Goal: Task Accomplishment & Management: Use online tool/utility

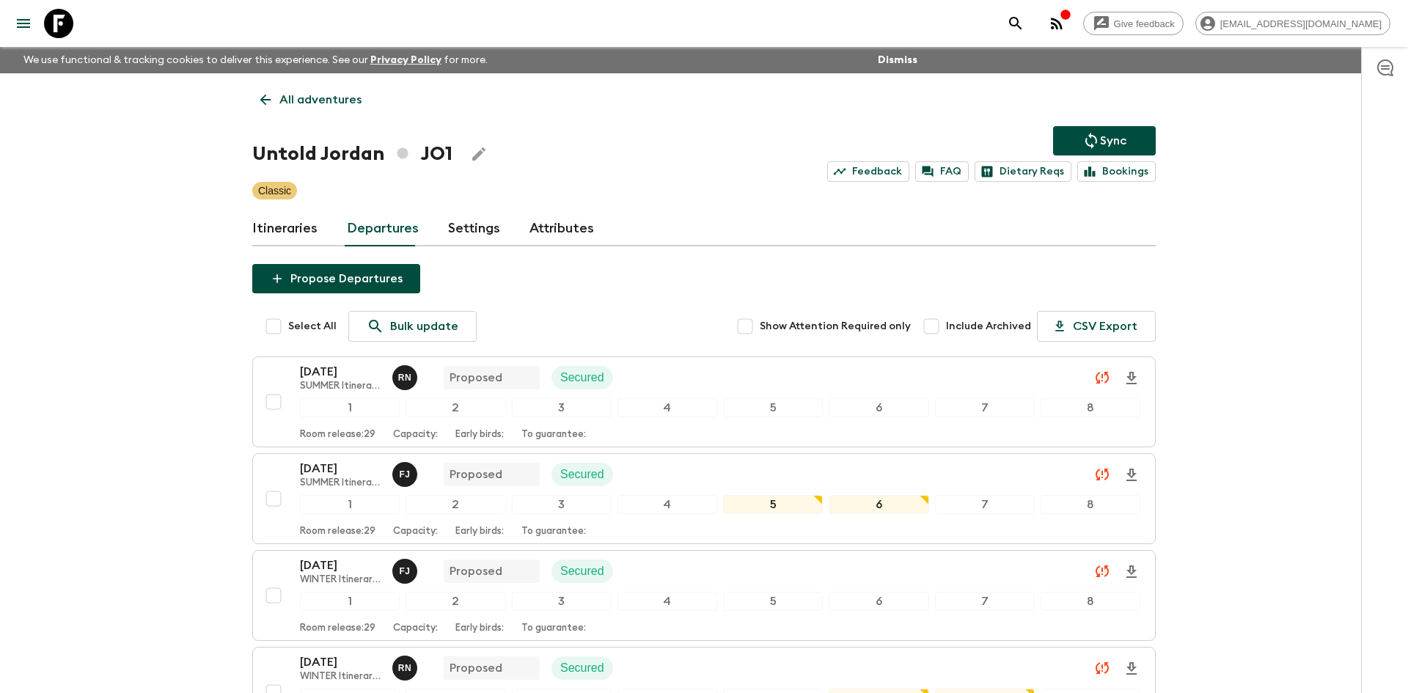
click at [328, 103] on p "All adventures" at bounding box center [320, 100] width 82 height 18
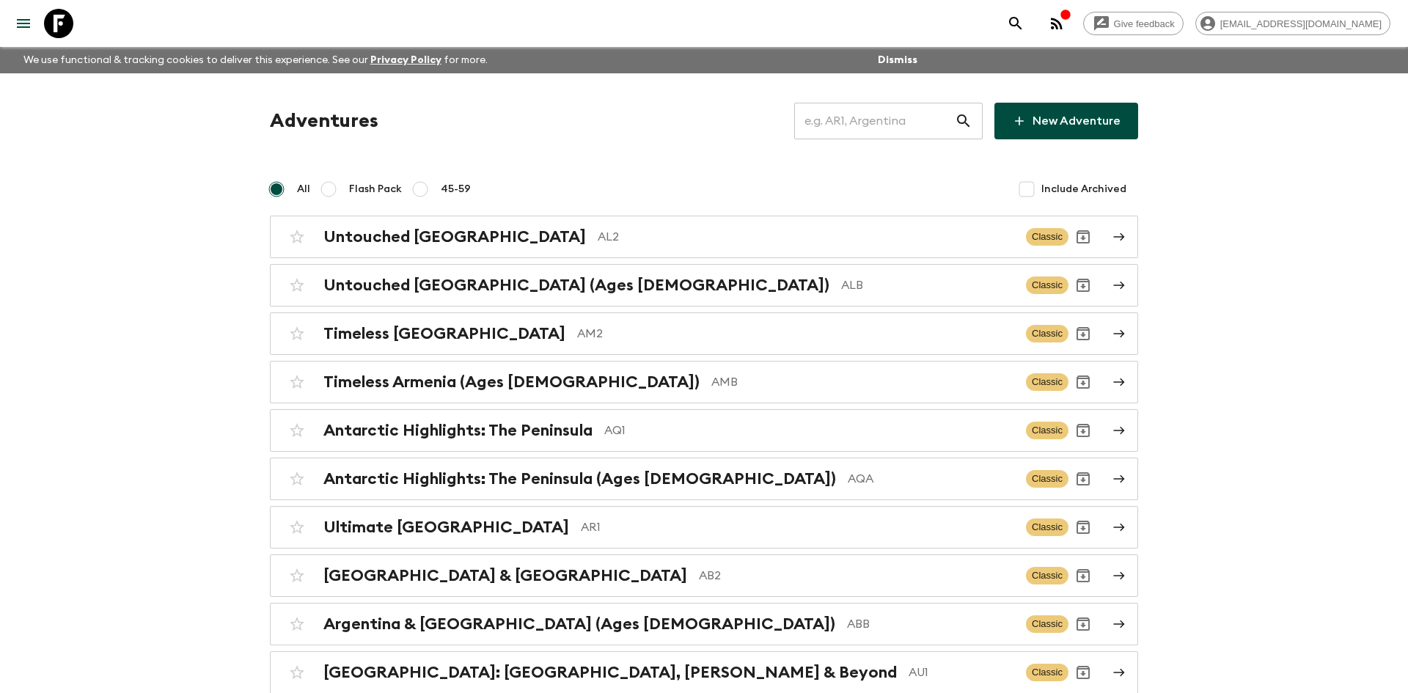
click at [862, 129] on input "text" at bounding box center [874, 120] width 161 height 41
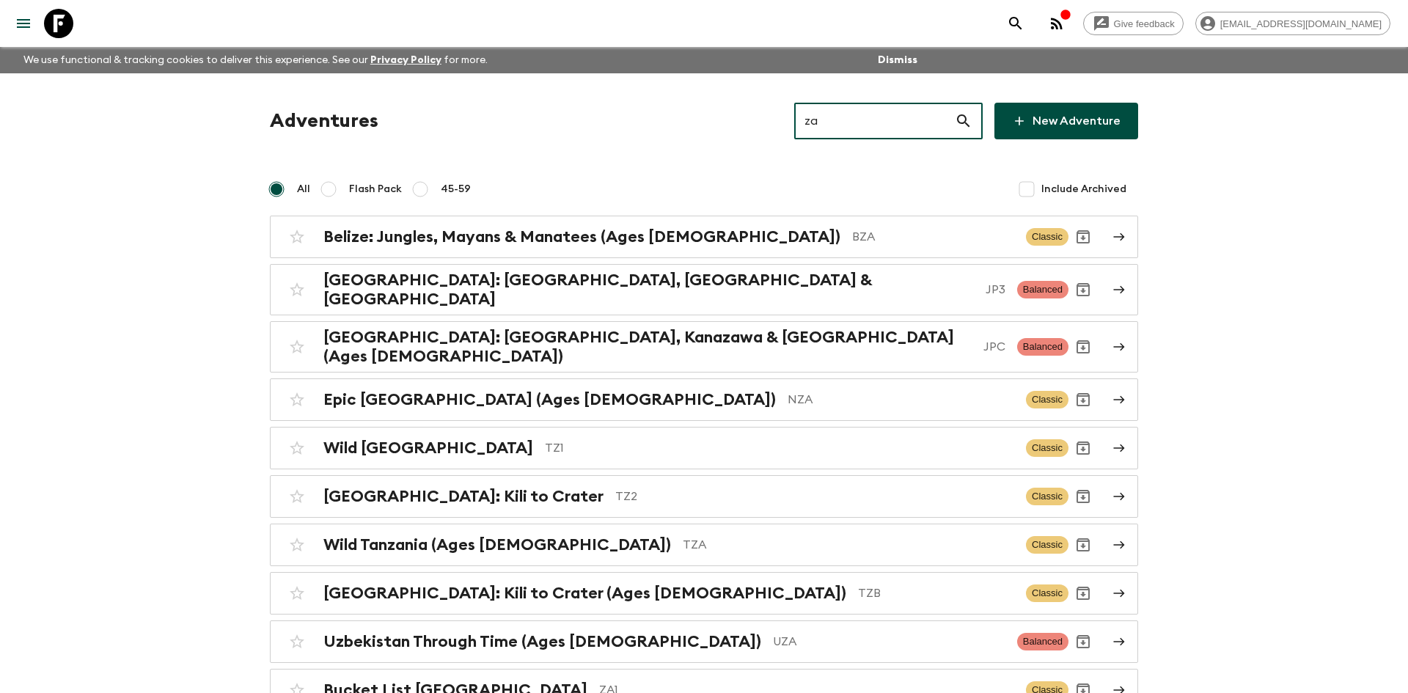
type input "za1"
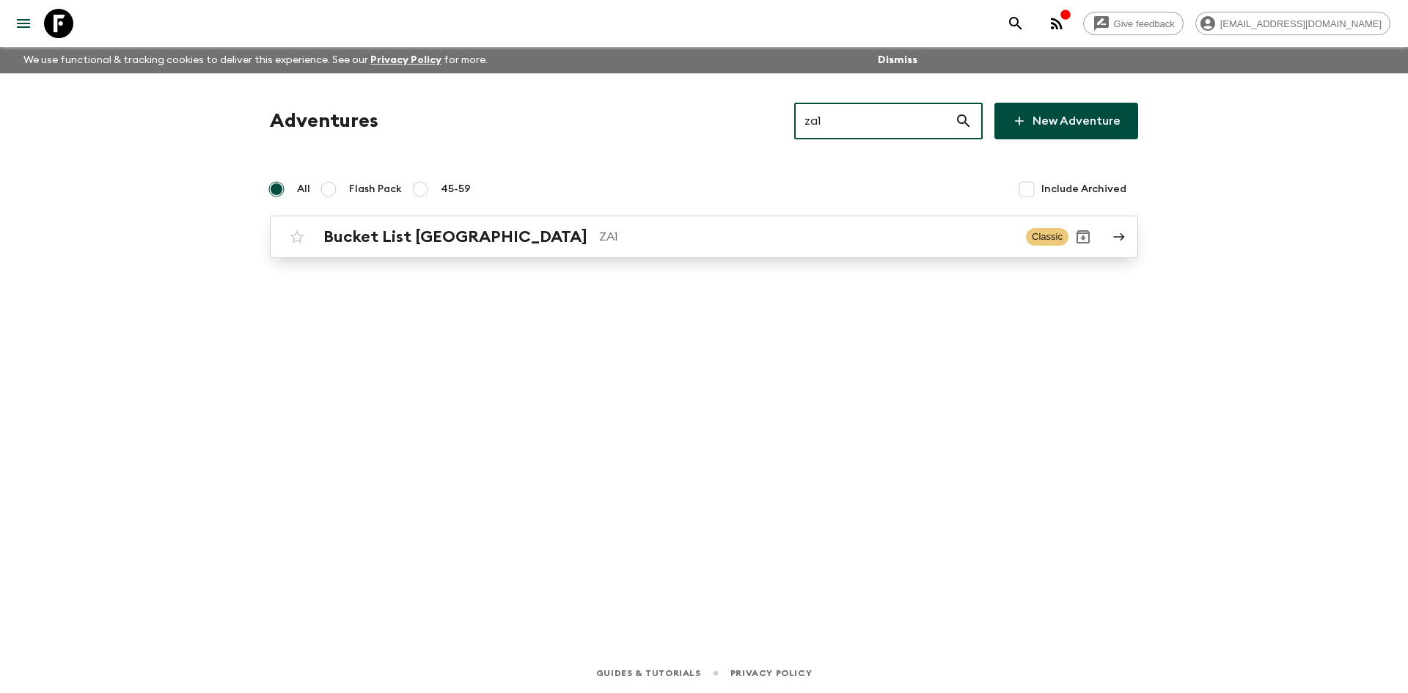
click at [463, 242] on h2 "Bucket List [GEOGRAPHIC_DATA]" at bounding box center [455, 236] width 264 height 19
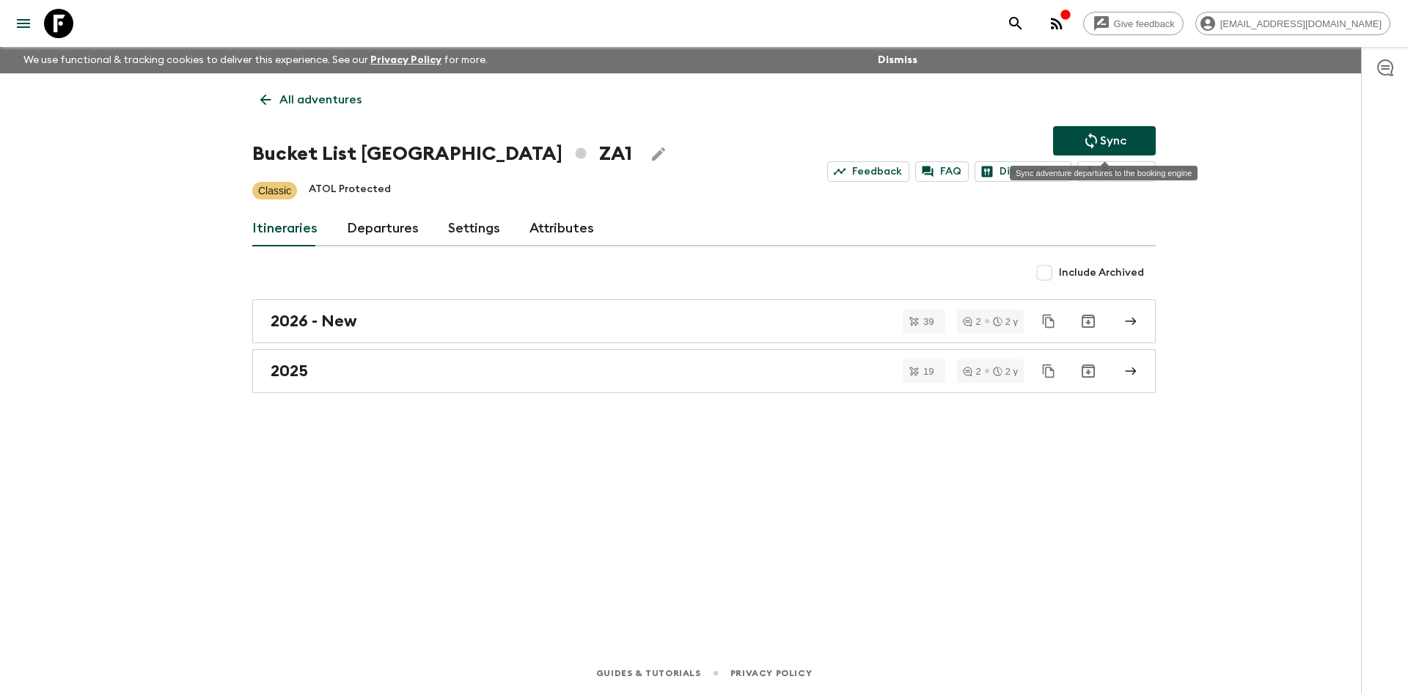
click at [1116, 139] on p "Sync" at bounding box center [1113, 141] width 26 height 18
click at [332, 95] on p "All adventures" at bounding box center [320, 100] width 82 height 18
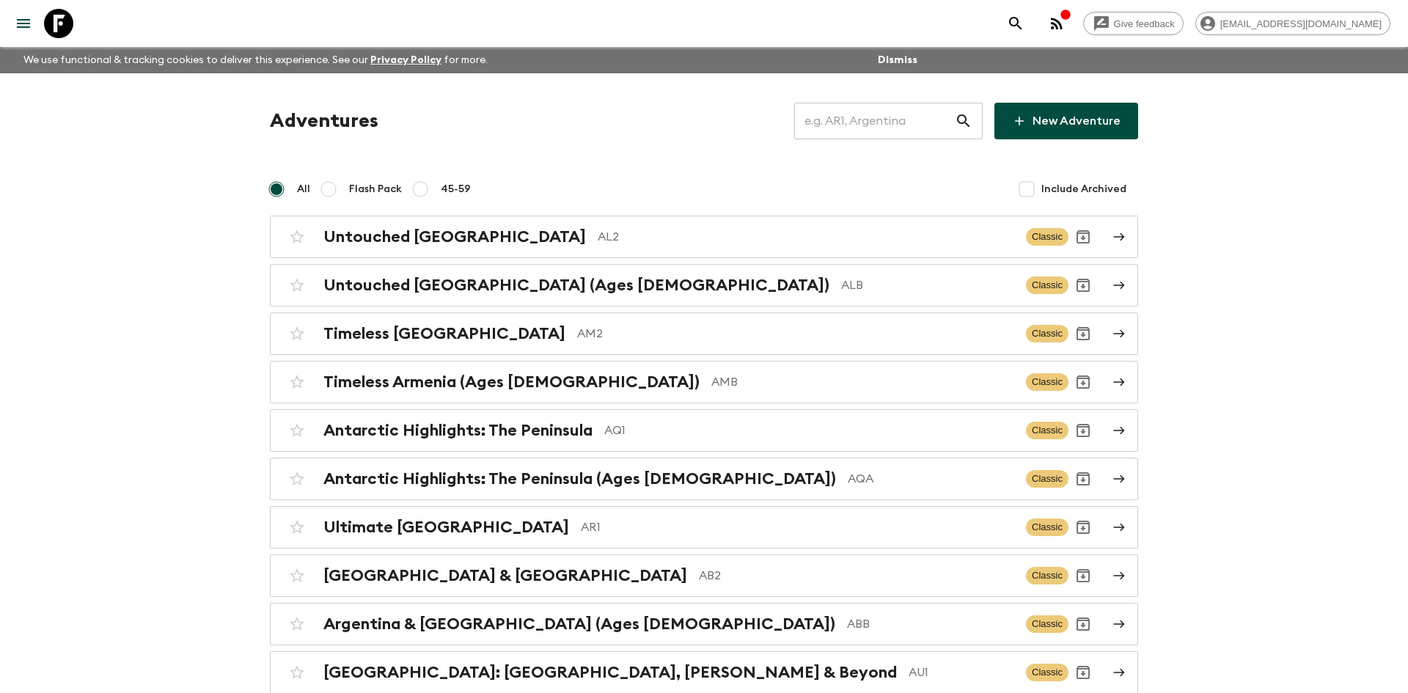
click at [878, 109] on input "text" at bounding box center [874, 120] width 161 height 41
type input "ge1"
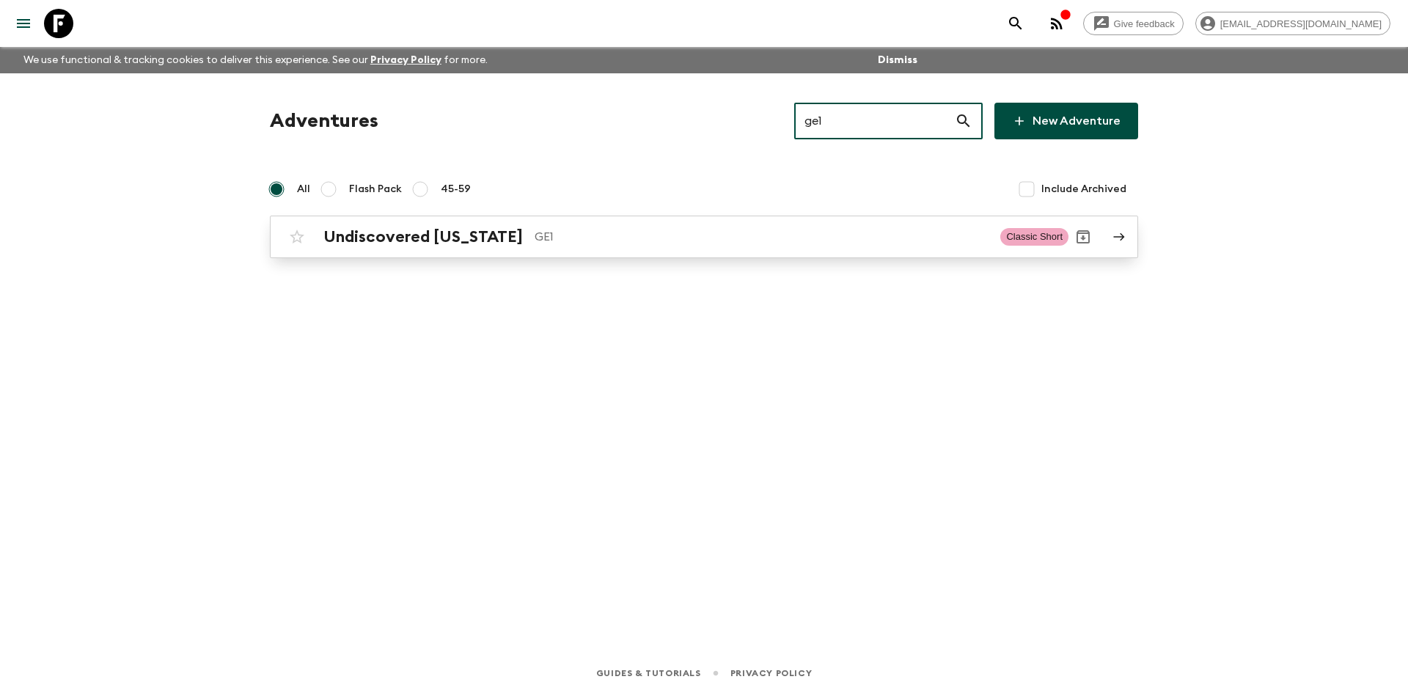
click at [558, 224] on div "Undiscovered [US_STATE] GE1 Classic Short" at bounding box center [675, 236] width 786 height 29
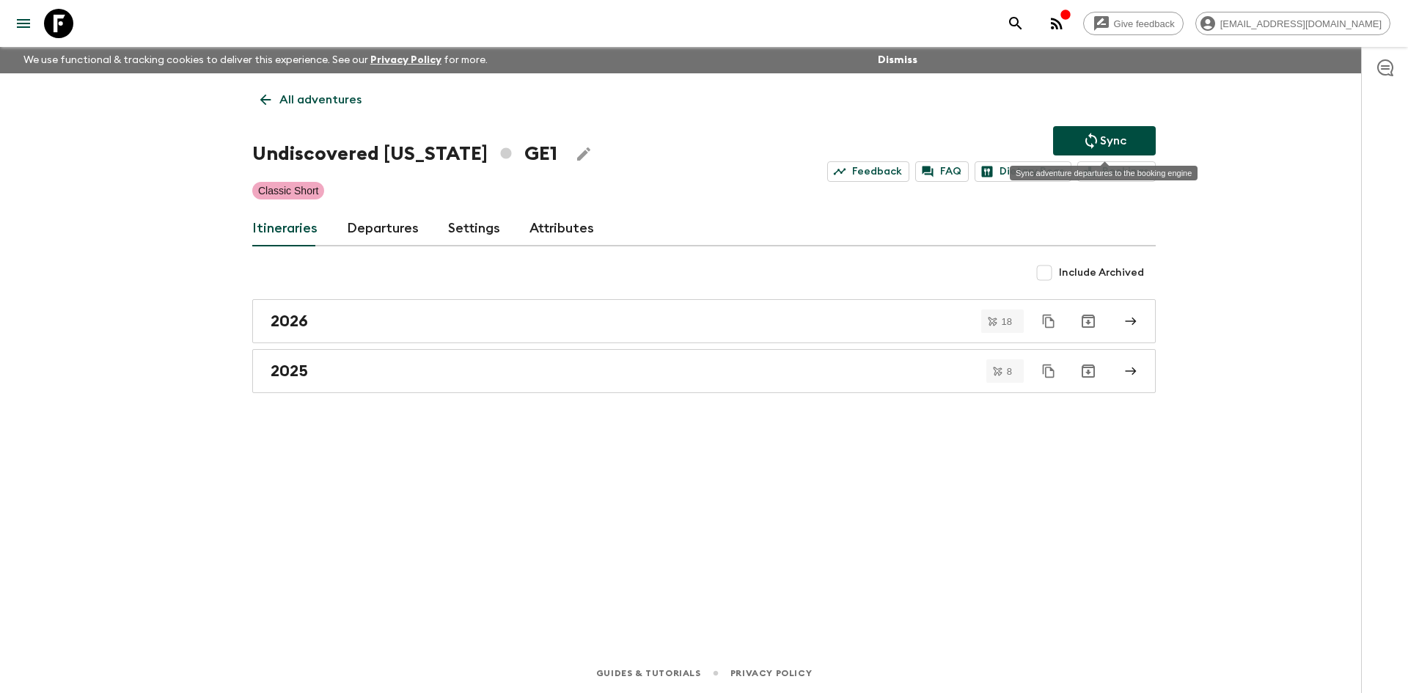
click at [1088, 147] on icon "Sync adventure departures to the booking engine" at bounding box center [1092, 141] width 18 height 18
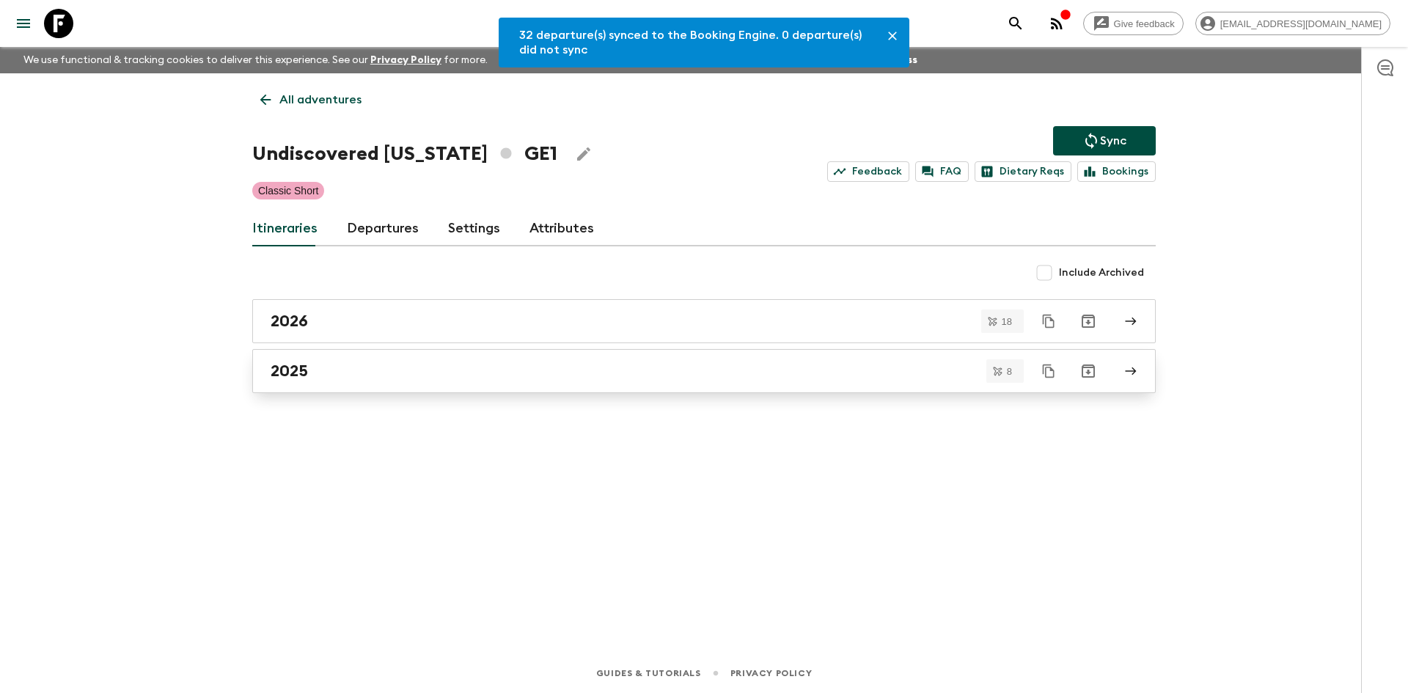
click at [366, 373] on div "2025" at bounding box center [690, 371] width 839 height 19
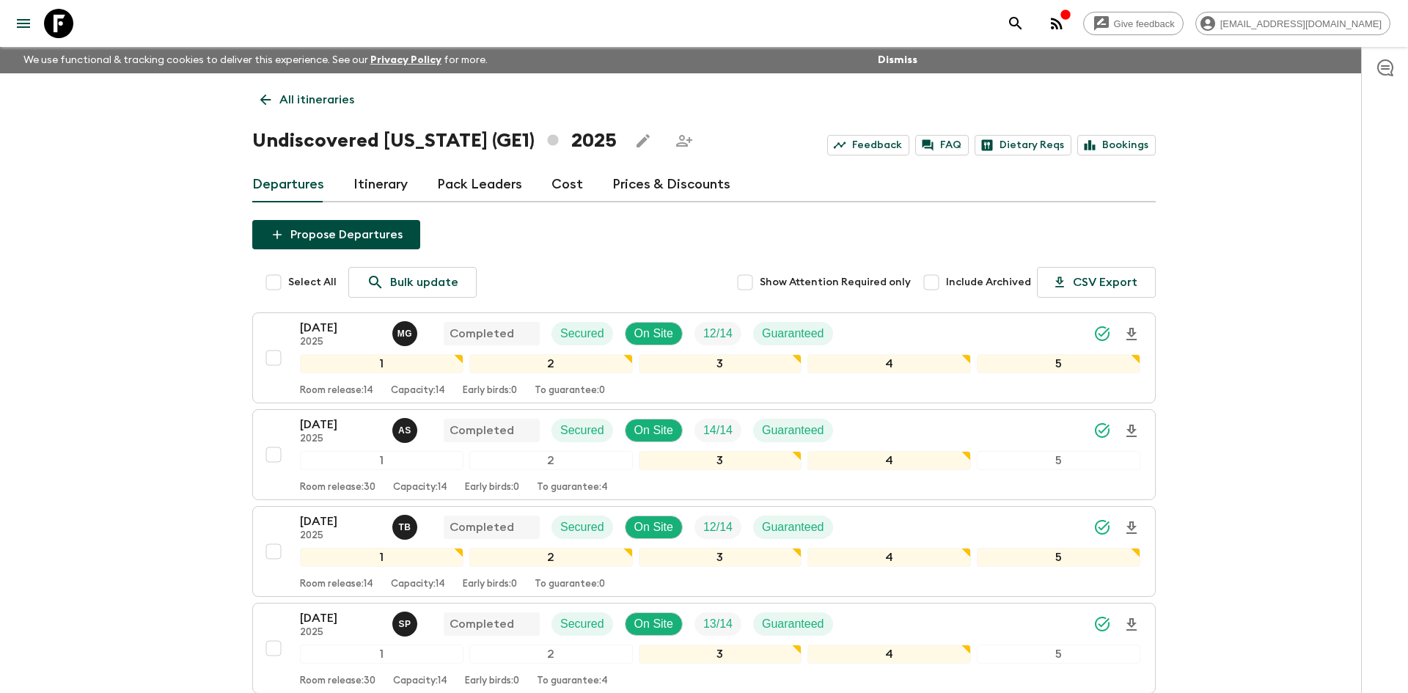
click at [323, 104] on p "All itineraries" at bounding box center [316, 100] width 75 height 18
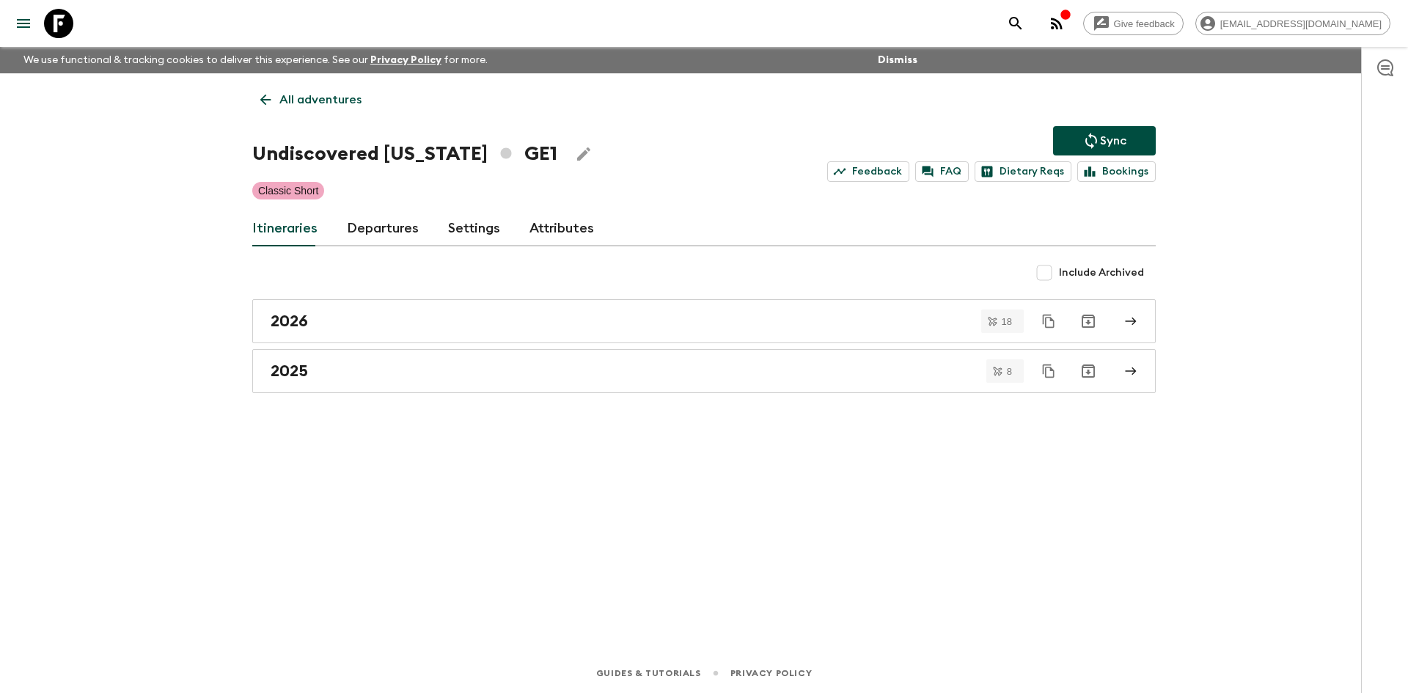
click at [323, 104] on p "All adventures" at bounding box center [320, 100] width 82 height 18
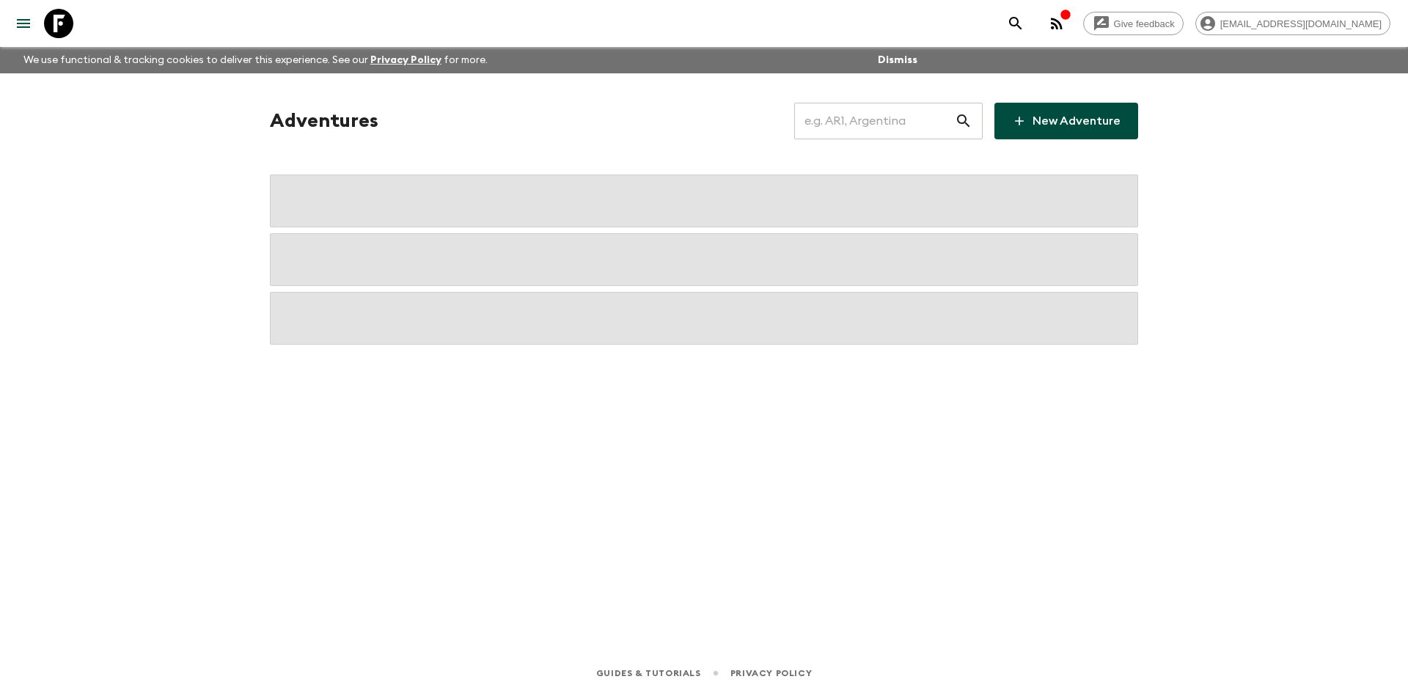
click at [843, 117] on input "text" at bounding box center [874, 120] width 161 height 41
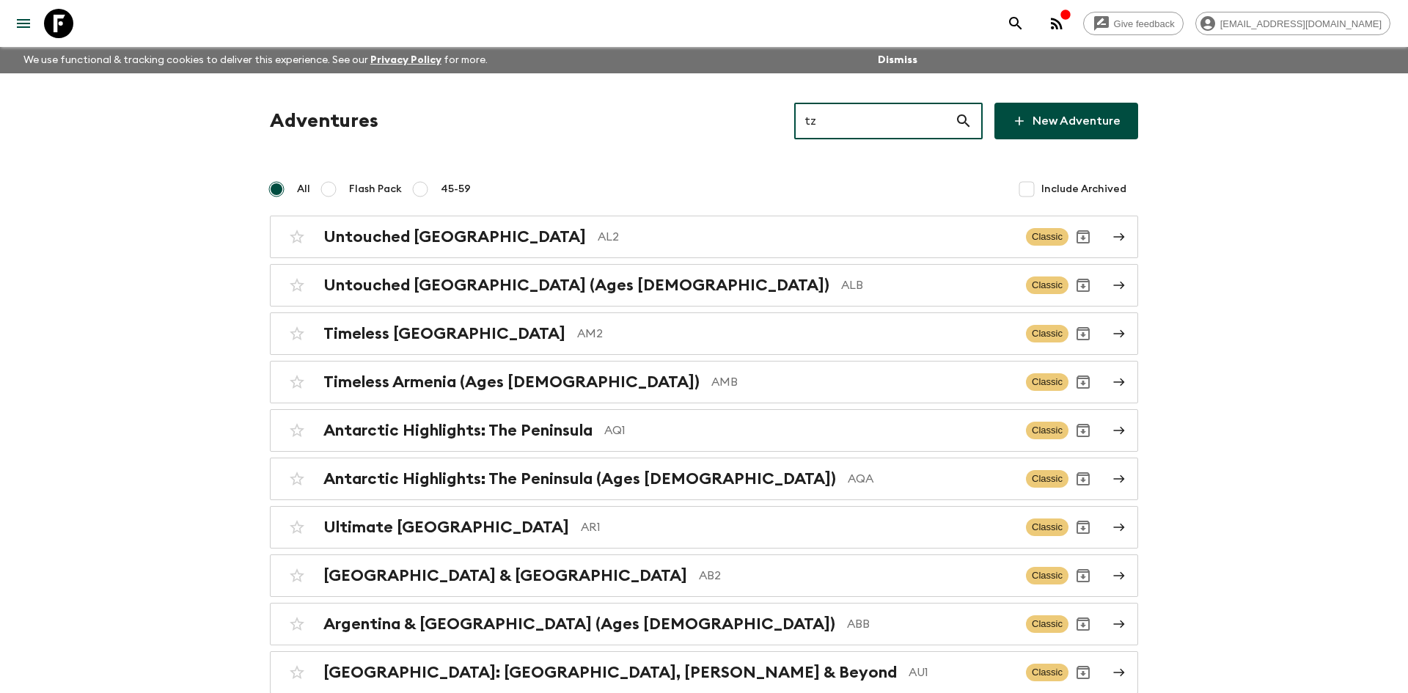
type input "tz1"
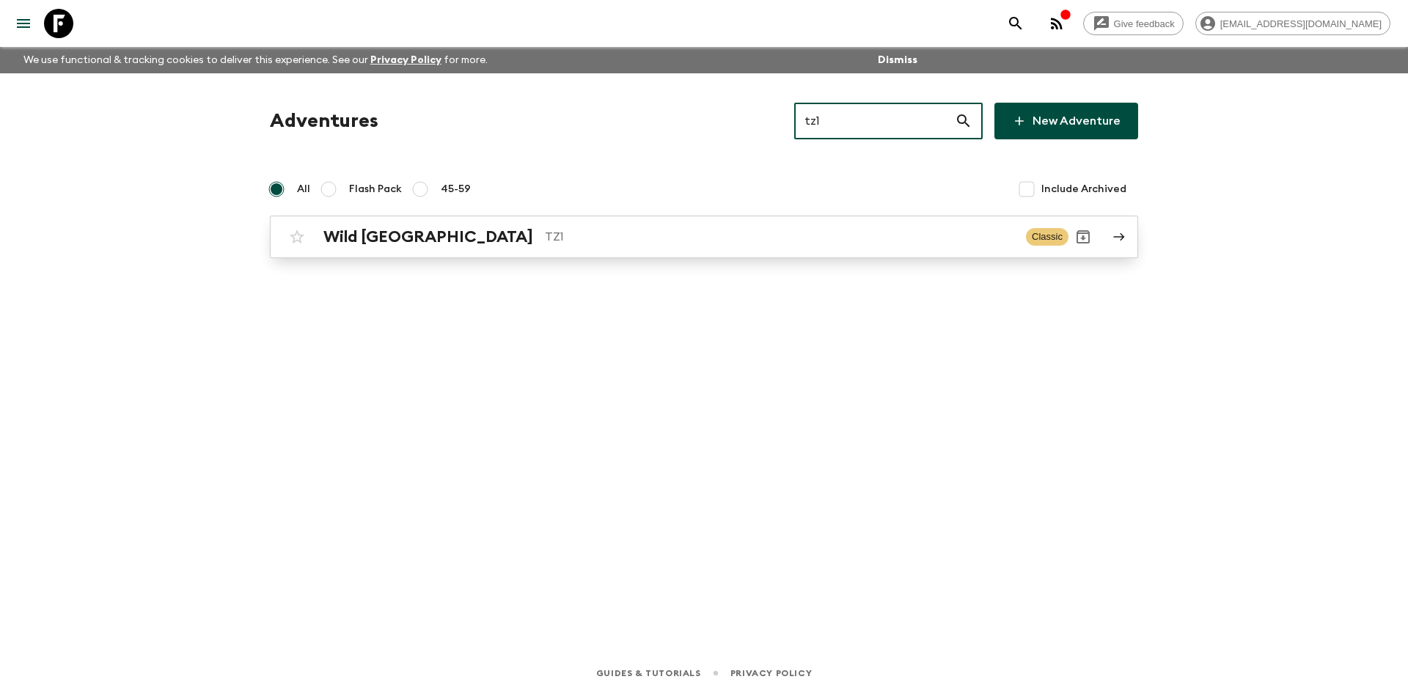
click at [457, 227] on div "Wild Tanzania TZ1" at bounding box center [668, 236] width 691 height 19
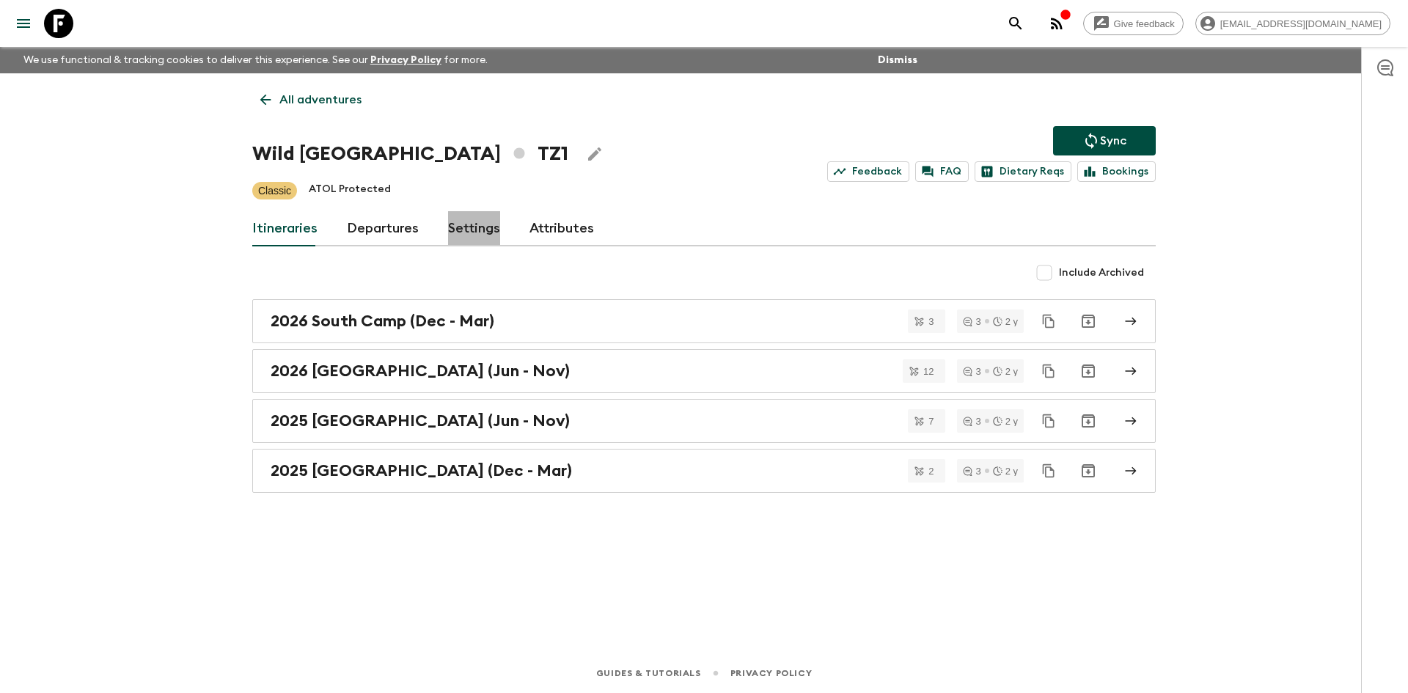
click at [457, 227] on link "Settings" at bounding box center [474, 228] width 52 height 35
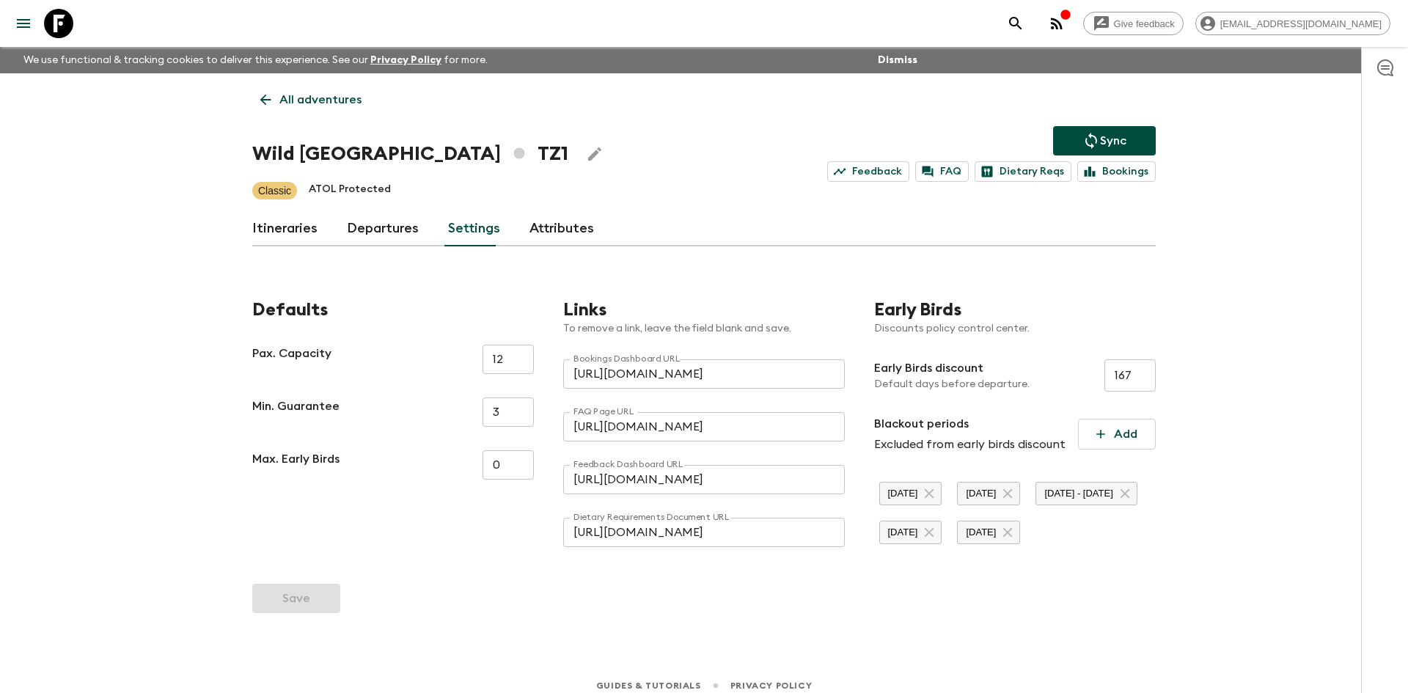
click at [383, 227] on link "Departures" at bounding box center [383, 228] width 72 height 35
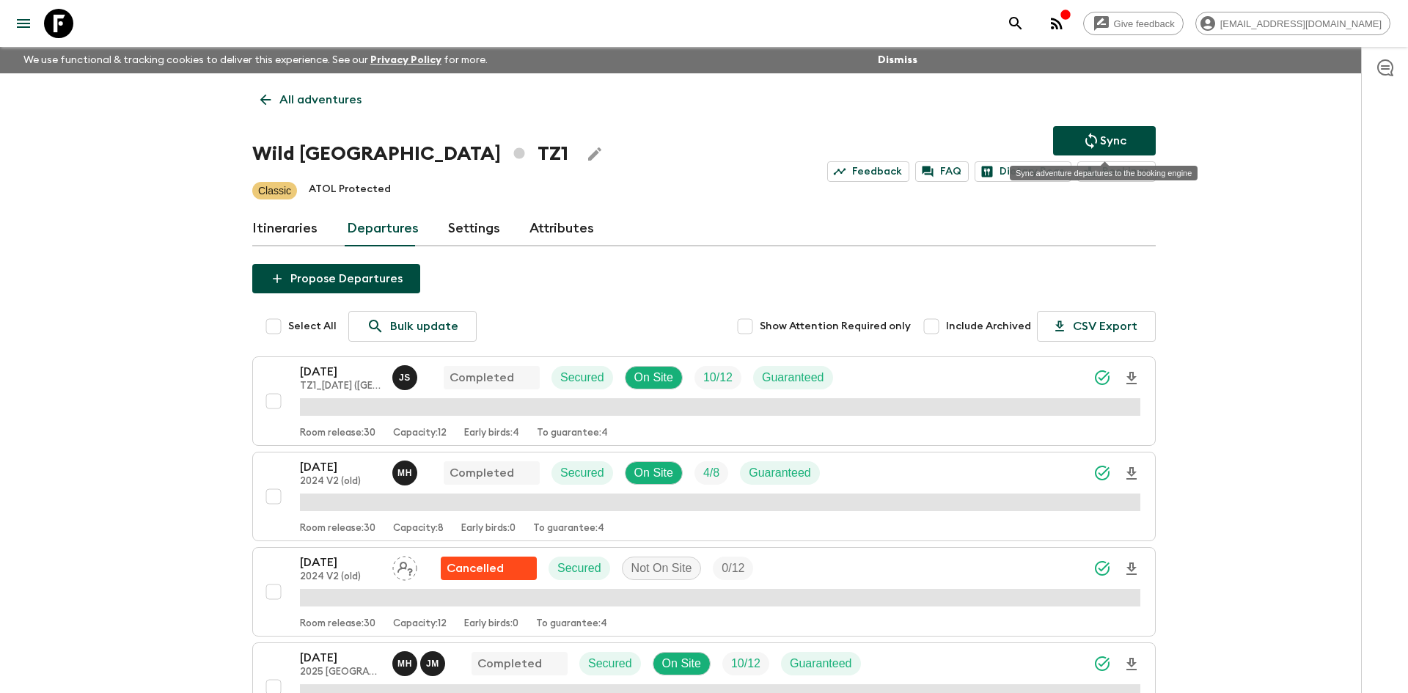
click at [1055, 144] on button "Sync" at bounding box center [1104, 140] width 103 height 29
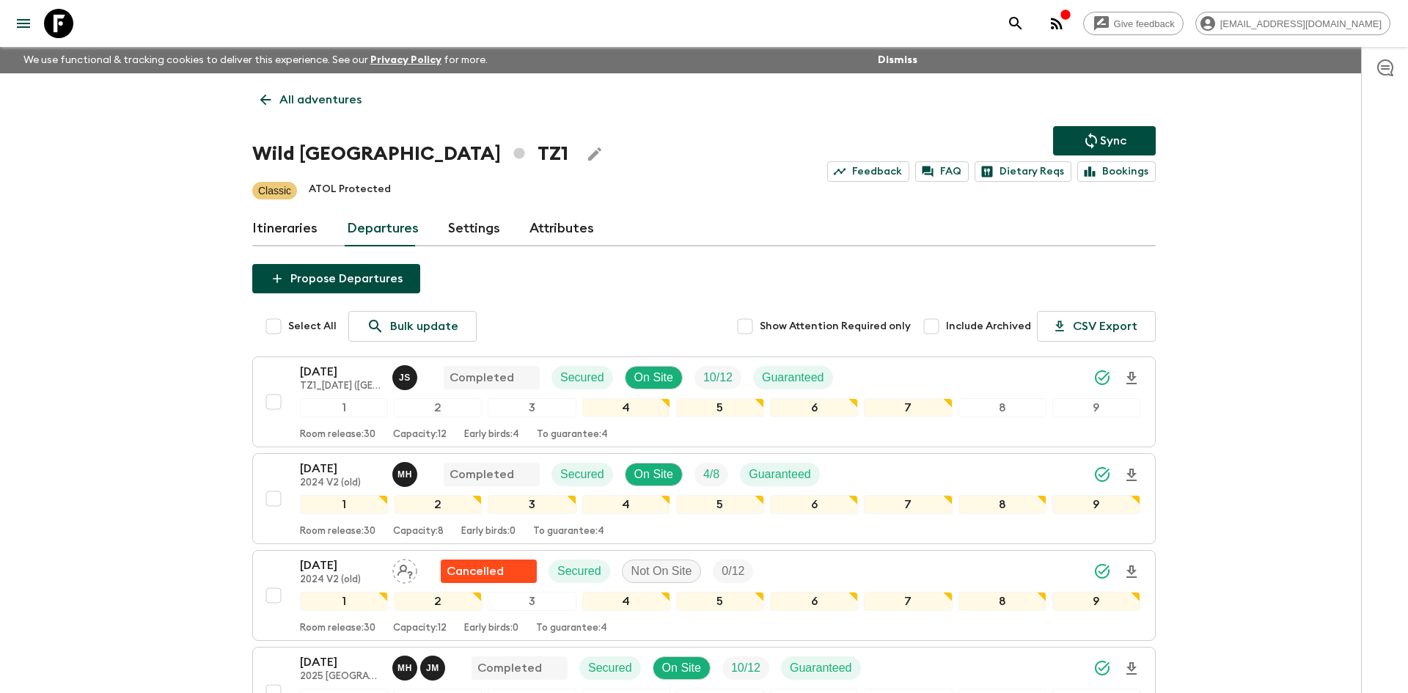
click at [304, 109] on link "All adventures" at bounding box center [310, 99] width 117 height 29
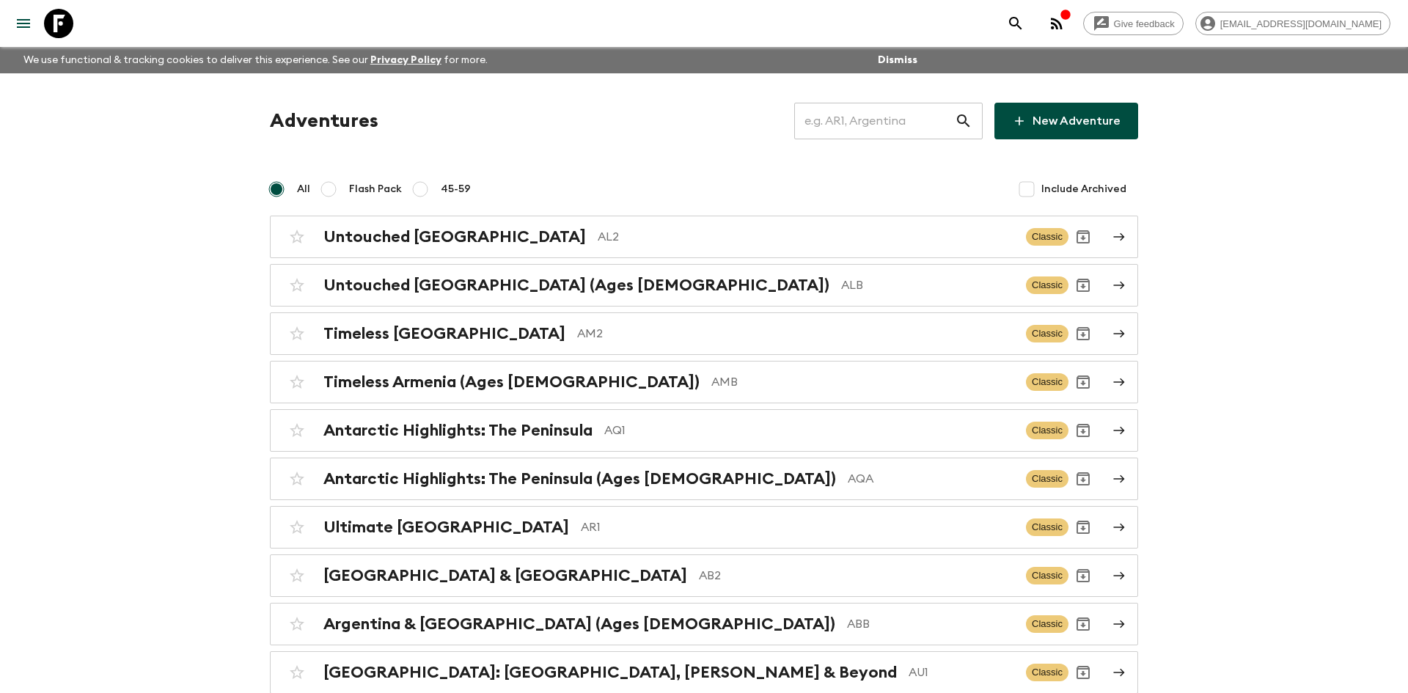
click at [828, 129] on input "text" at bounding box center [874, 120] width 161 height 41
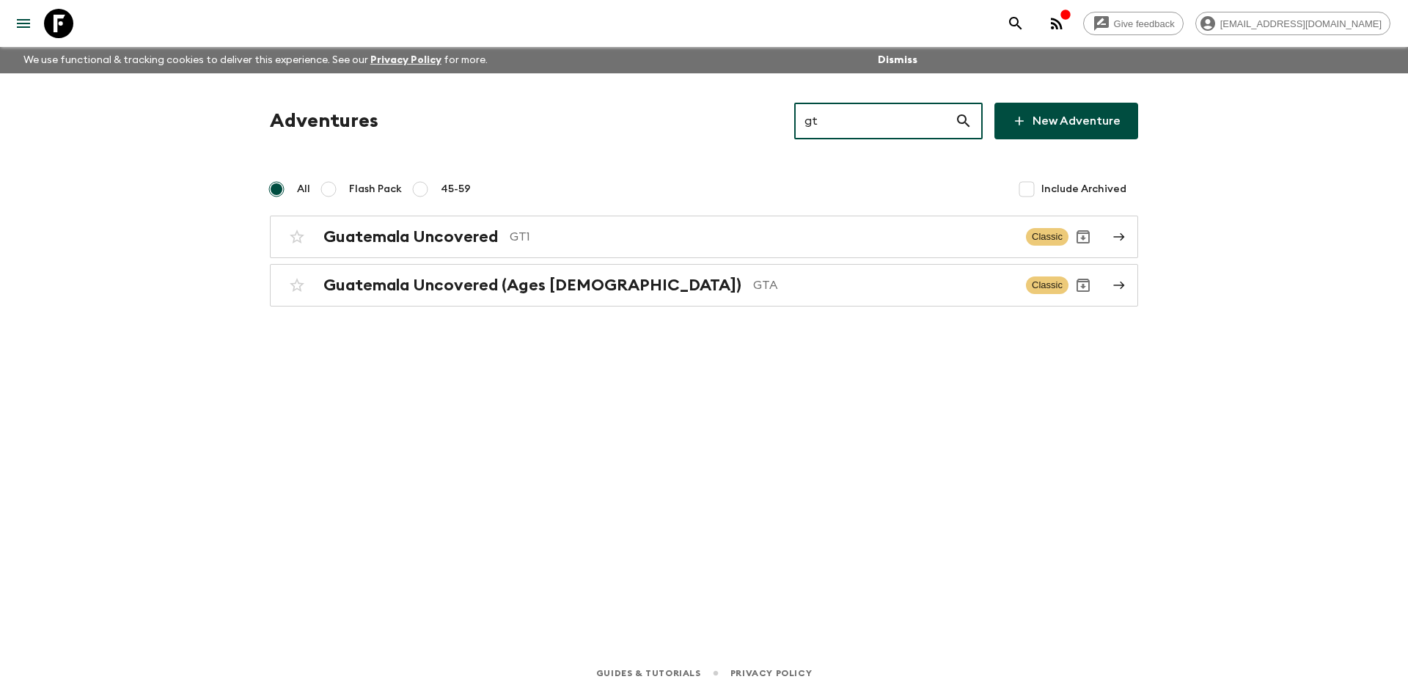
type input "gt1"
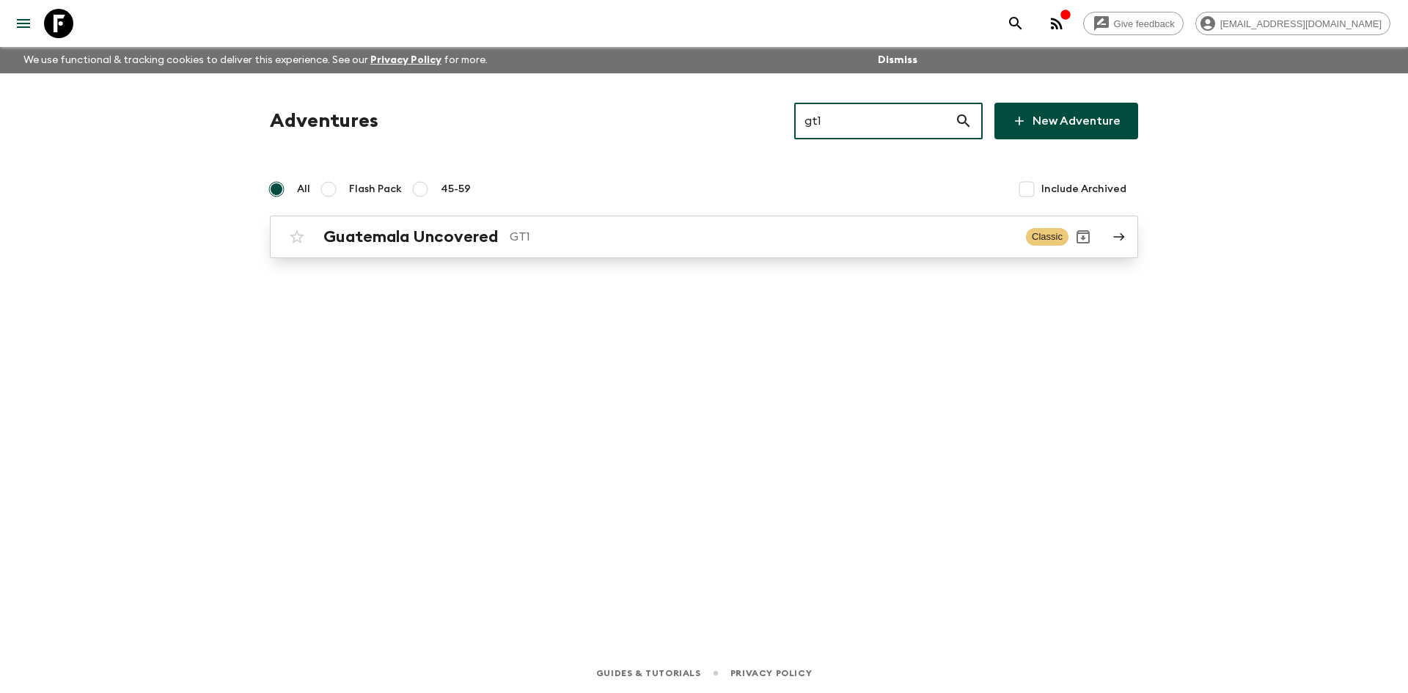
click at [405, 252] on link "Guatemala Uncovered GT1 Classic" at bounding box center [704, 237] width 868 height 43
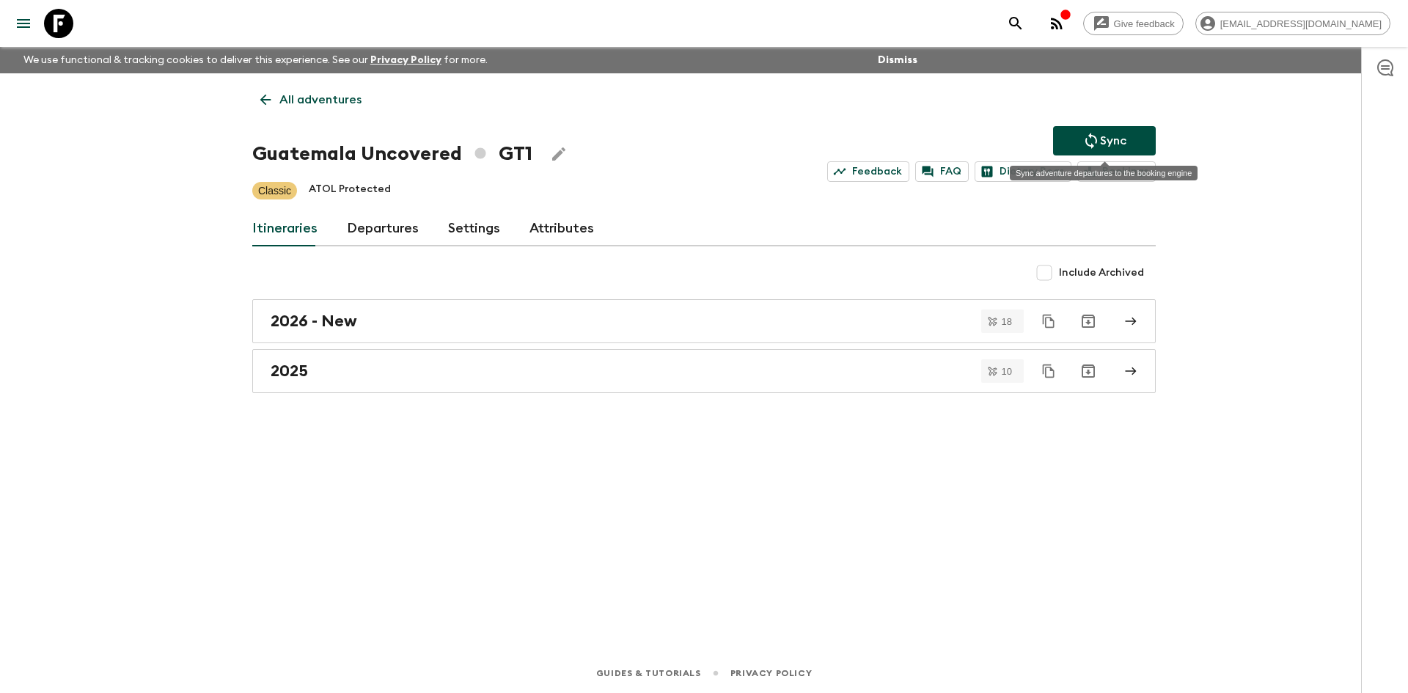
click at [1097, 133] on icon "Sync adventure departures to the booking engine" at bounding box center [1092, 141] width 18 height 18
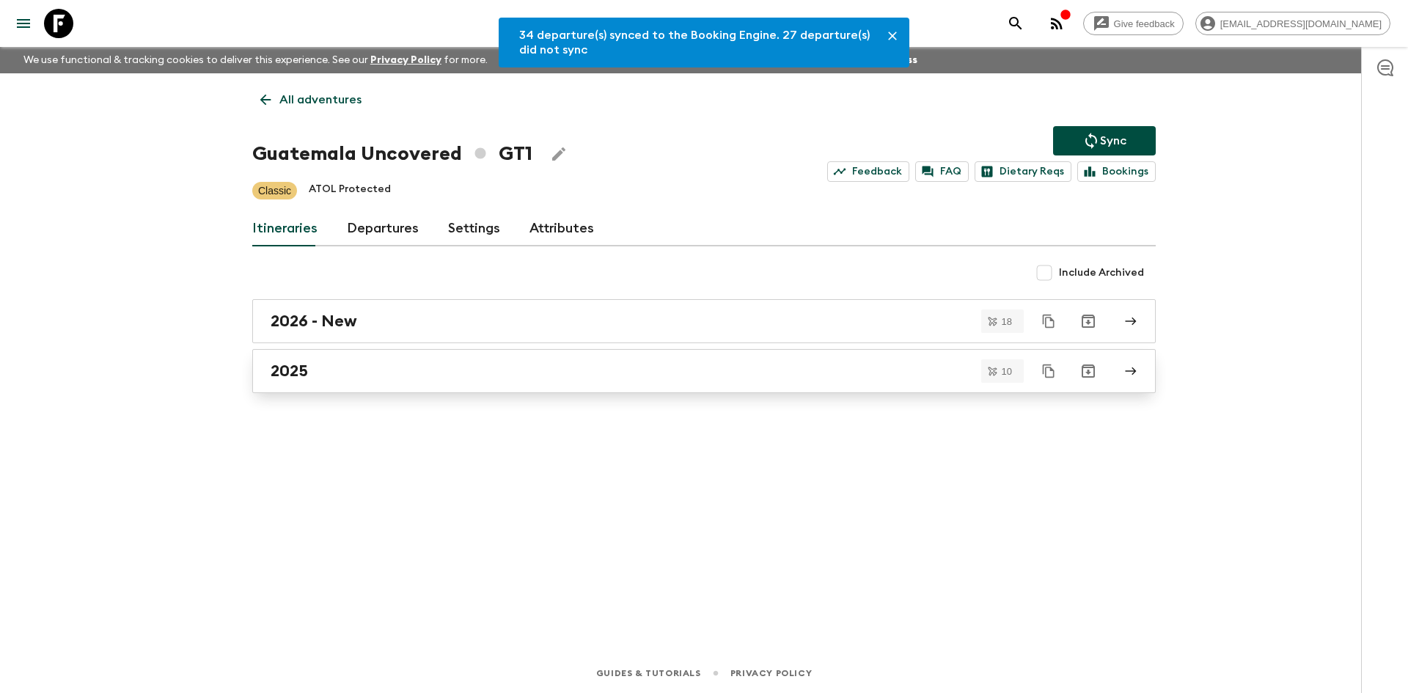
click at [332, 358] on link "2025" at bounding box center [704, 371] width 904 height 44
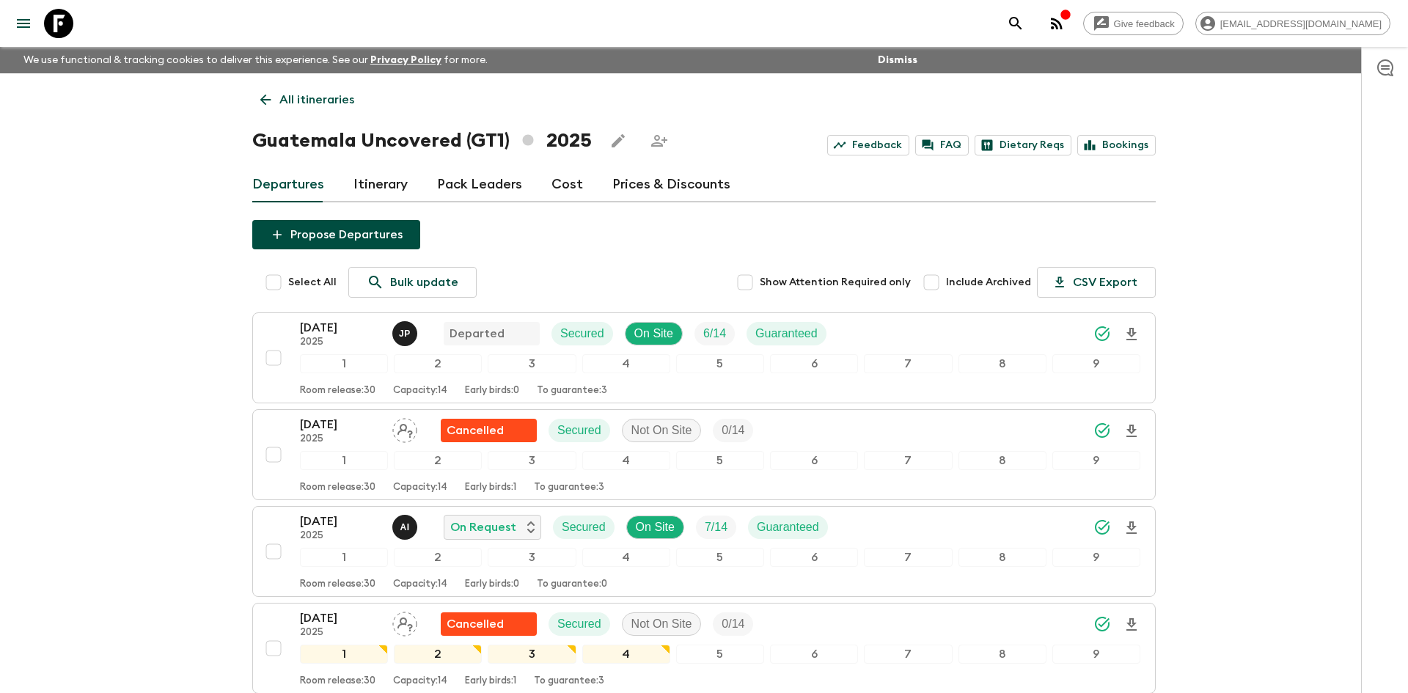
click at [343, 106] on p "All itineraries" at bounding box center [316, 100] width 75 height 18
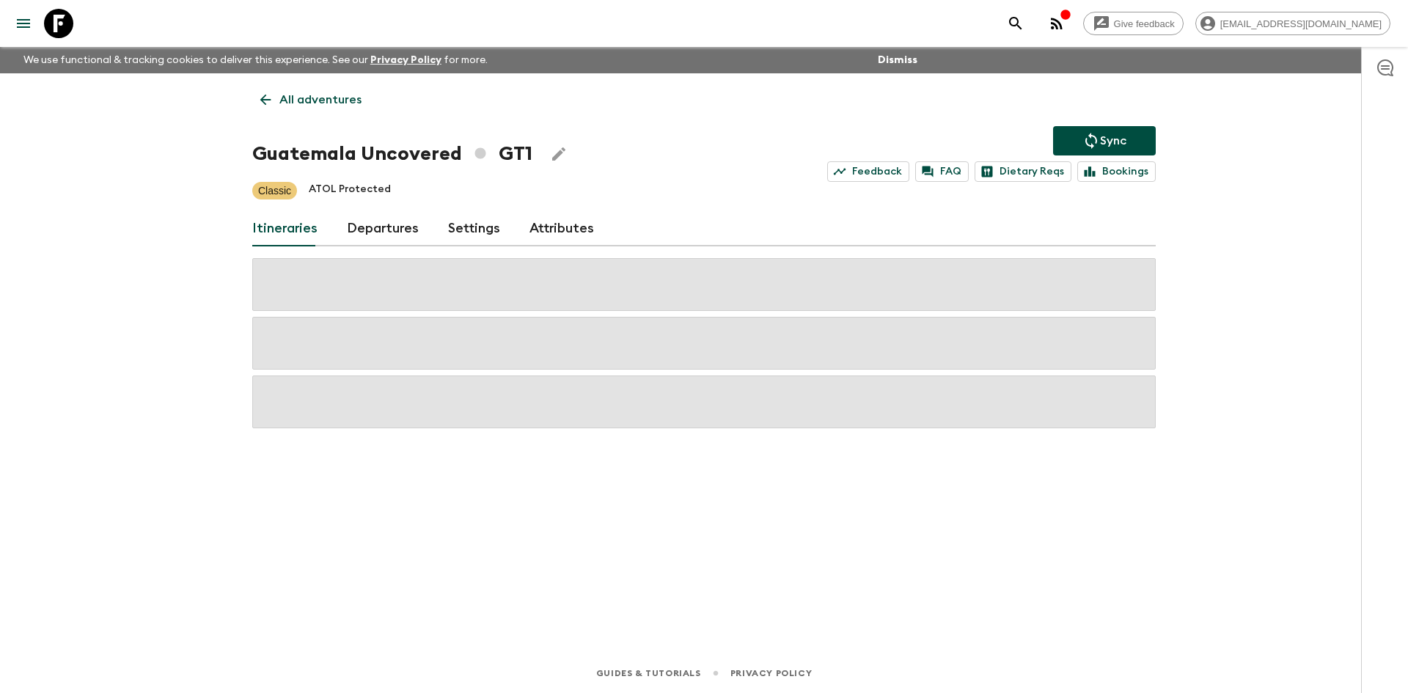
click at [343, 106] on p "All adventures" at bounding box center [320, 100] width 82 height 18
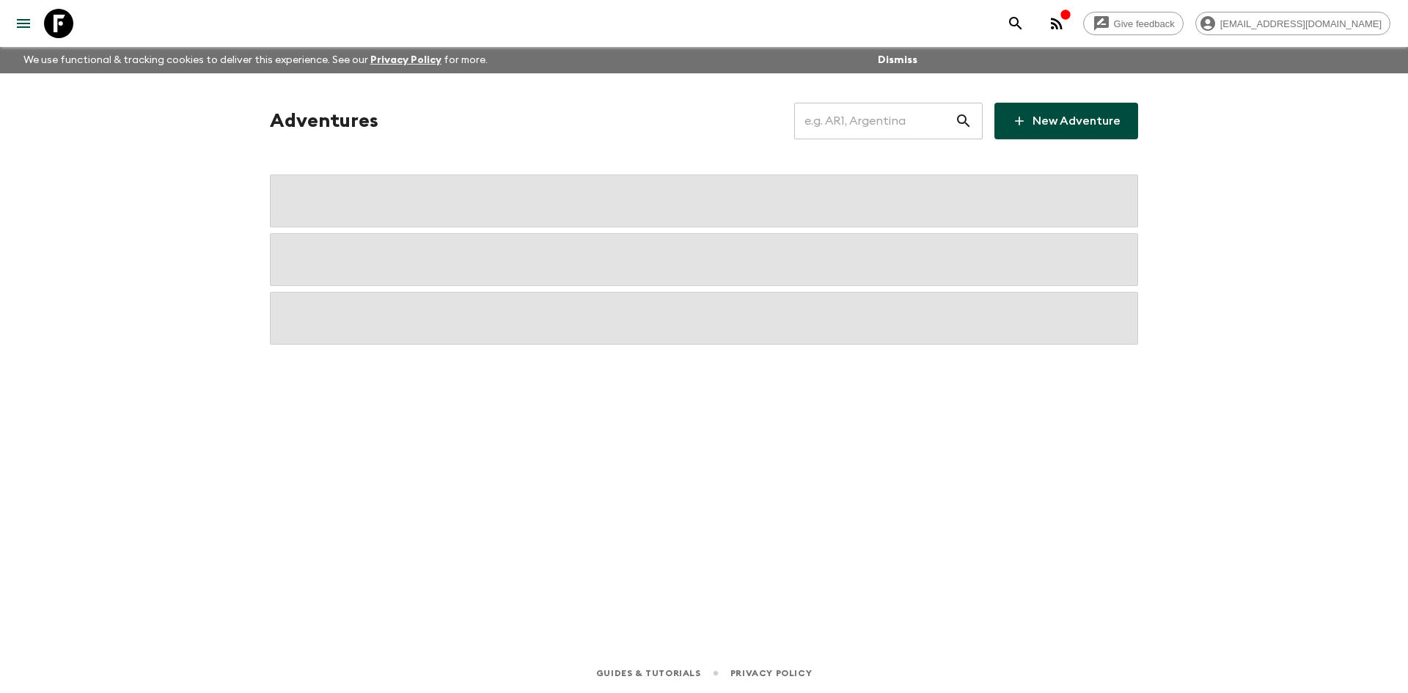
click at [838, 122] on input "text" at bounding box center [874, 120] width 161 height 41
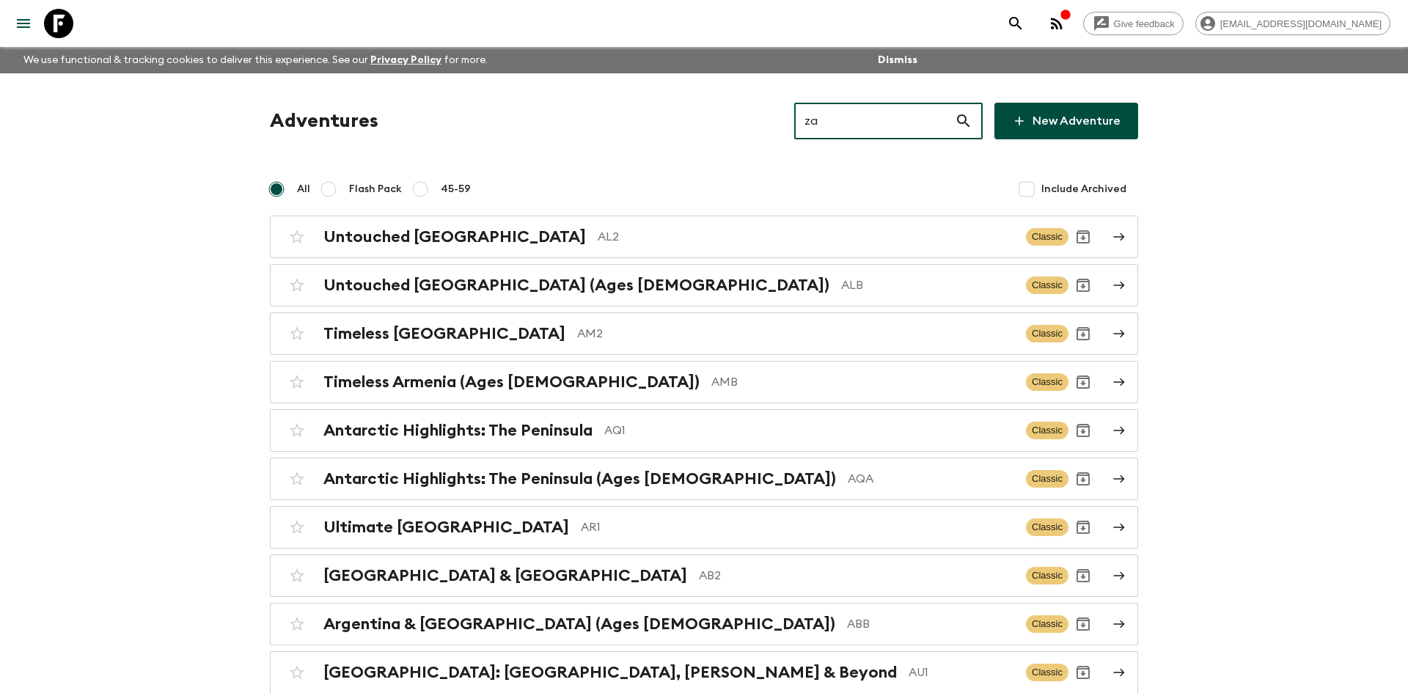
type input "za1"
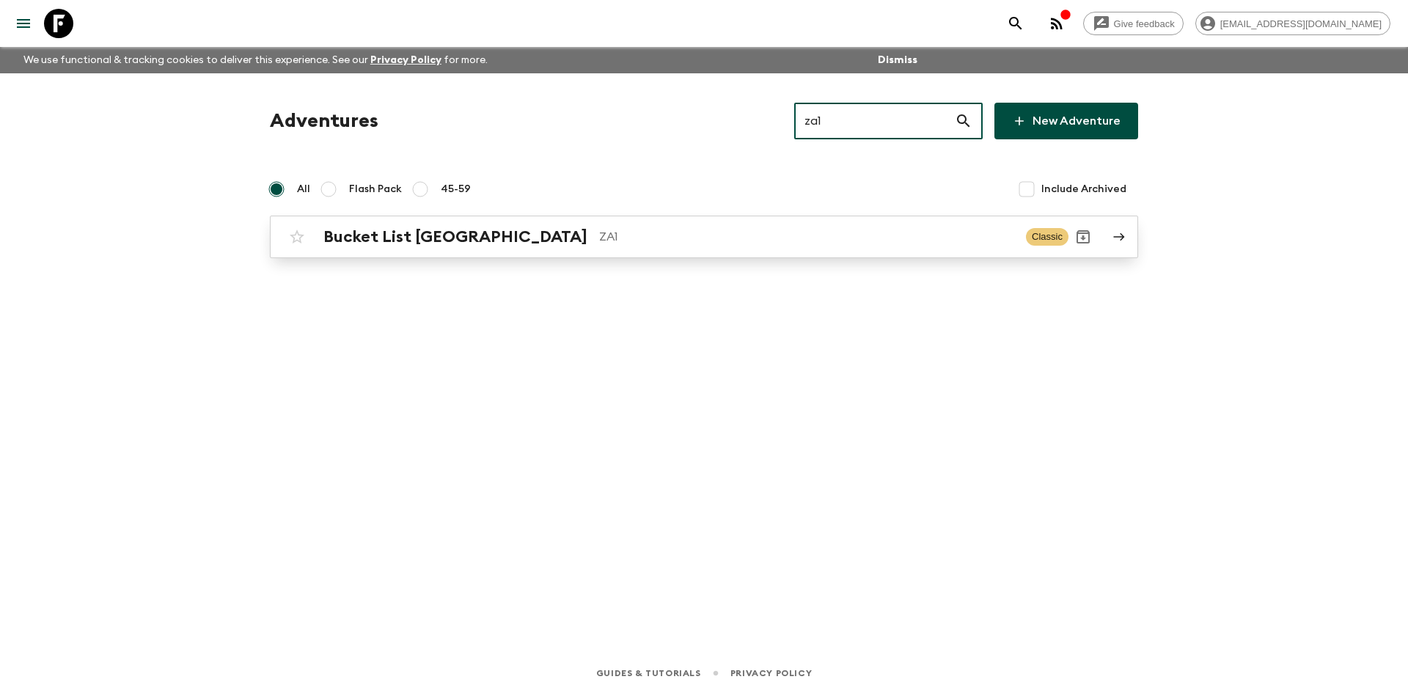
click at [534, 217] on link "Bucket List [GEOGRAPHIC_DATA] ZA1 Classic" at bounding box center [704, 237] width 868 height 43
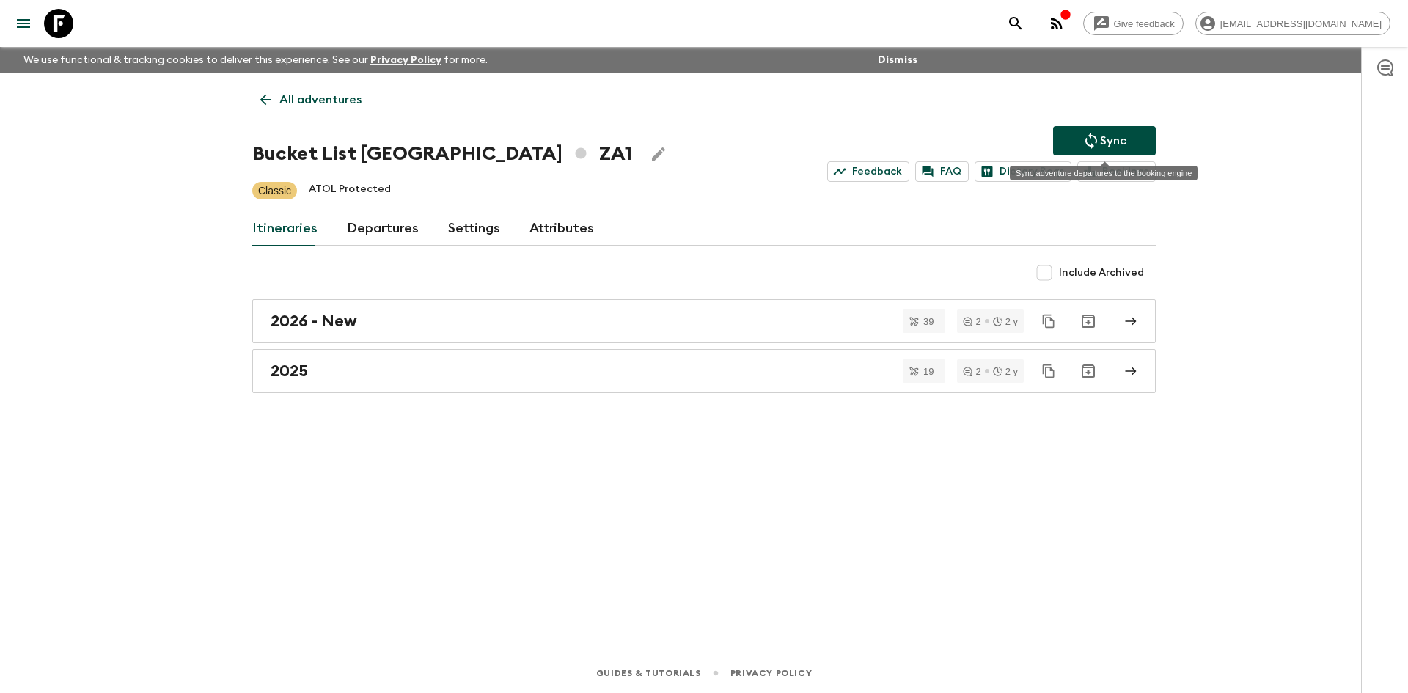
click at [1077, 133] on button "Sync" at bounding box center [1104, 140] width 103 height 29
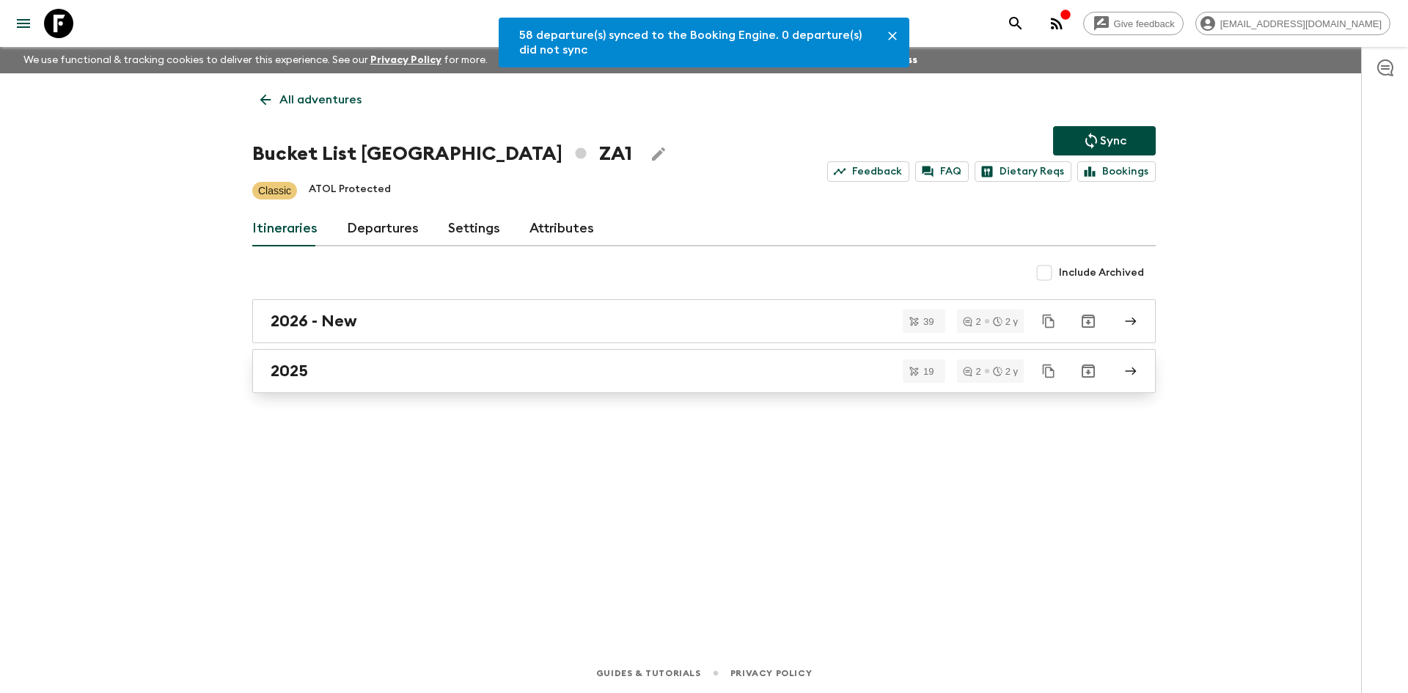
click at [555, 376] on div "2025" at bounding box center [690, 371] width 839 height 19
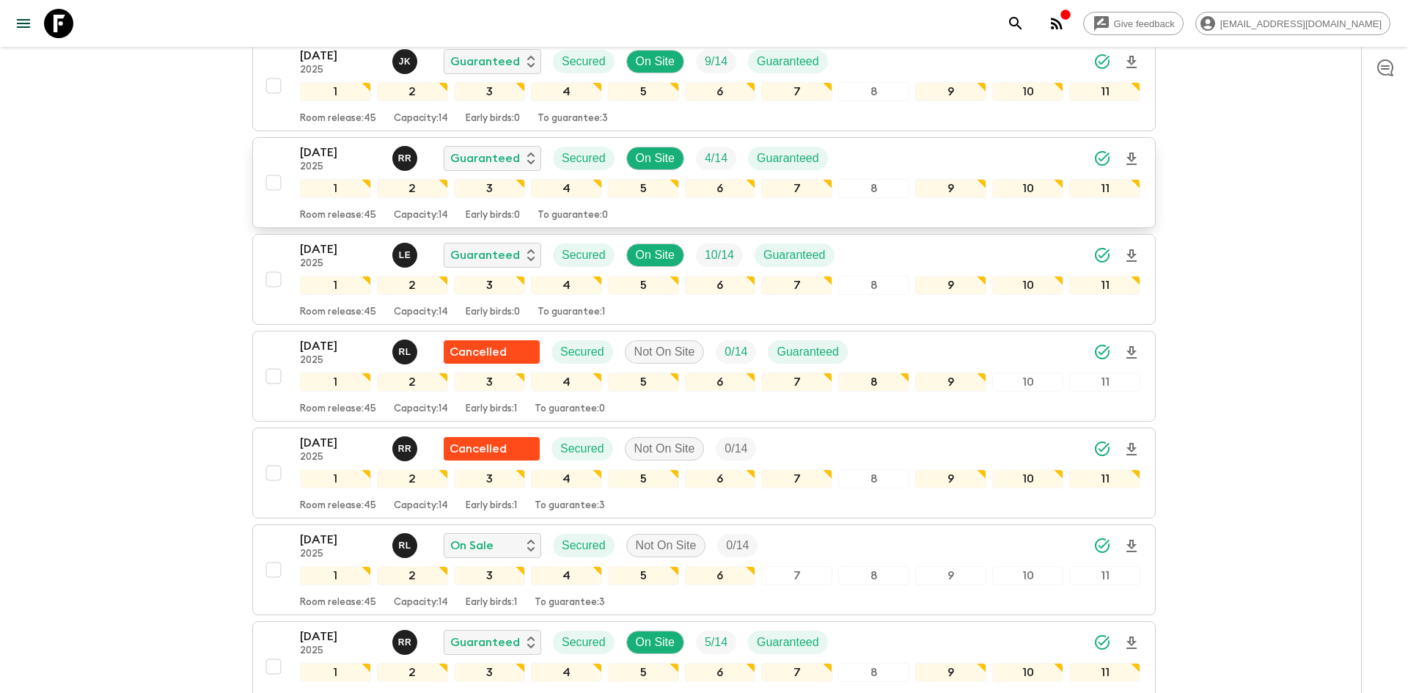
scroll to position [1175, 0]
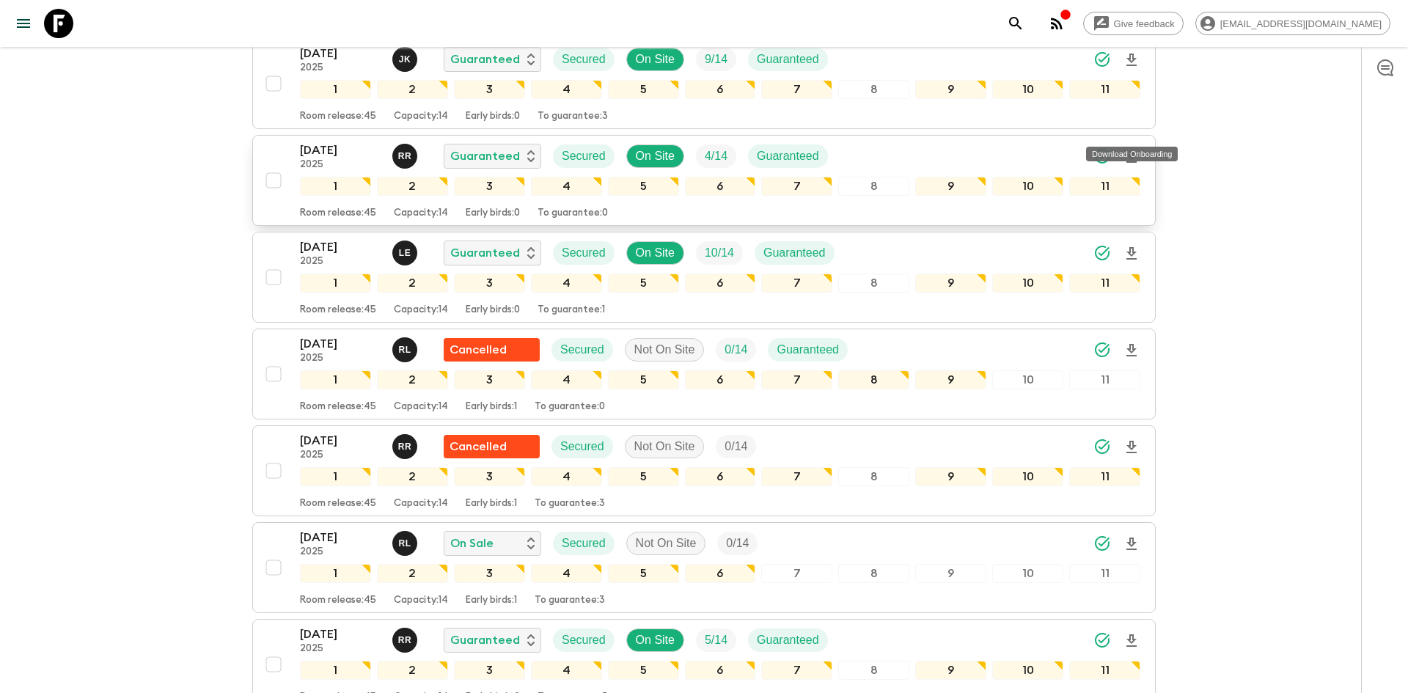
click at [1127, 148] on icon "Download Onboarding" at bounding box center [1132, 157] width 18 height 18
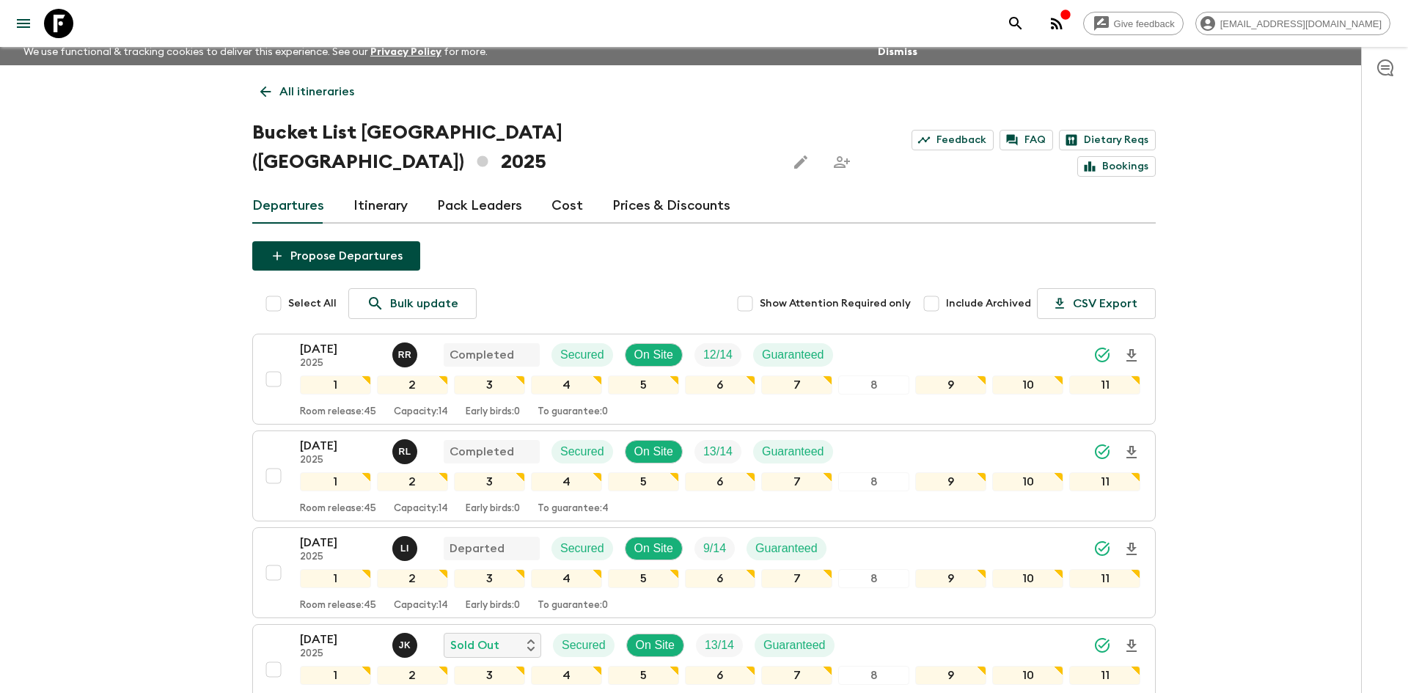
scroll to position [0, 0]
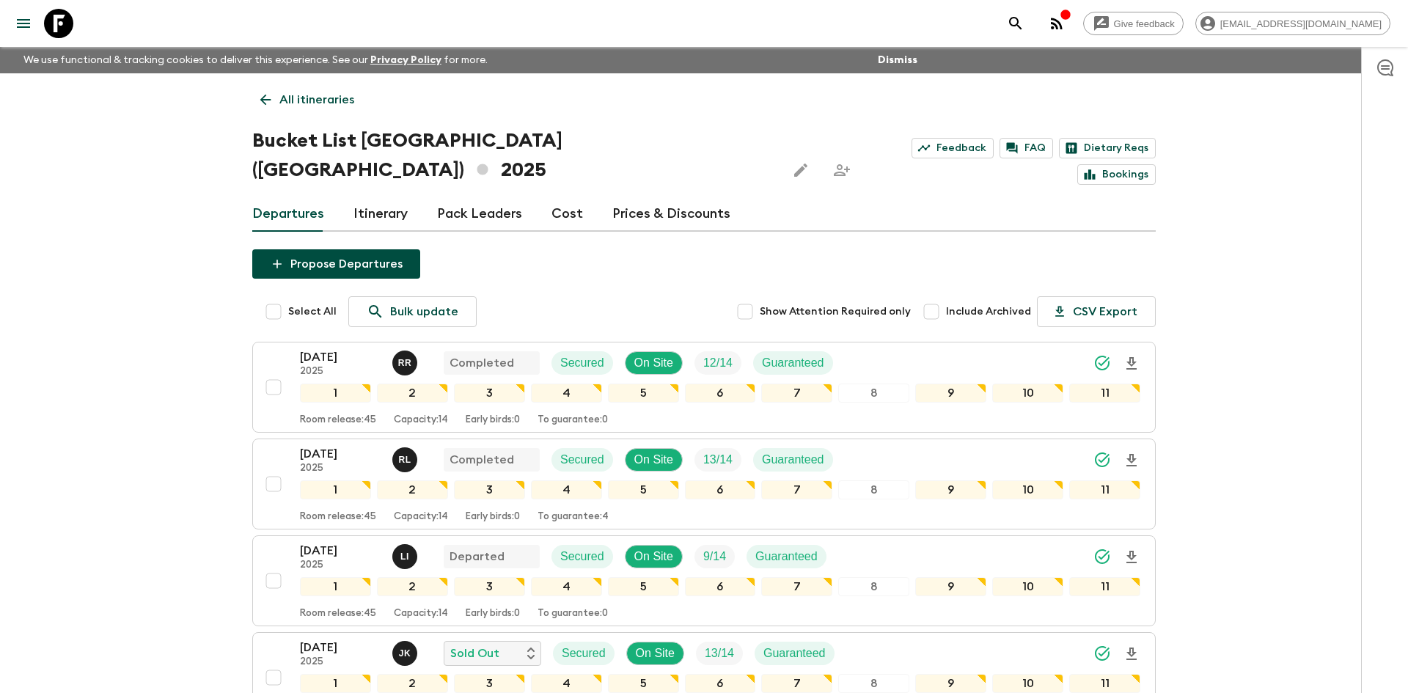
click at [341, 95] on p "All itineraries" at bounding box center [316, 100] width 75 height 18
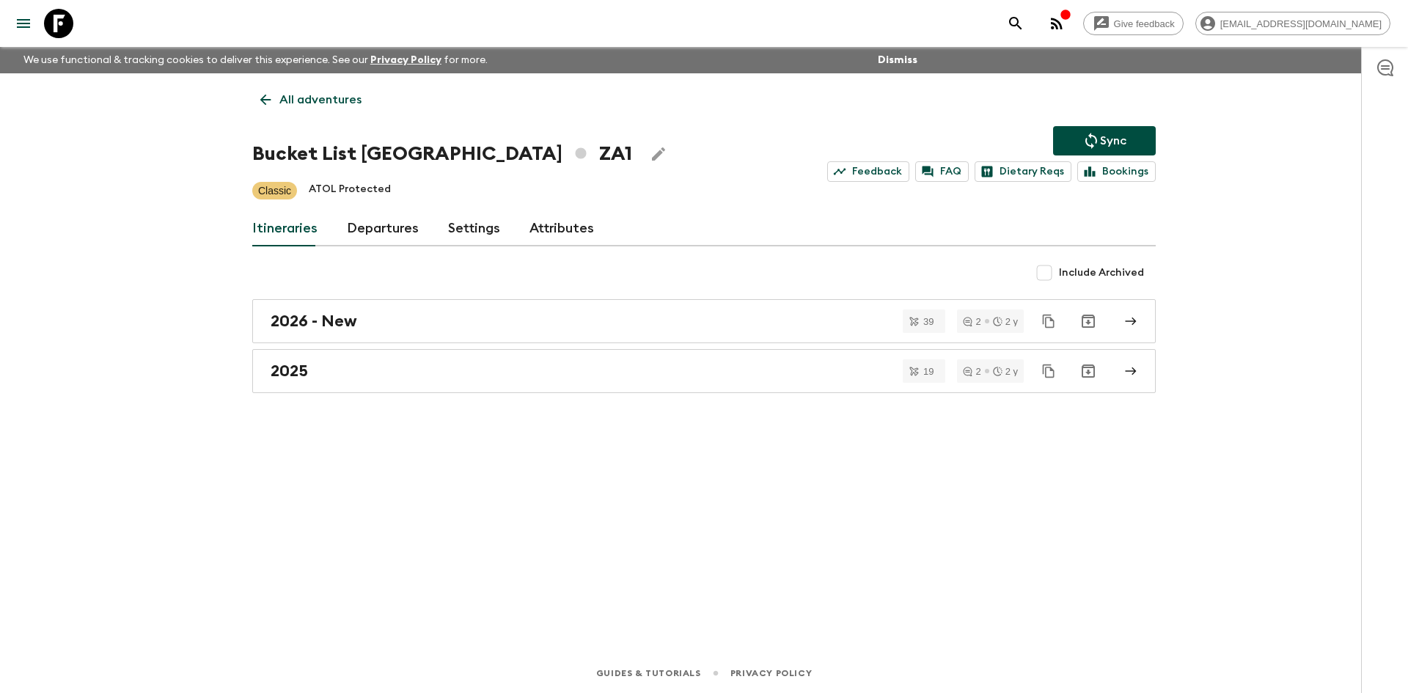
click at [341, 95] on p "All adventures" at bounding box center [320, 100] width 82 height 18
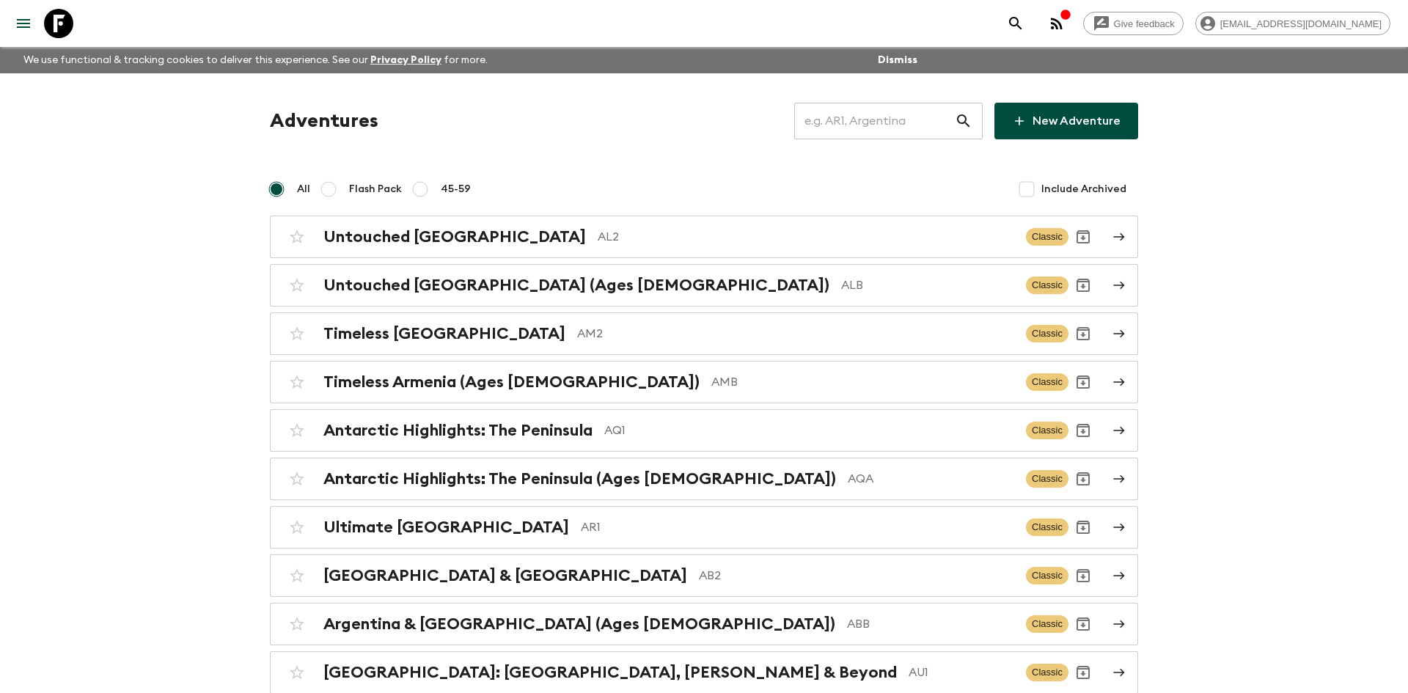
click at [857, 122] on input "text" at bounding box center [874, 120] width 161 height 41
type input "th1"
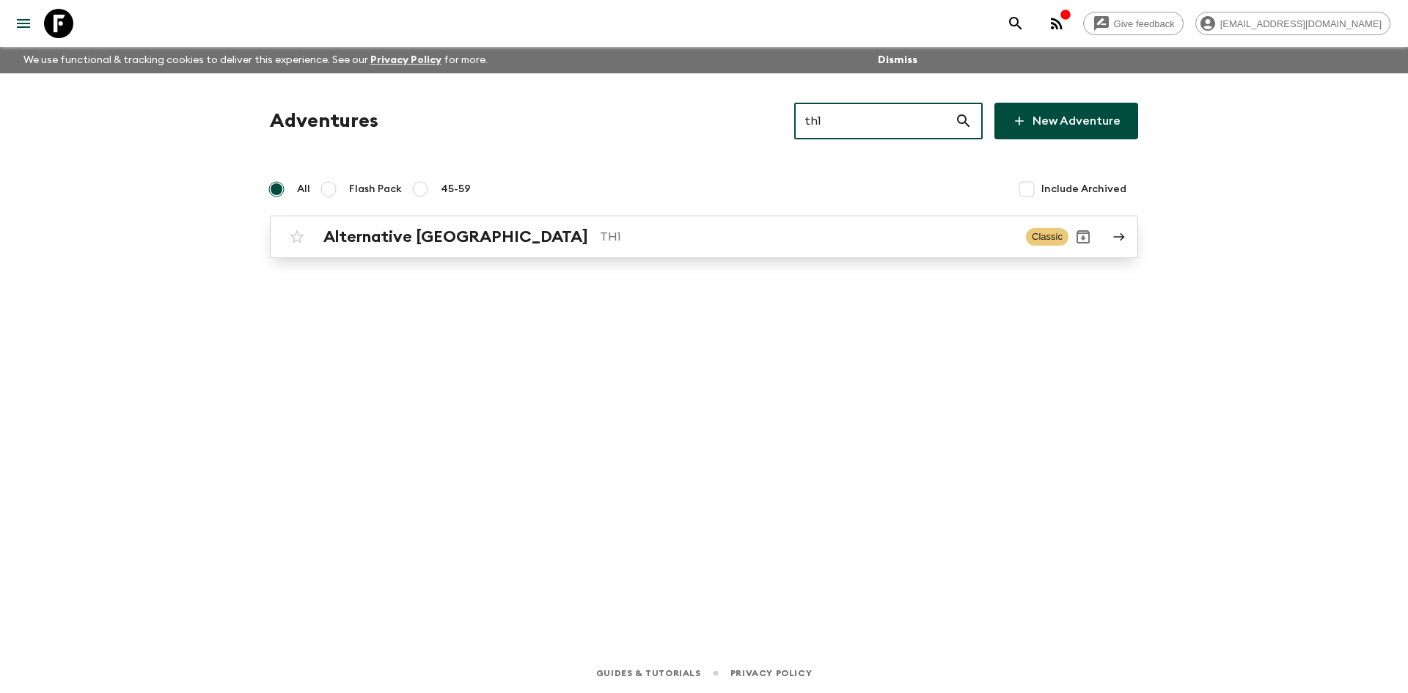
click at [548, 219] on link "Alternative [GEOGRAPHIC_DATA] TH1 Classic" at bounding box center [704, 237] width 868 height 43
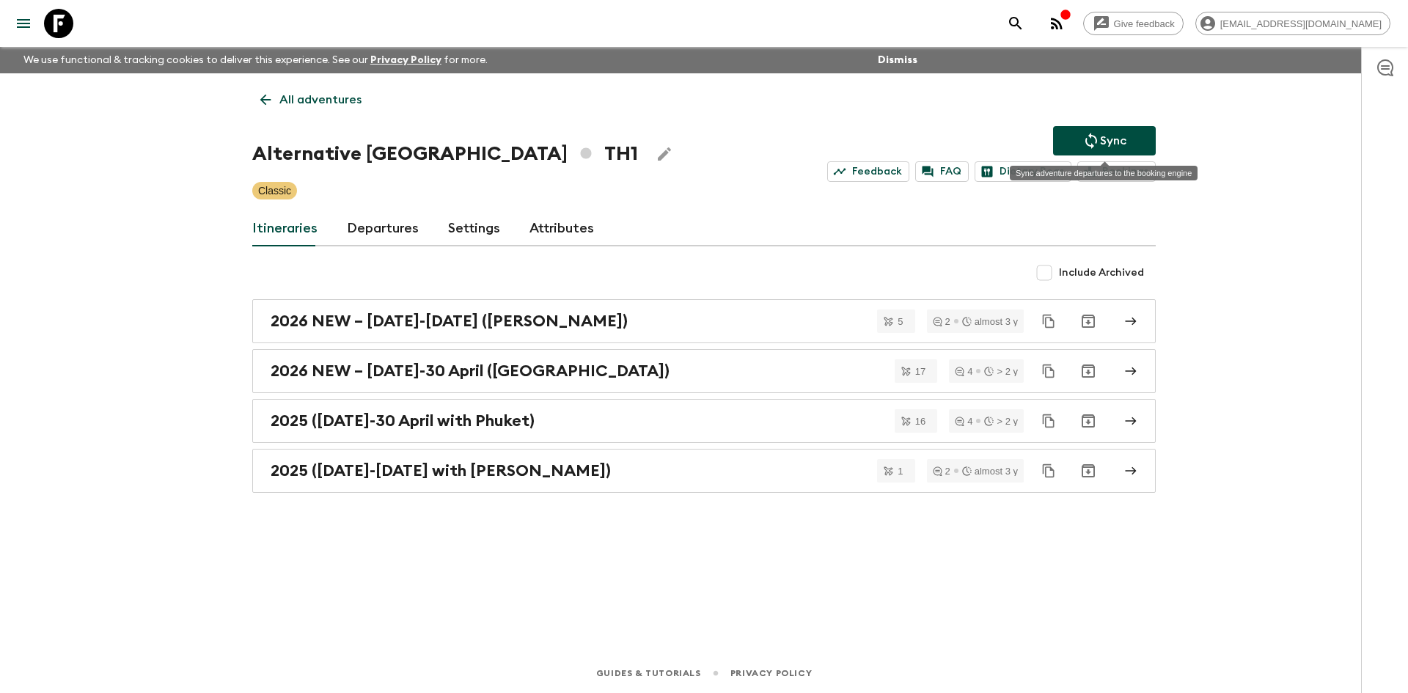
click at [1083, 143] on icon "Sync adventure departures to the booking engine" at bounding box center [1092, 141] width 18 height 18
click at [411, 219] on link "Departures" at bounding box center [383, 228] width 72 height 35
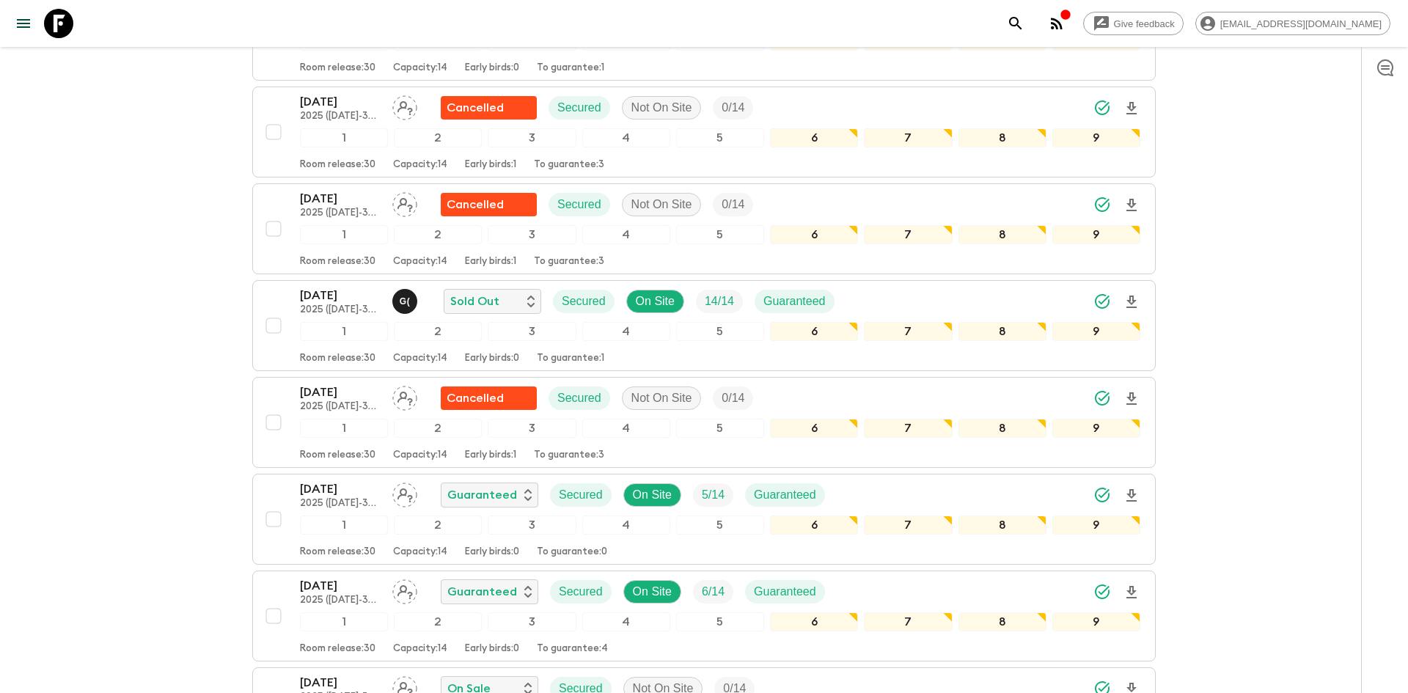
scroll to position [641, 0]
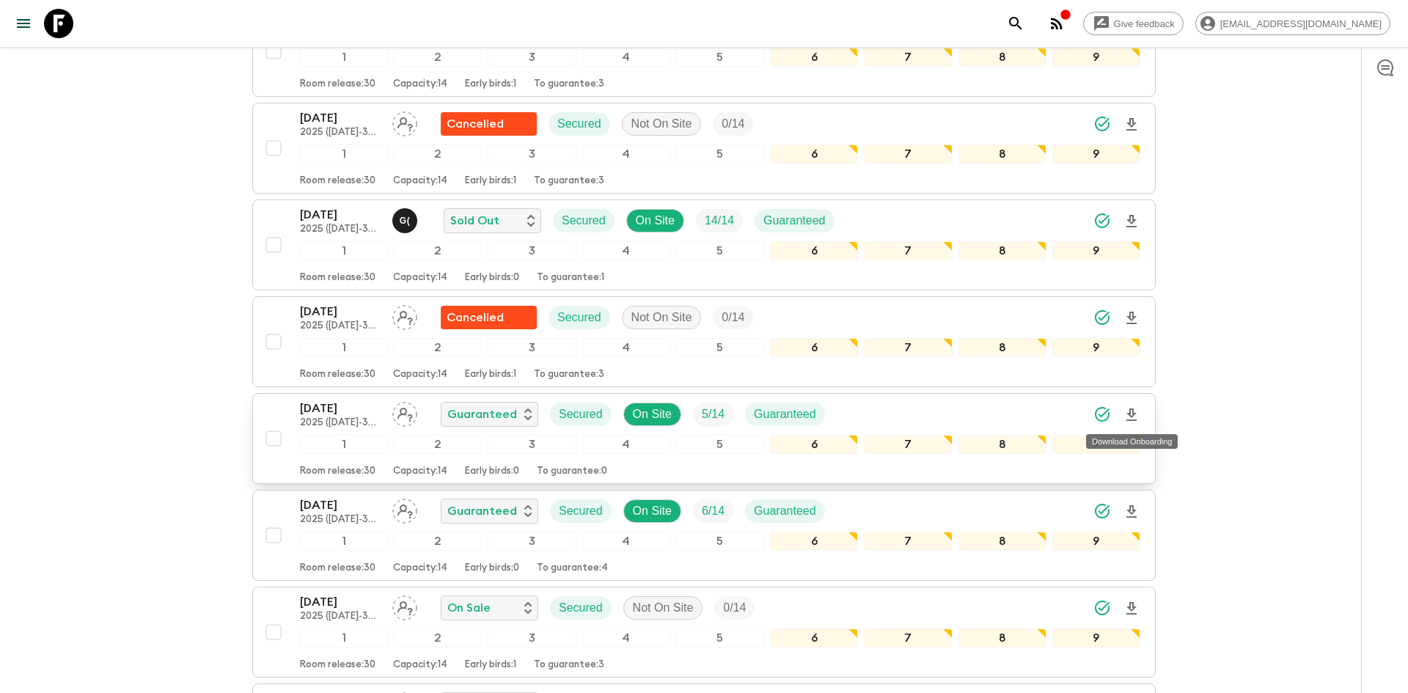
click at [1130, 412] on icon "Download Onboarding" at bounding box center [1132, 415] width 10 height 12
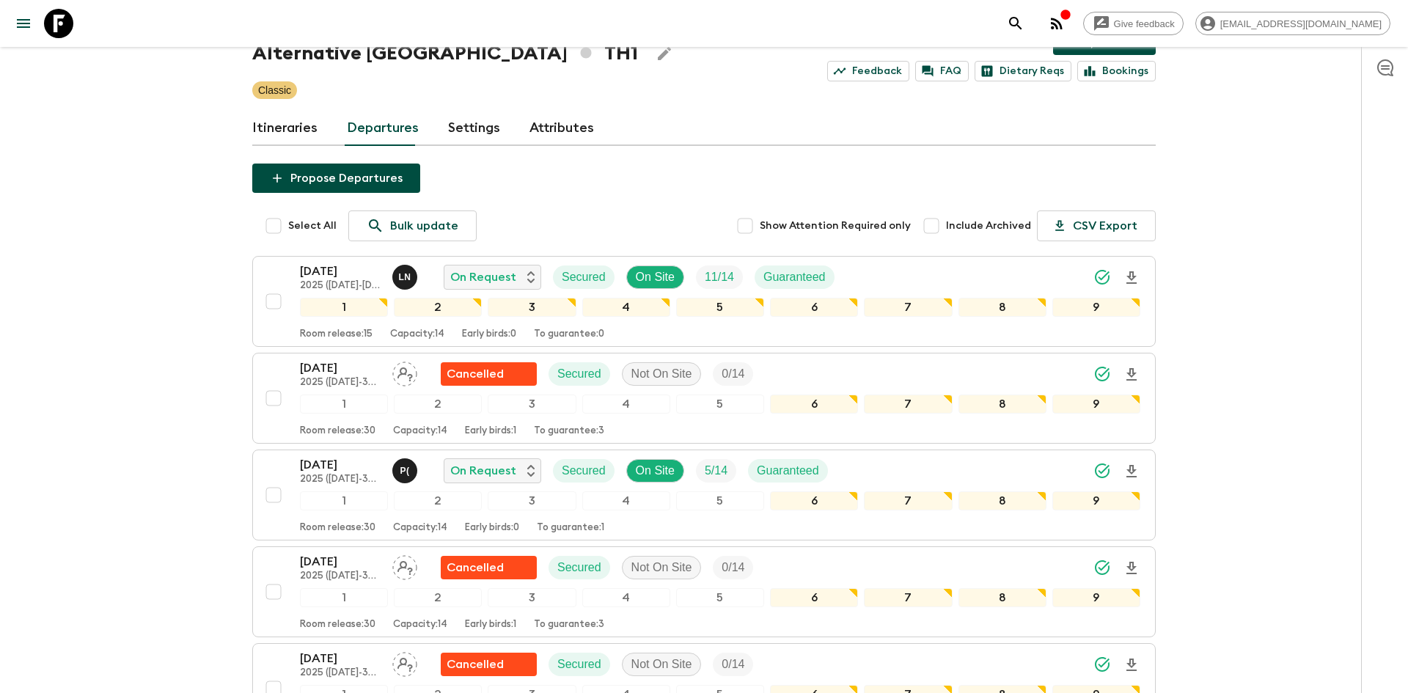
scroll to position [0, 0]
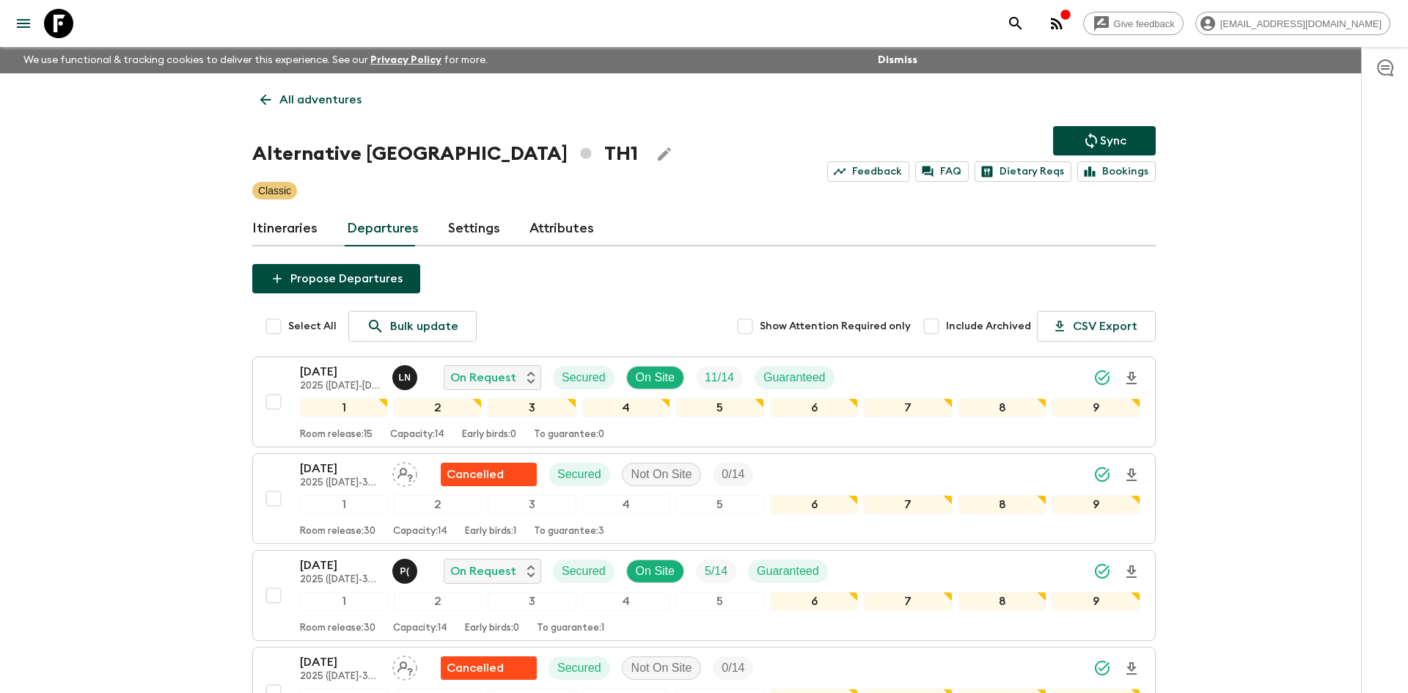
click at [345, 89] on link "All adventures" at bounding box center [310, 99] width 117 height 29
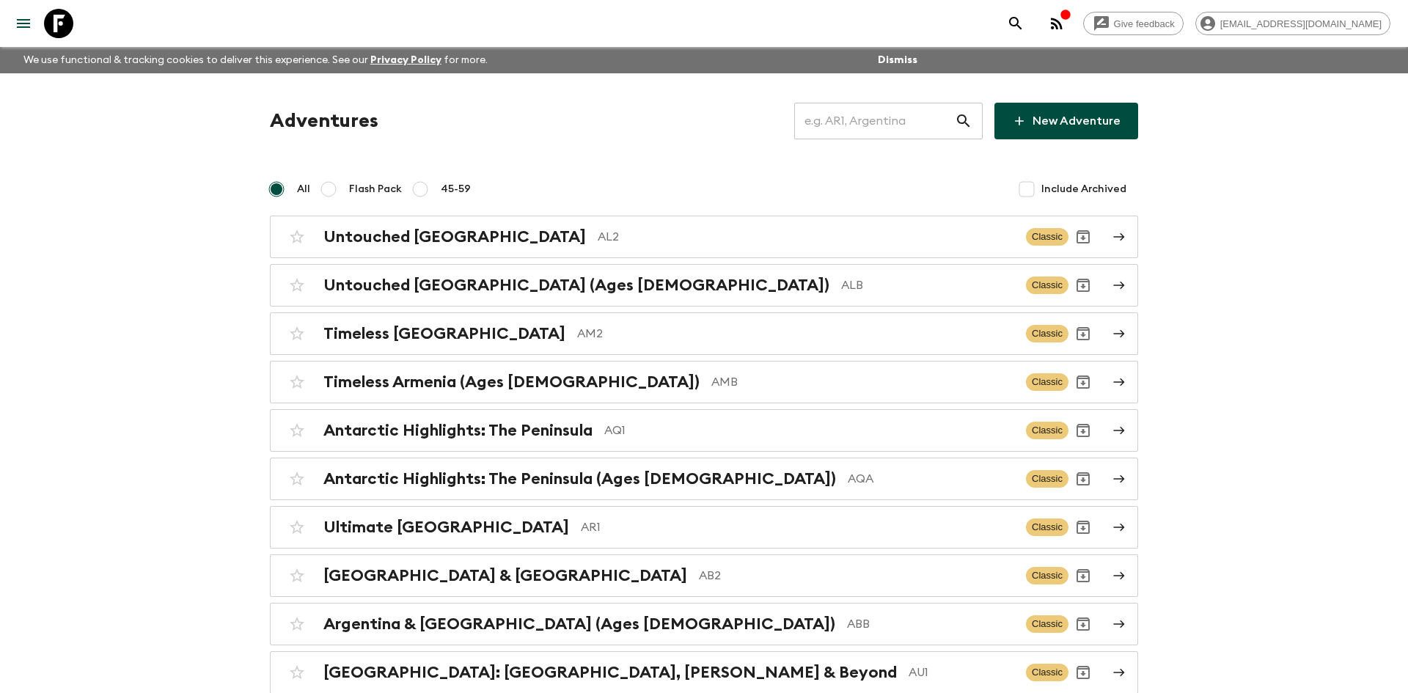
click at [841, 129] on input "text" at bounding box center [874, 120] width 161 height 41
type input "th2"
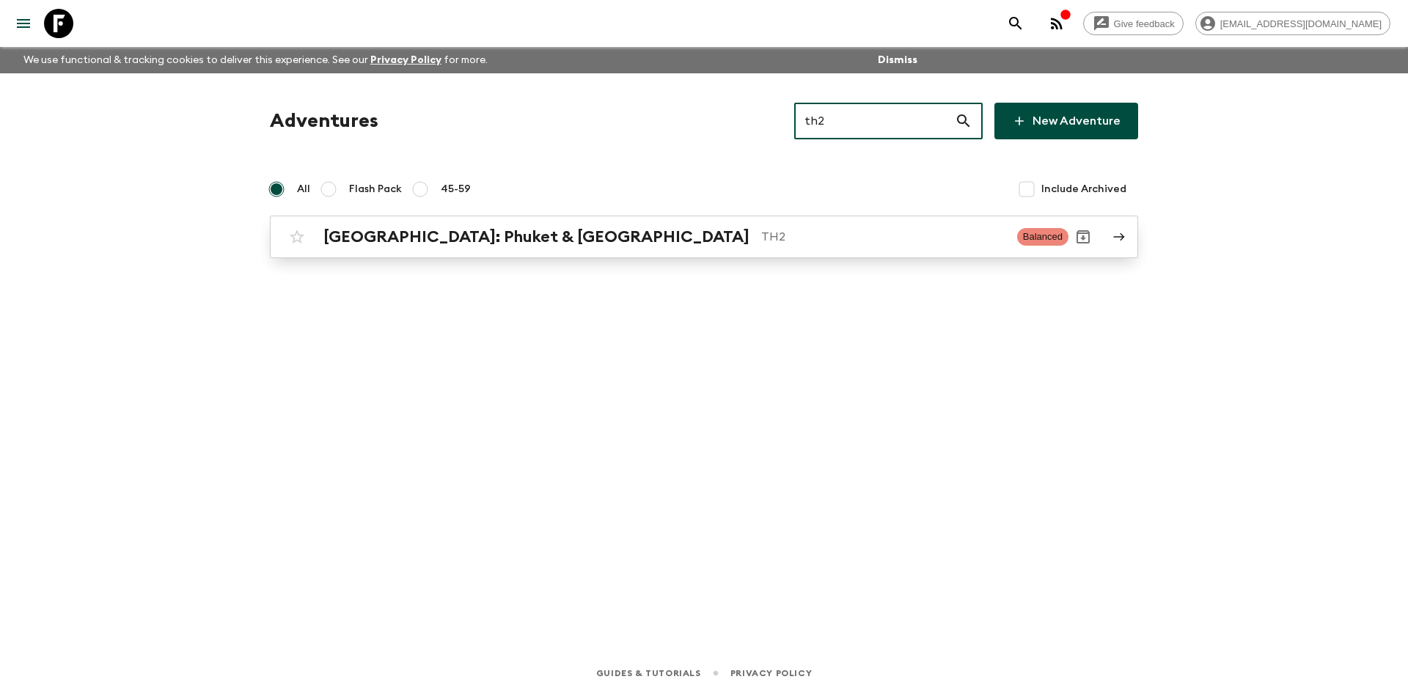
click at [401, 238] on h2 "[GEOGRAPHIC_DATA]: Phuket & [GEOGRAPHIC_DATA]" at bounding box center [536, 236] width 426 height 19
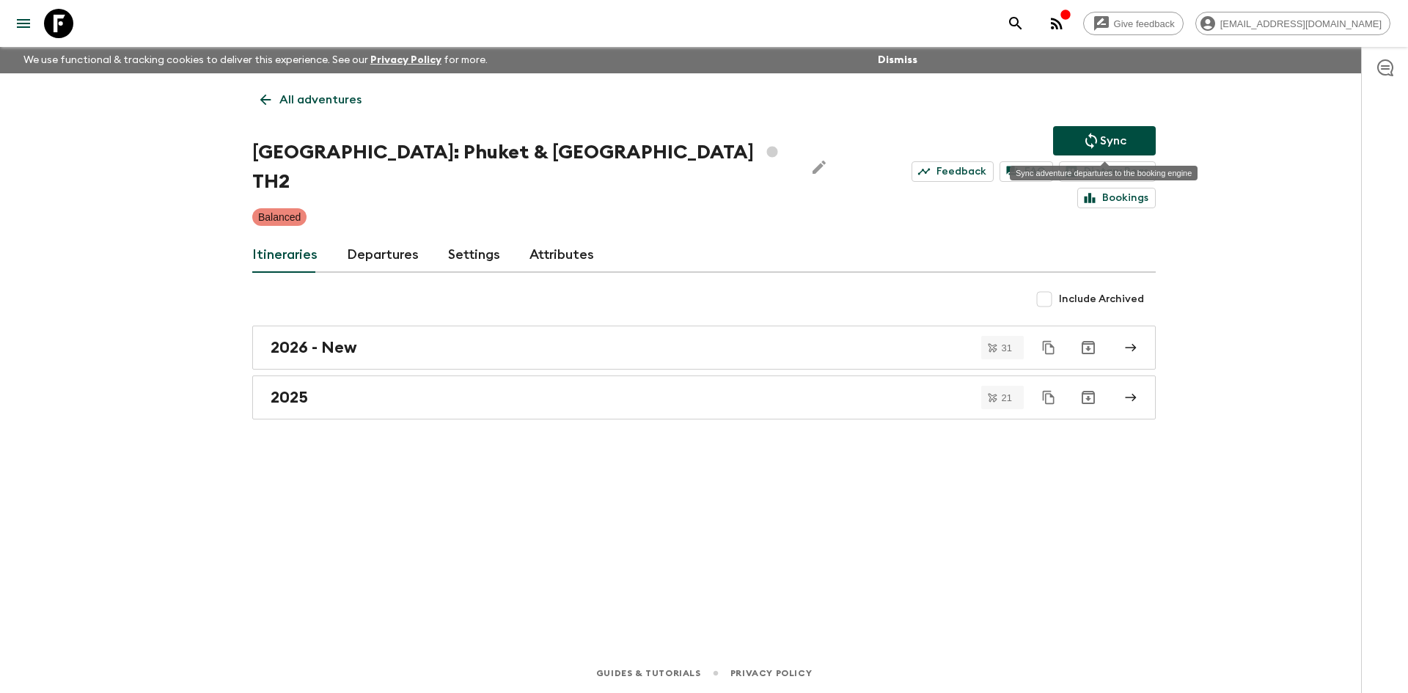
click at [1068, 139] on button "Sync" at bounding box center [1104, 140] width 103 height 29
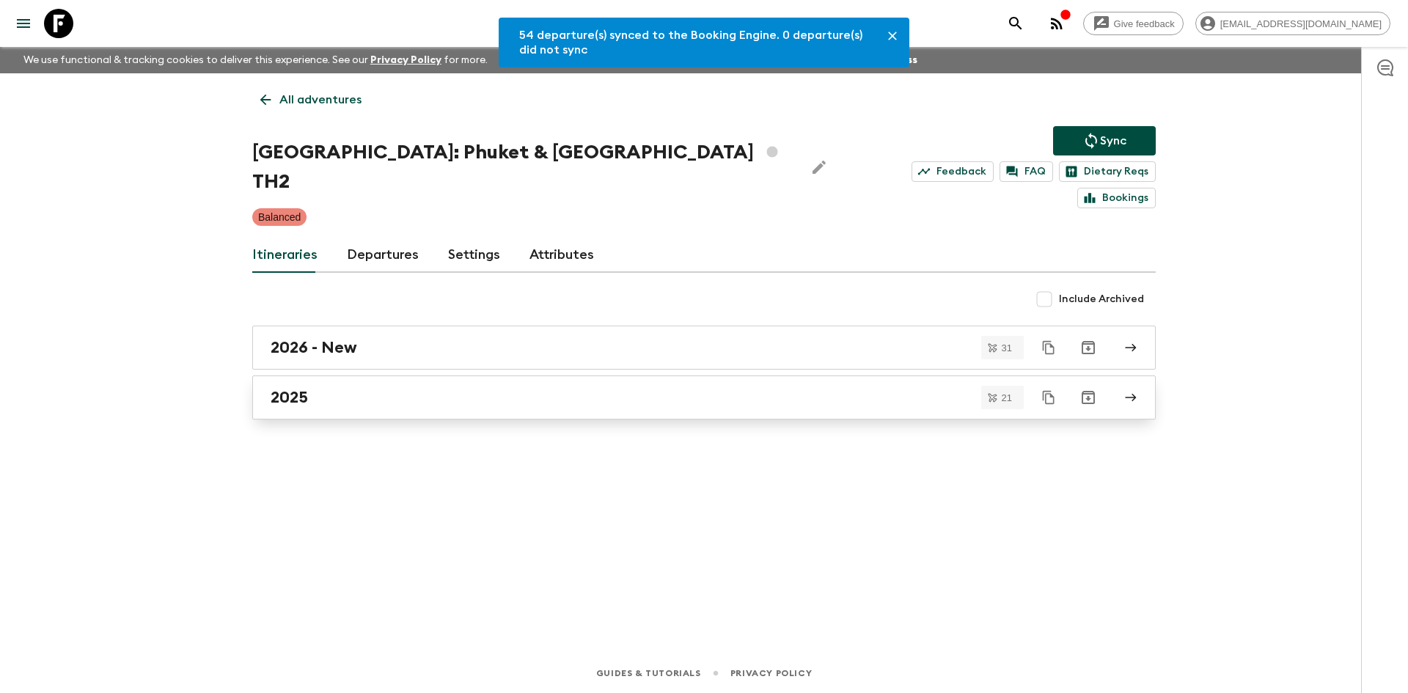
click at [326, 383] on link "2025" at bounding box center [704, 398] width 904 height 44
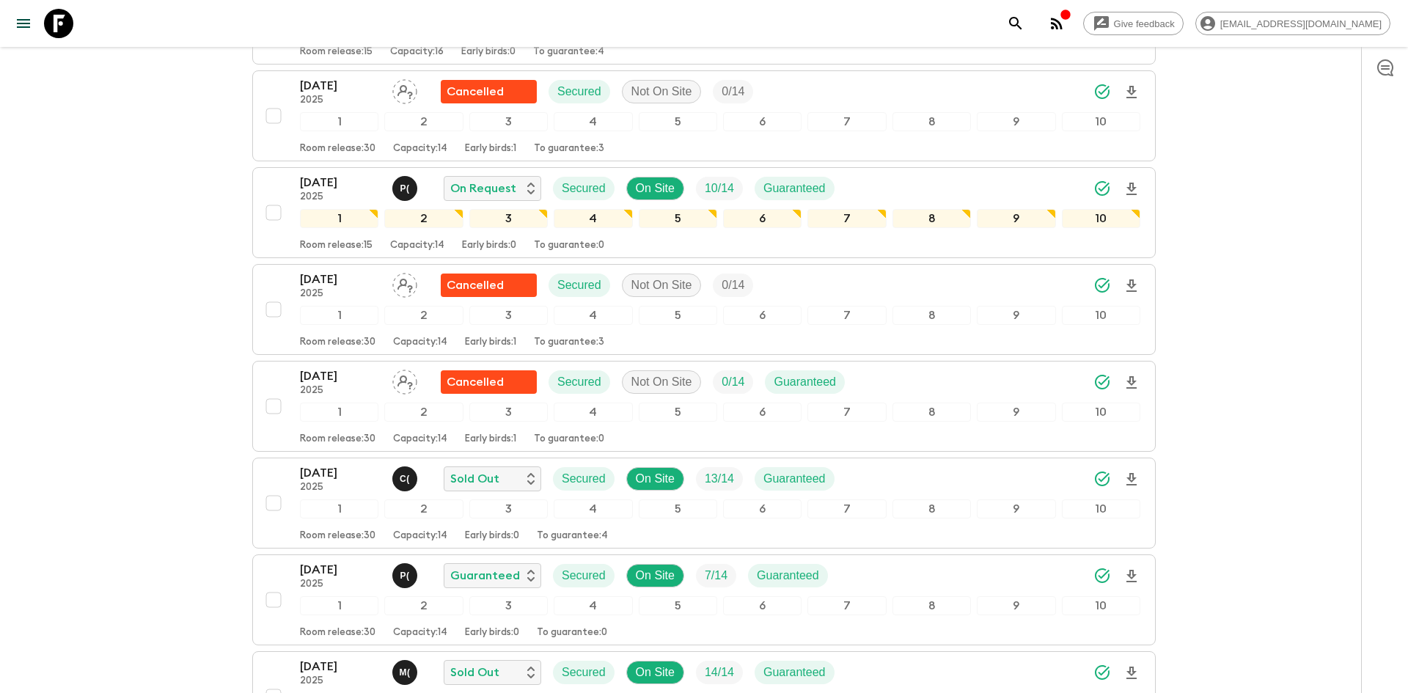
scroll to position [370, 0]
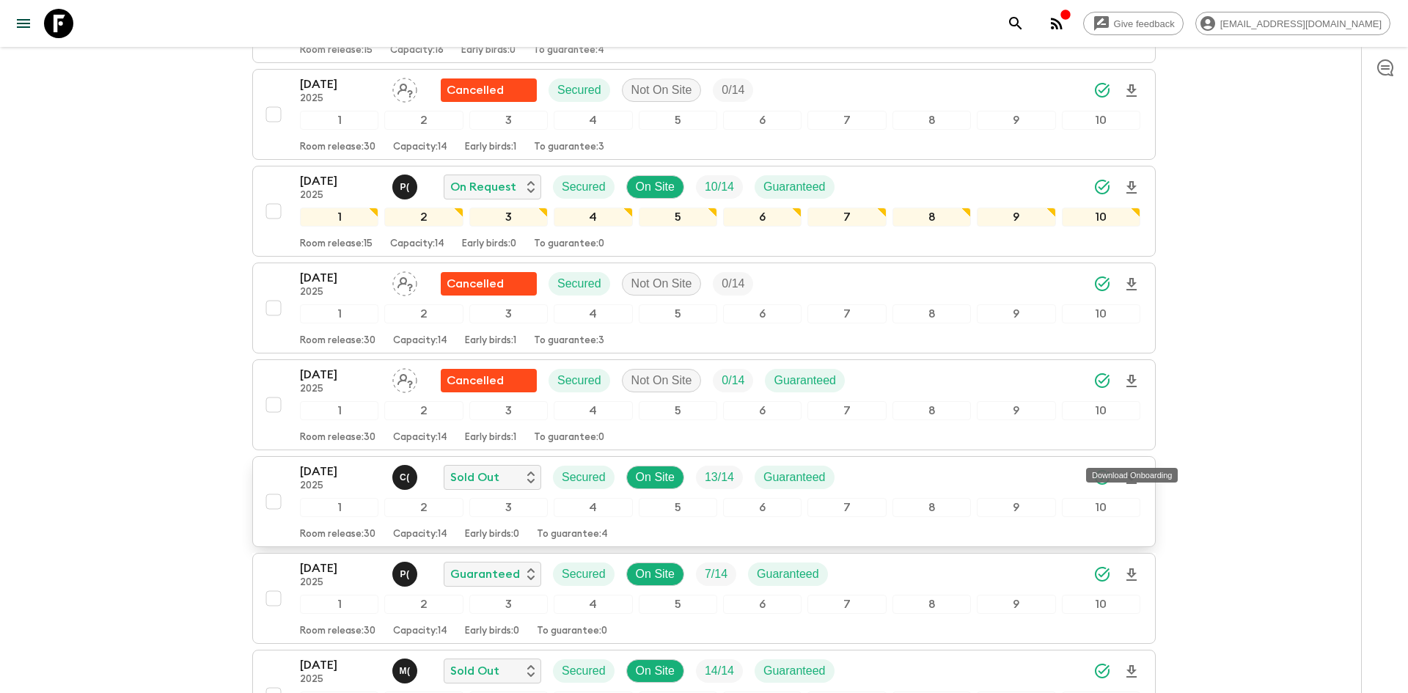
click at [1135, 469] on icon "Download Onboarding" at bounding box center [1132, 478] width 18 height 18
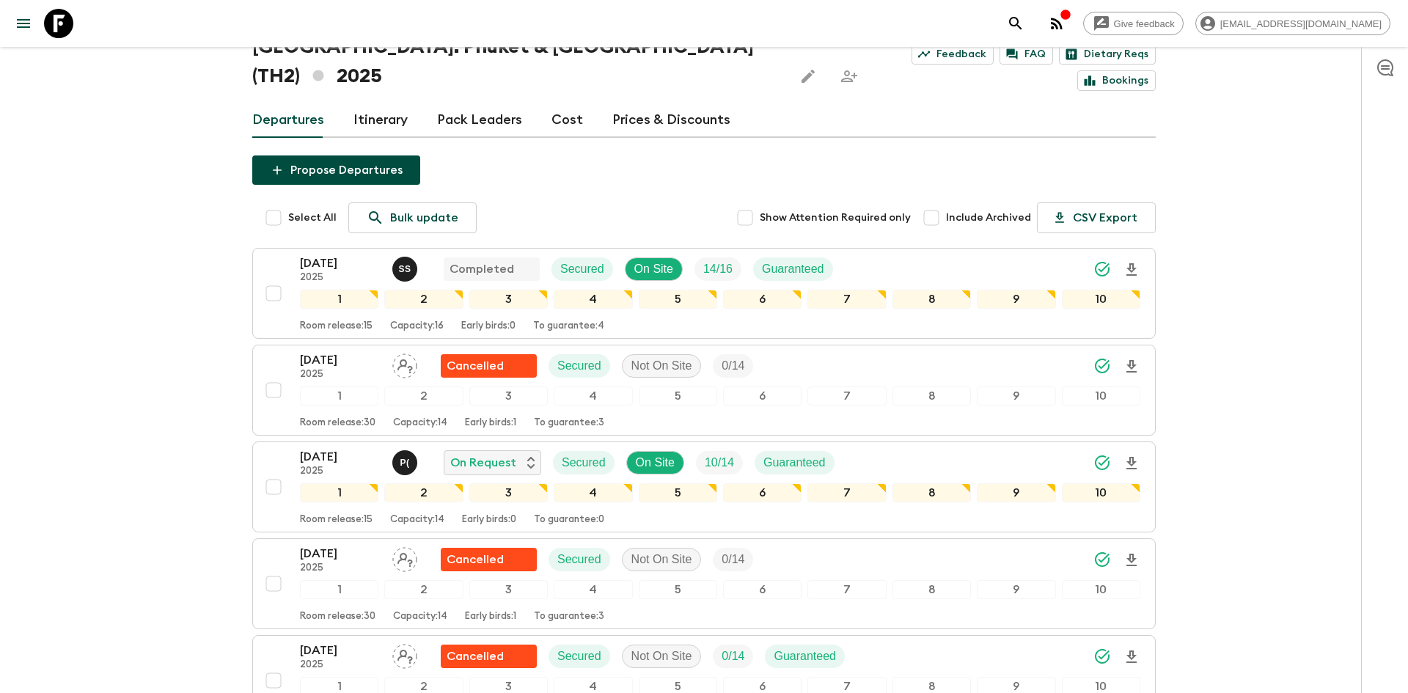
scroll to position [0, 0]
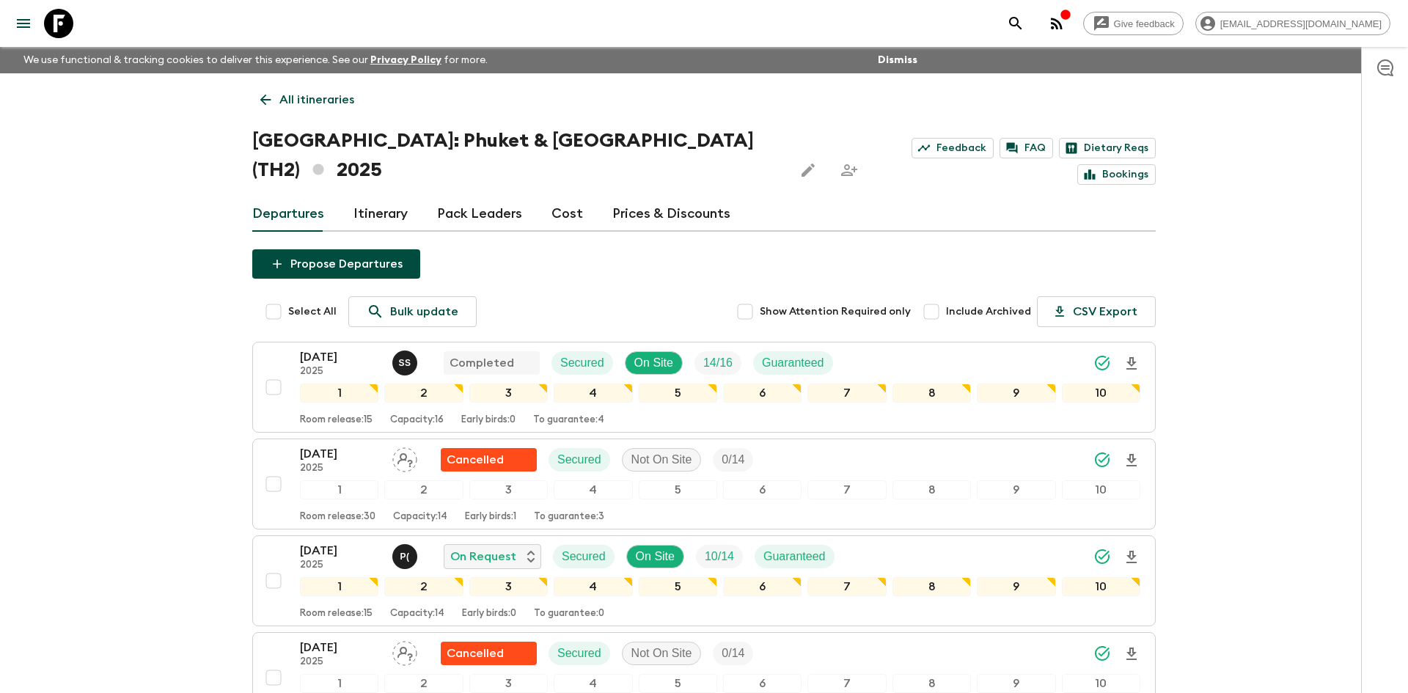
click at [313, 107] on p "All itineraries" at bounding box center [316, 100] width 75 height 18
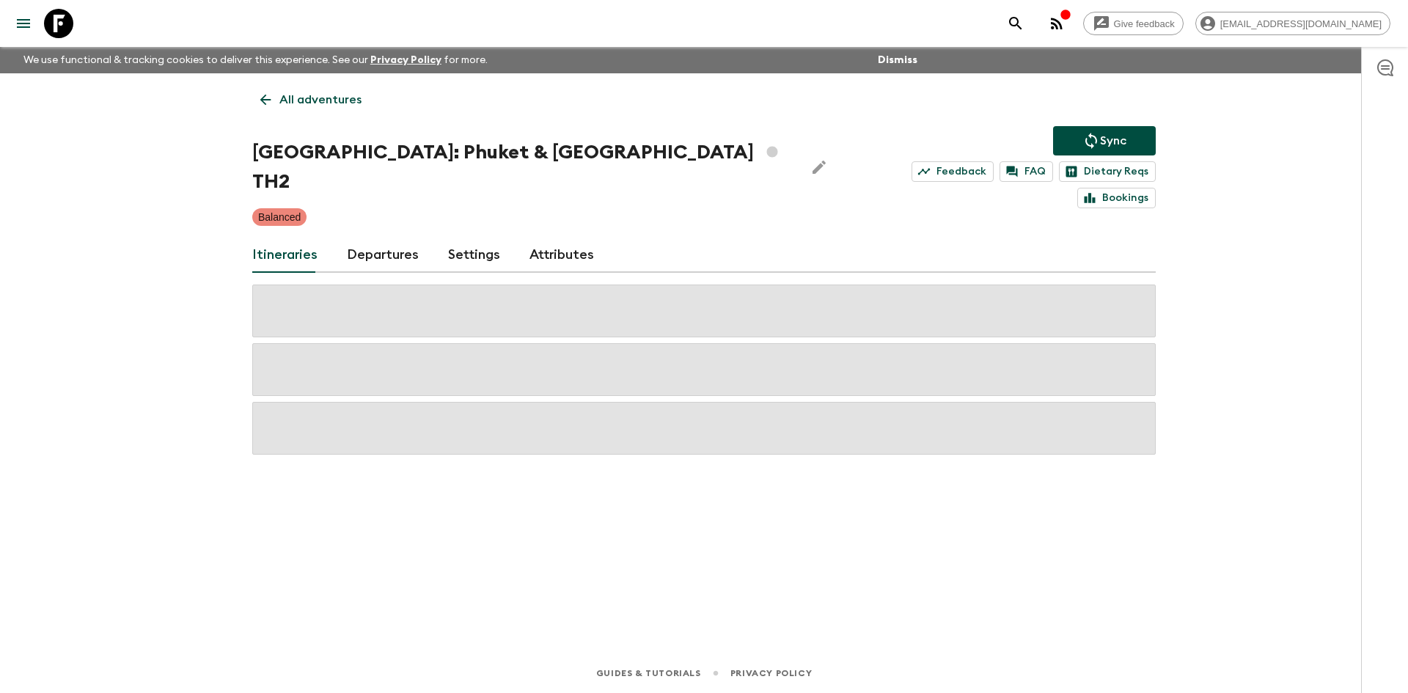
click at [313, 107] on p "All adventures" at bounding box center [320, 100] width 82 height 18
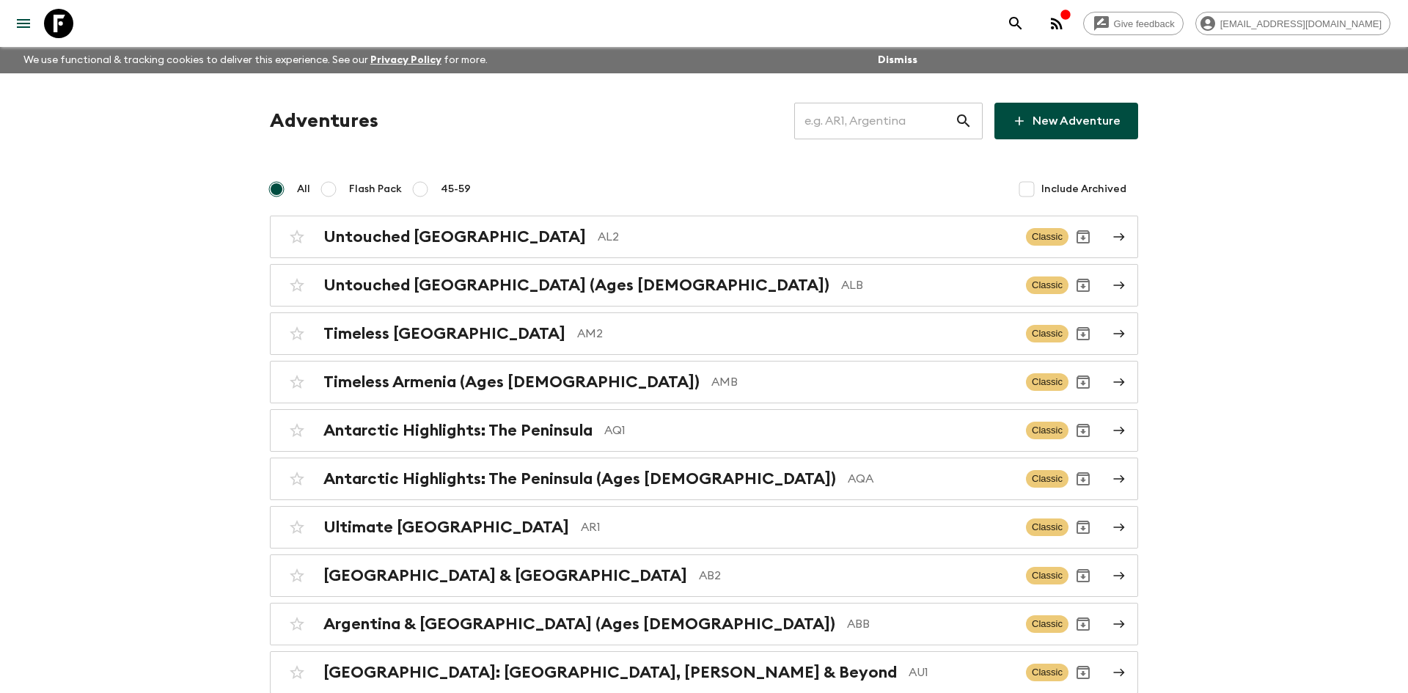
click at [829, 120] on input "text" at bounding box center [874, 120] width 161 height 41
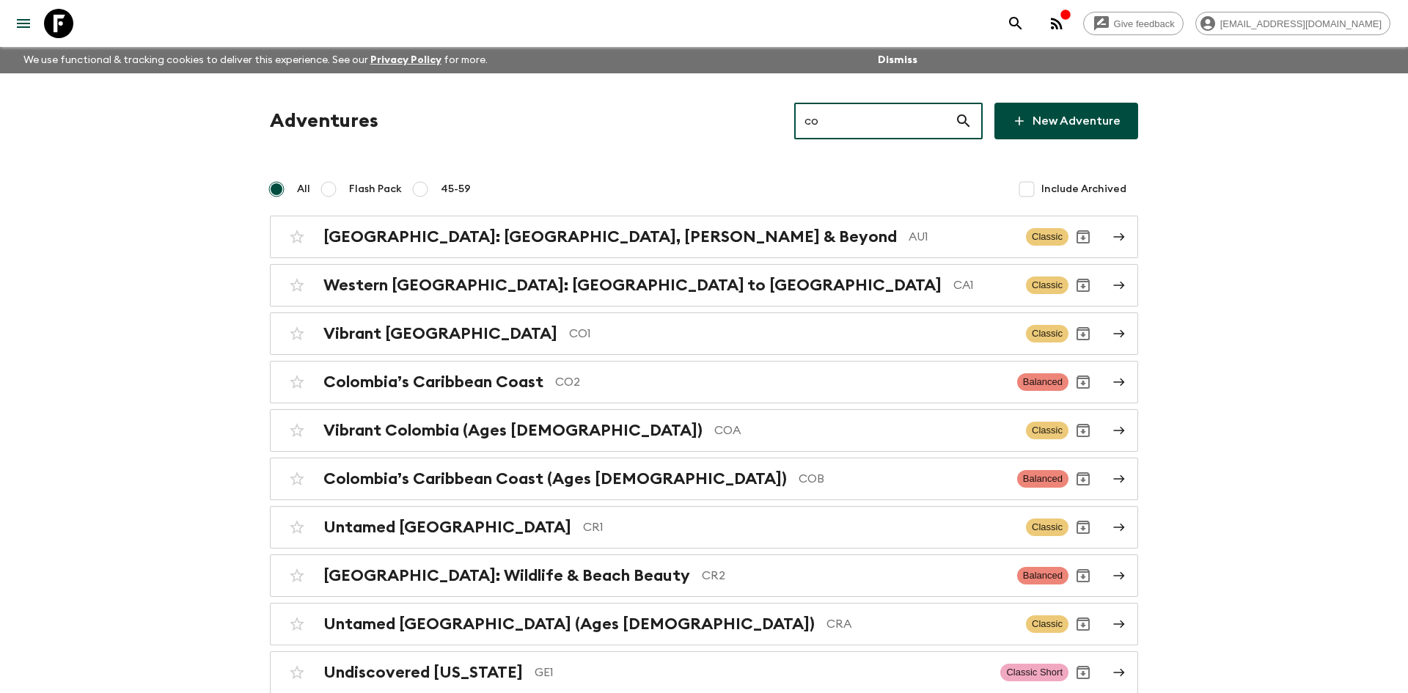
type input "co1"
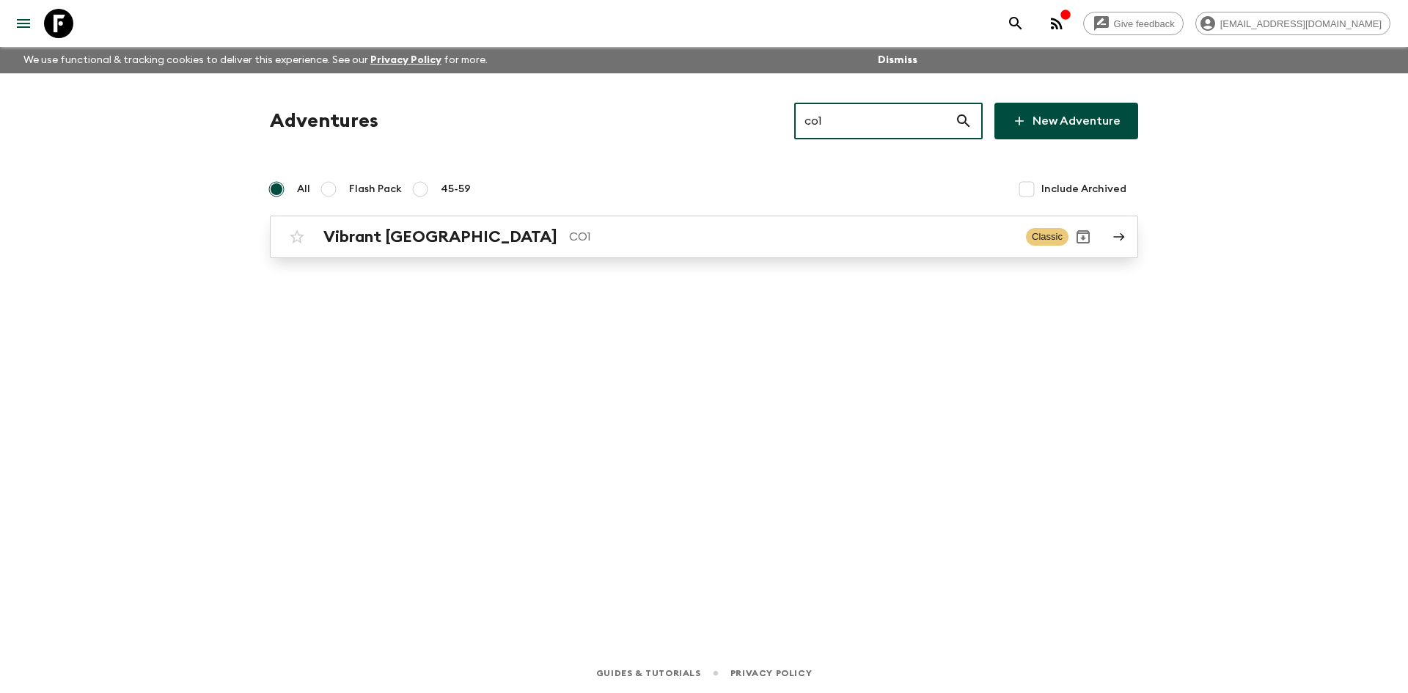
click at [433, 227] on h2 "Vibrant [GEOGRAPHIC_DATA]" at bounding box center [440, 236] width 234 height 19
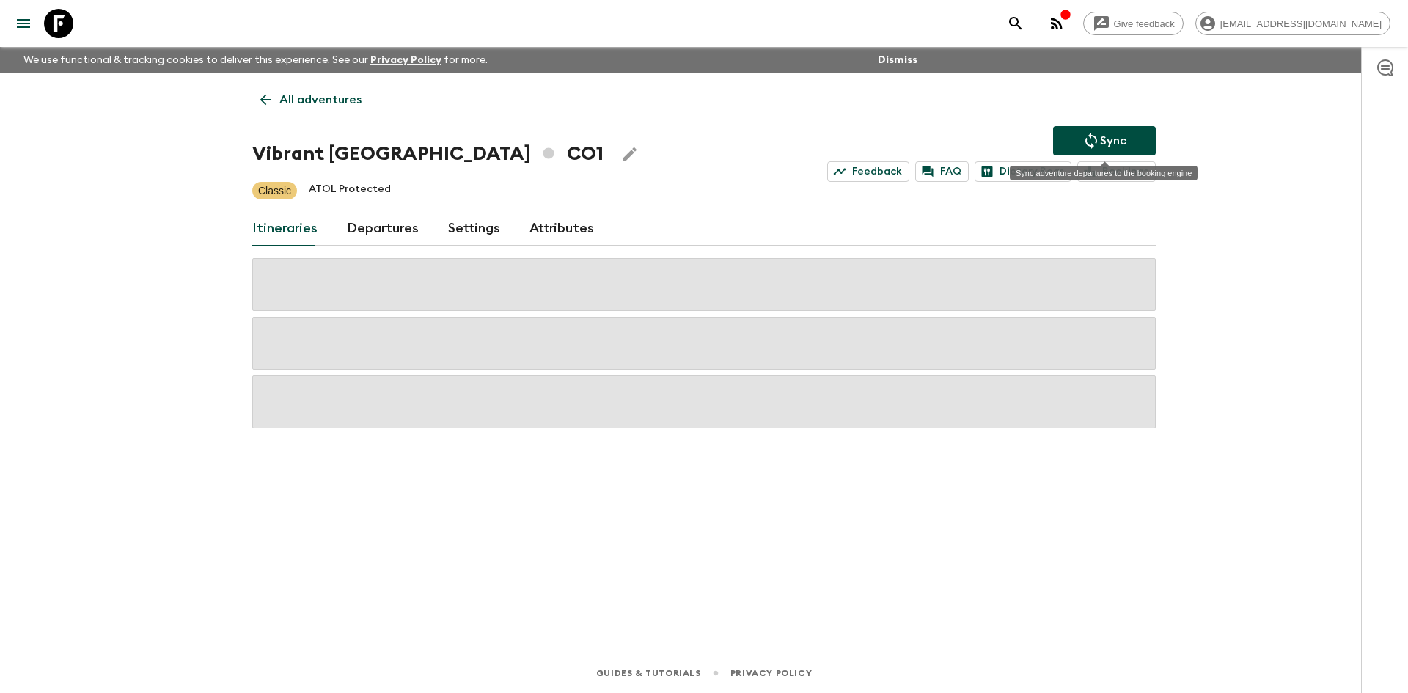
click at [1091, 130] on button "Sync" at bounding box center [1104, 140] width 103 height 29
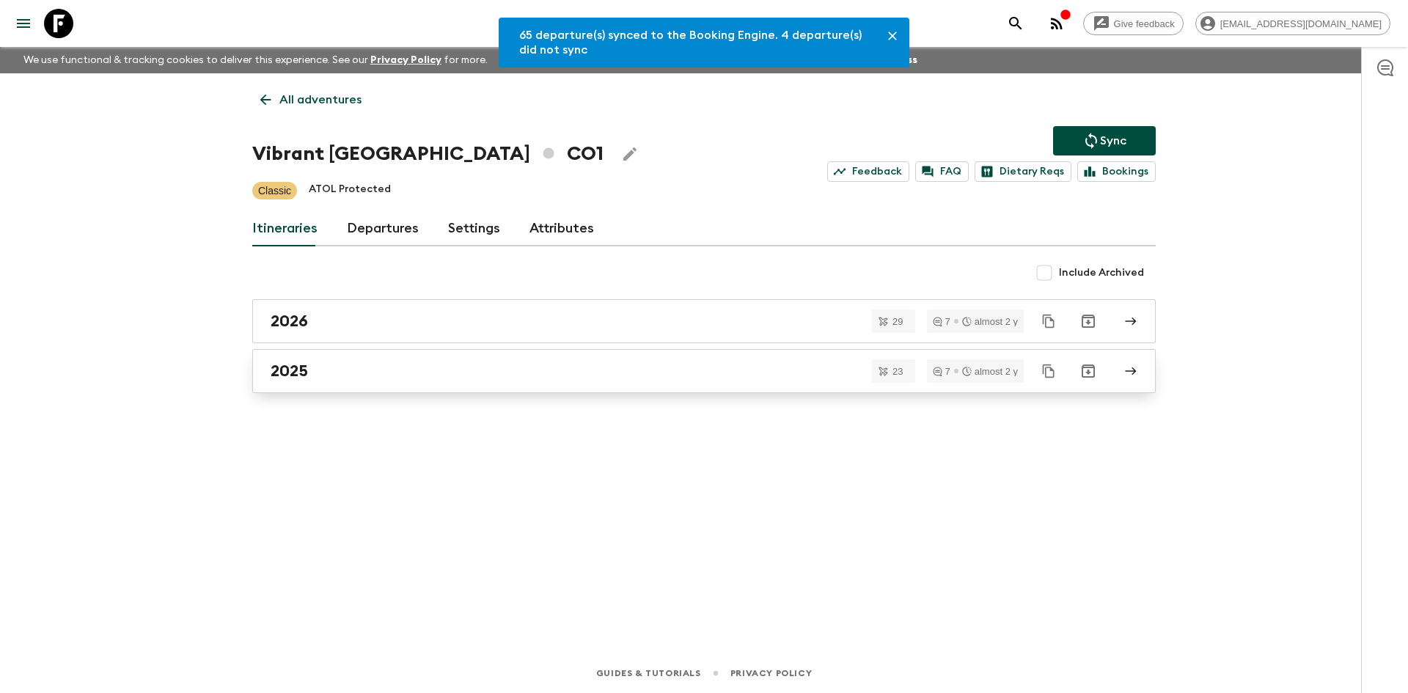
click at [378, 367] on div "2025" at bounding box center [690, 371] width 839 height 19
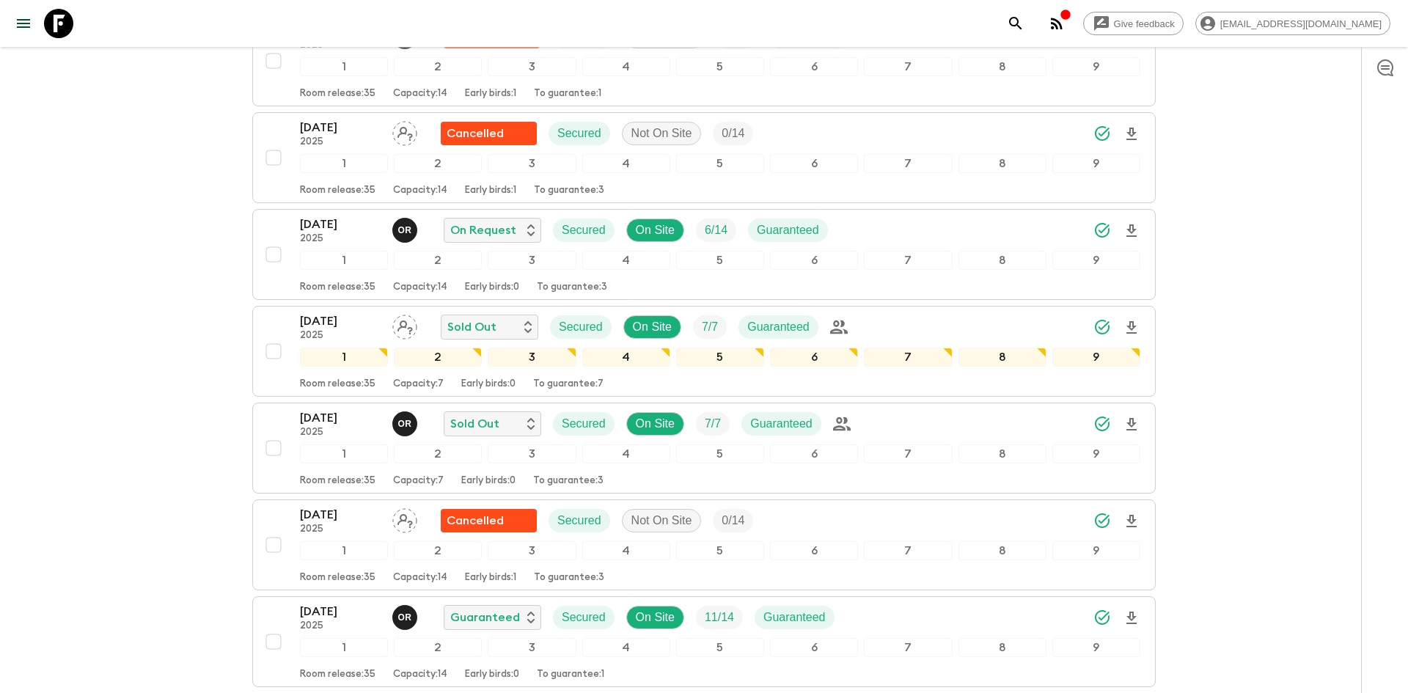
scroll to position [1172, 0]
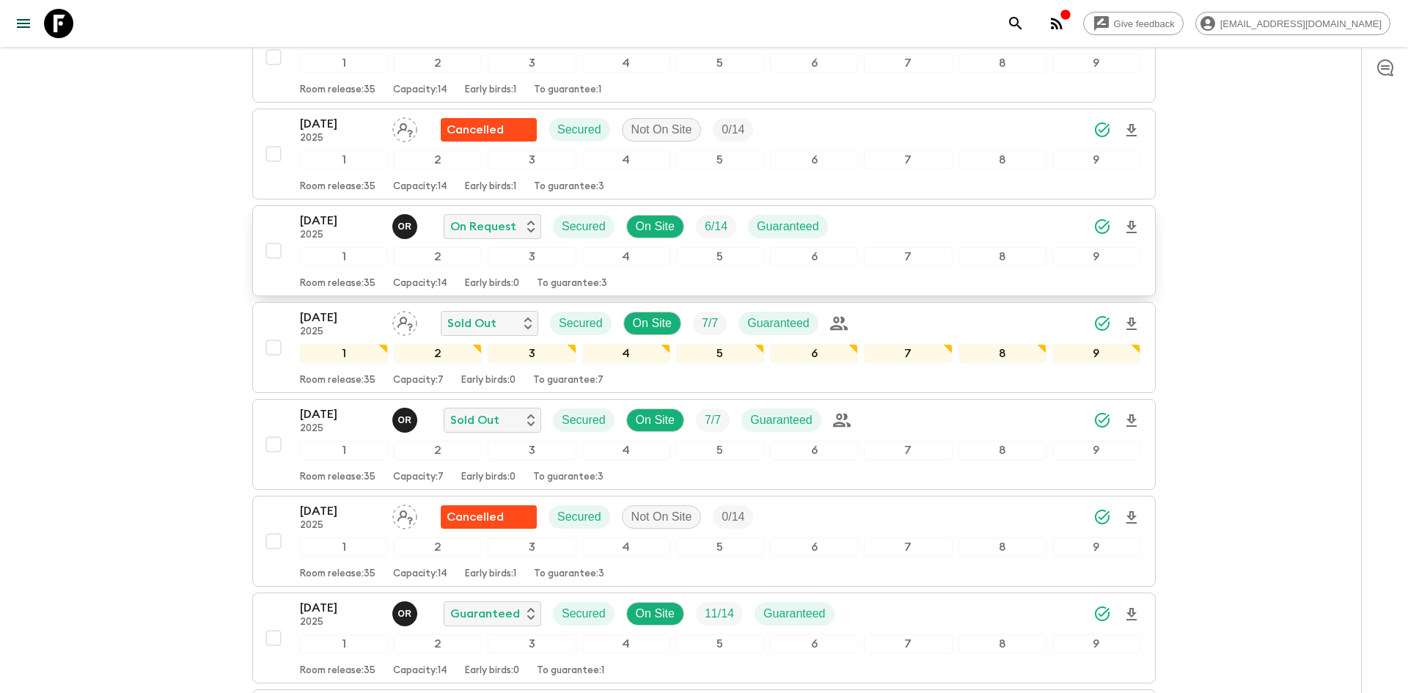
click at [1135, 223] on icon "Download Onboarding" at bounding box center [1132, 228] width 18 height 18
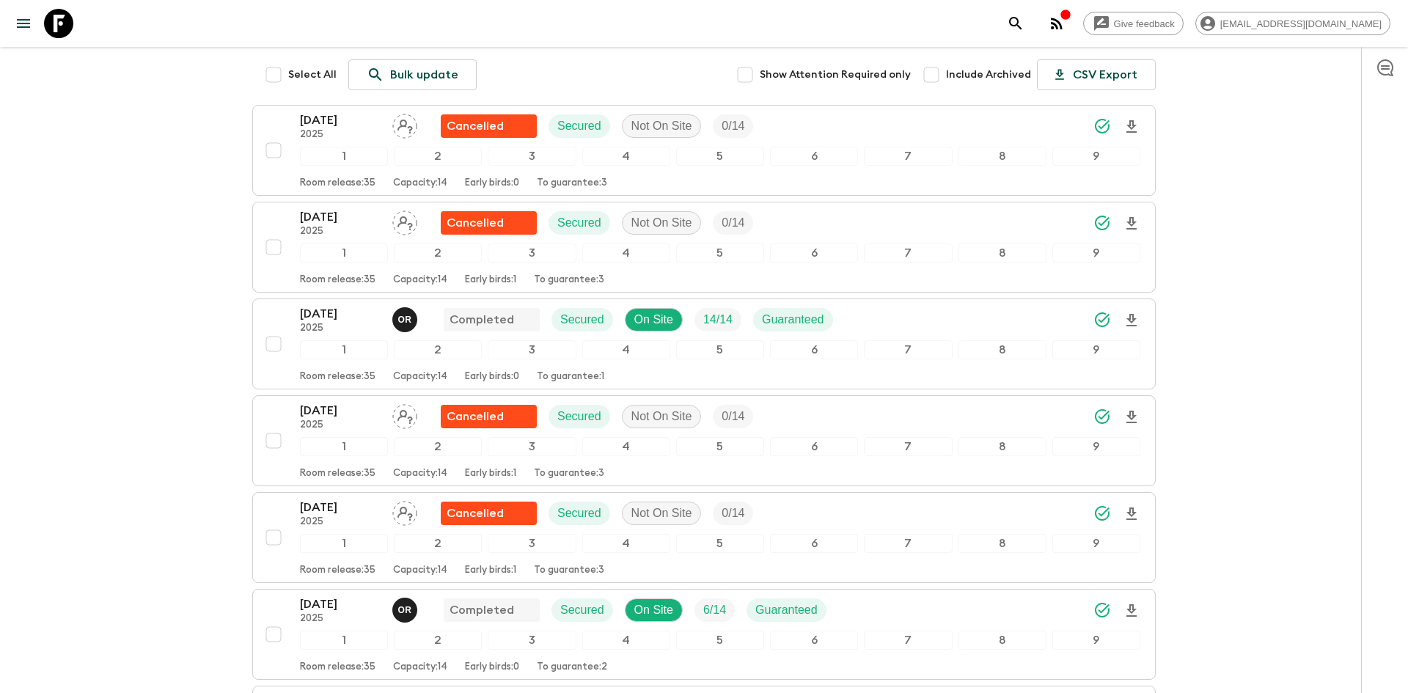
scroll to position [0, 0]
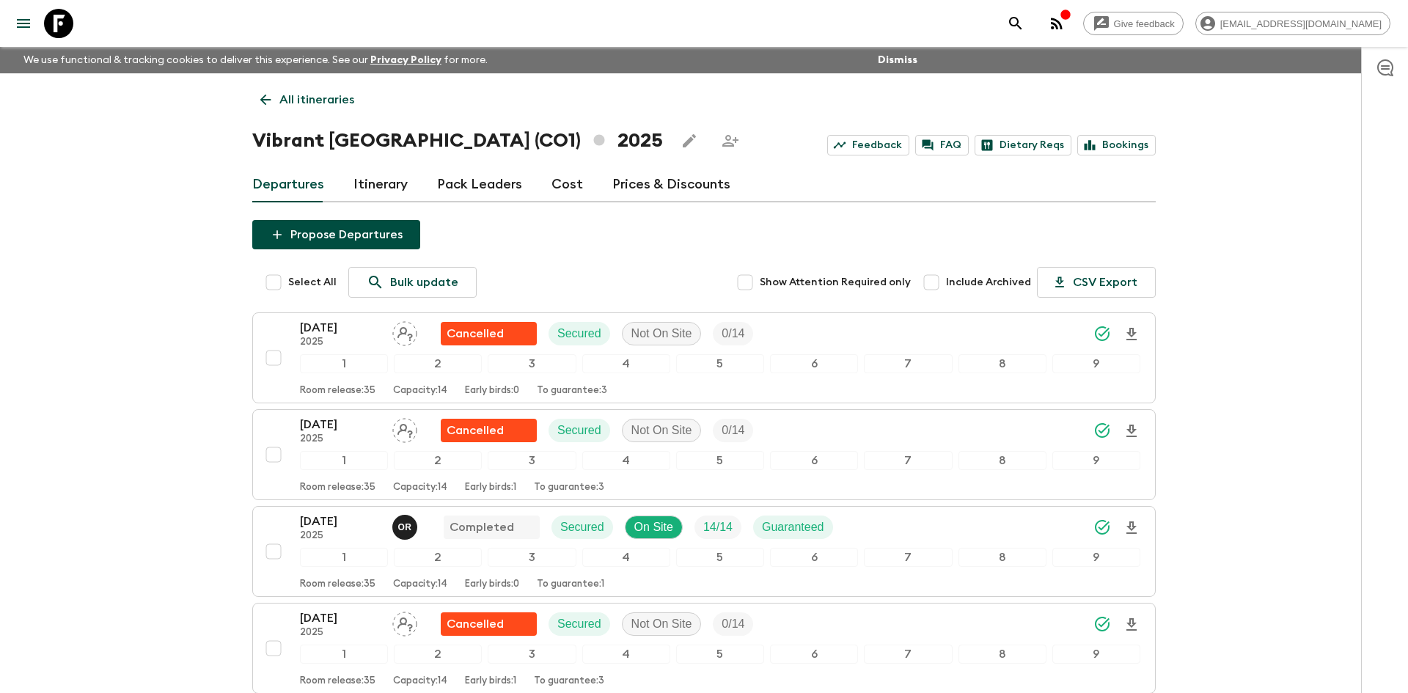
click at [318, 96] on p "All itineraries" at bounding box center [316, 100] width 75 height 18
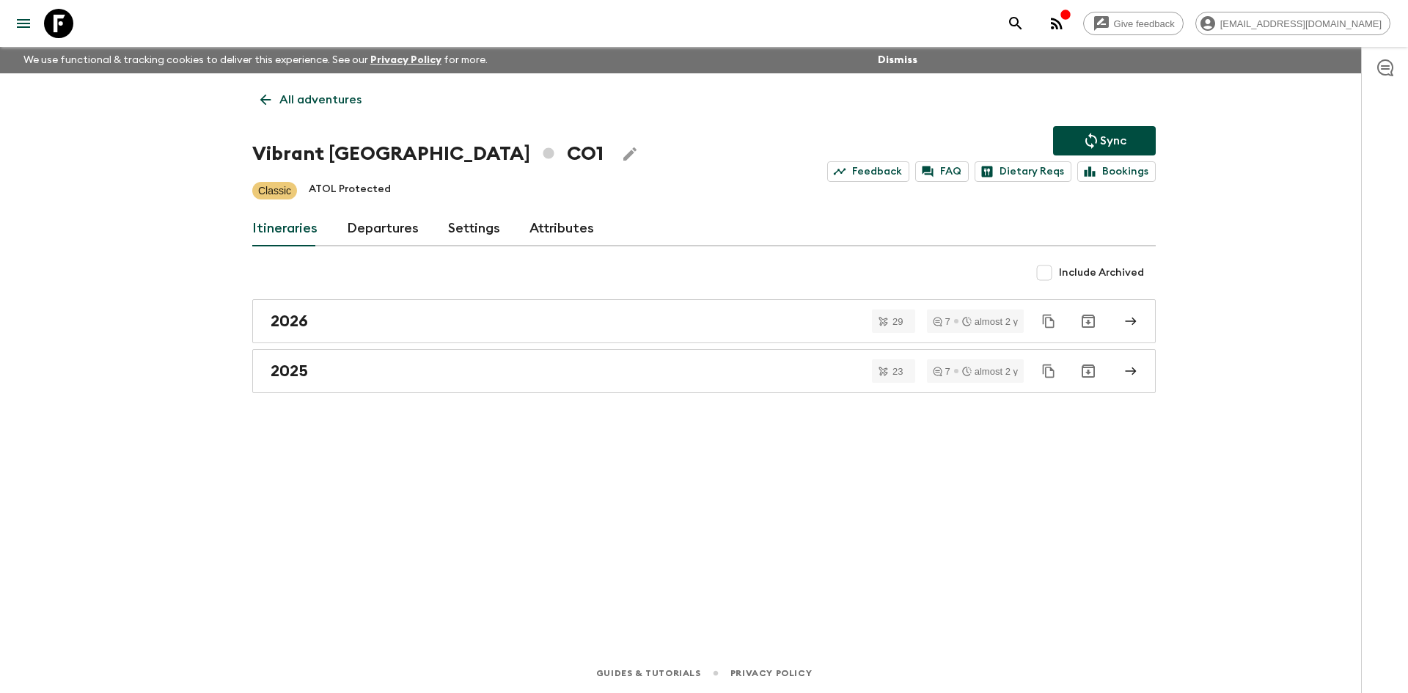
click at [318, 96] on p "All adventures" at bounding box center [320, 100] width 82 height 18
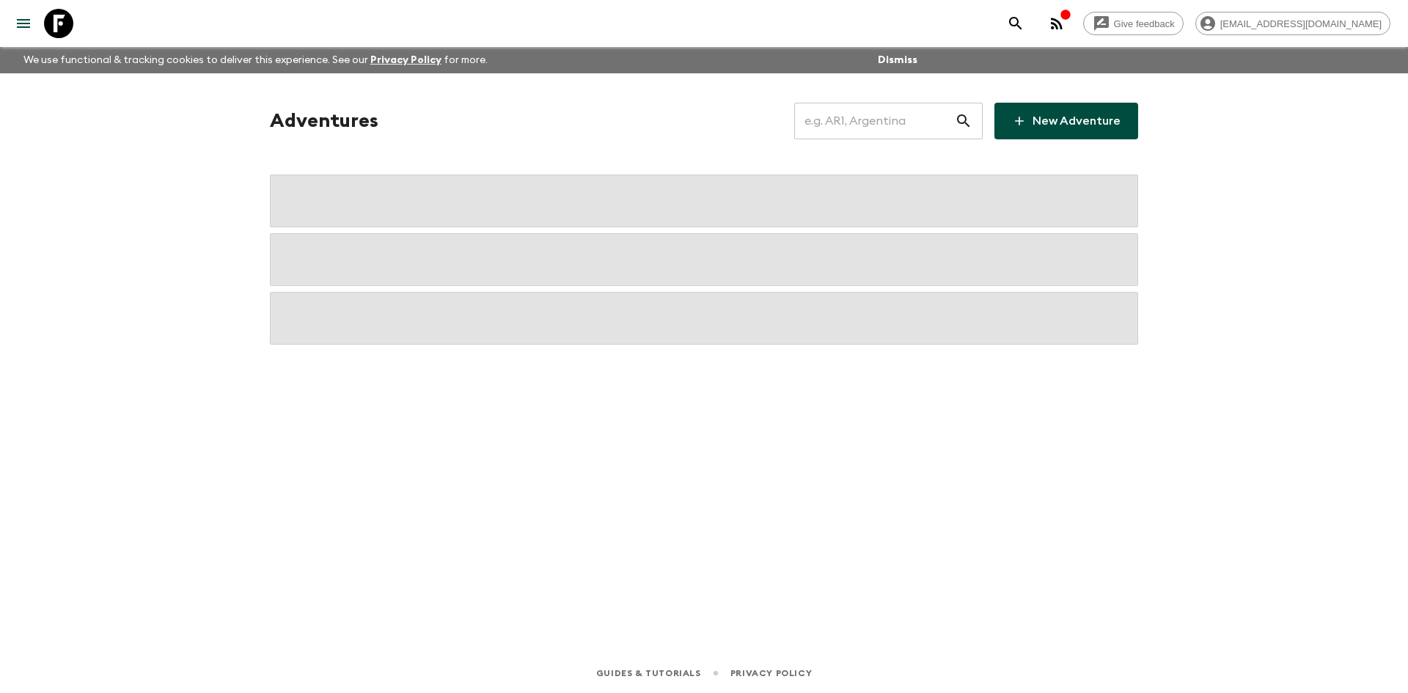
click at [860, 128] on input "text" at bounding box center [874, 120] width 161 height 41
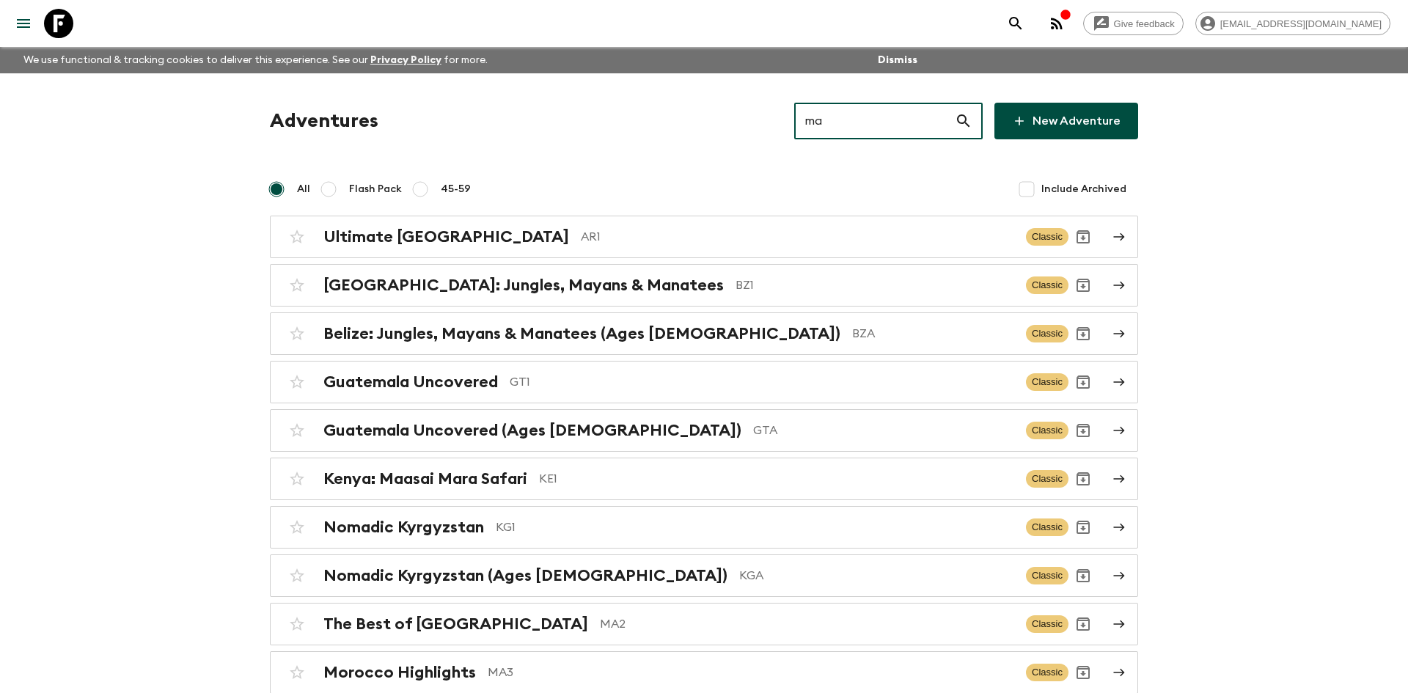
type input "ma4"
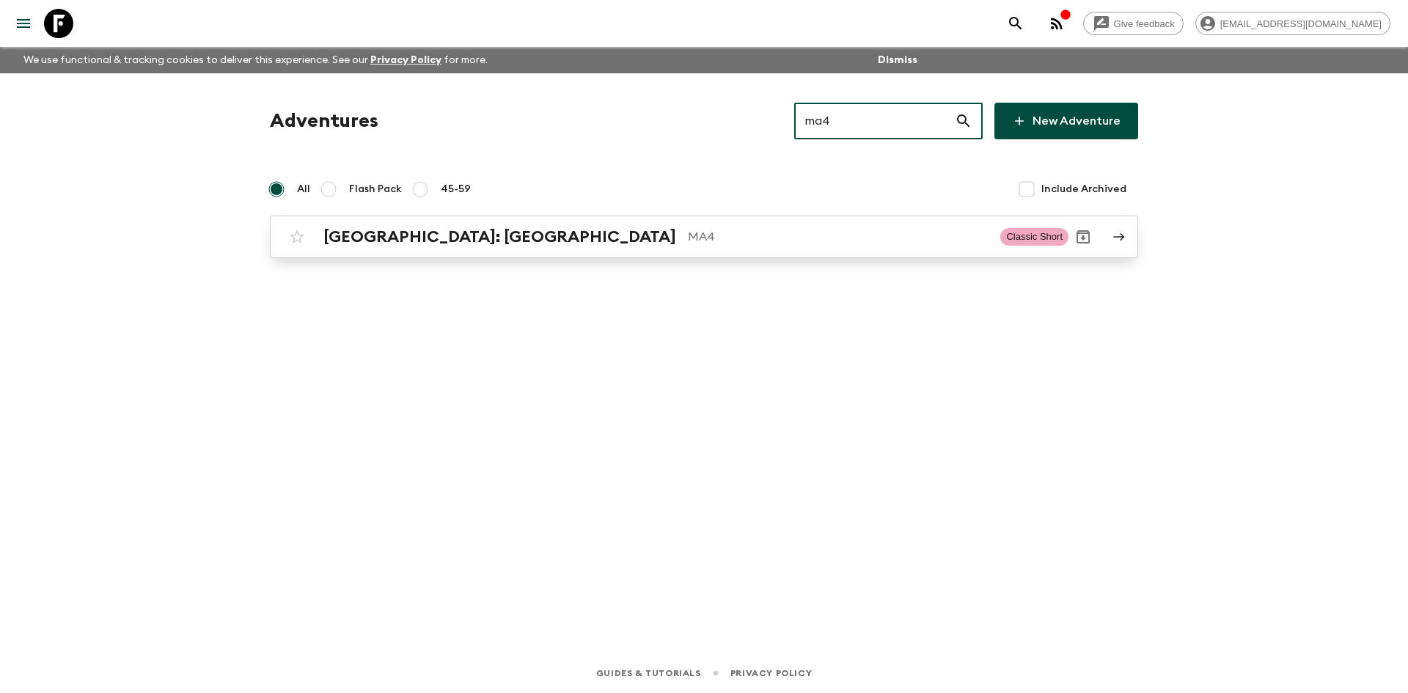
click at [688, 230] on p "MA4" at bounding box center [838, 237] width 301 height 18
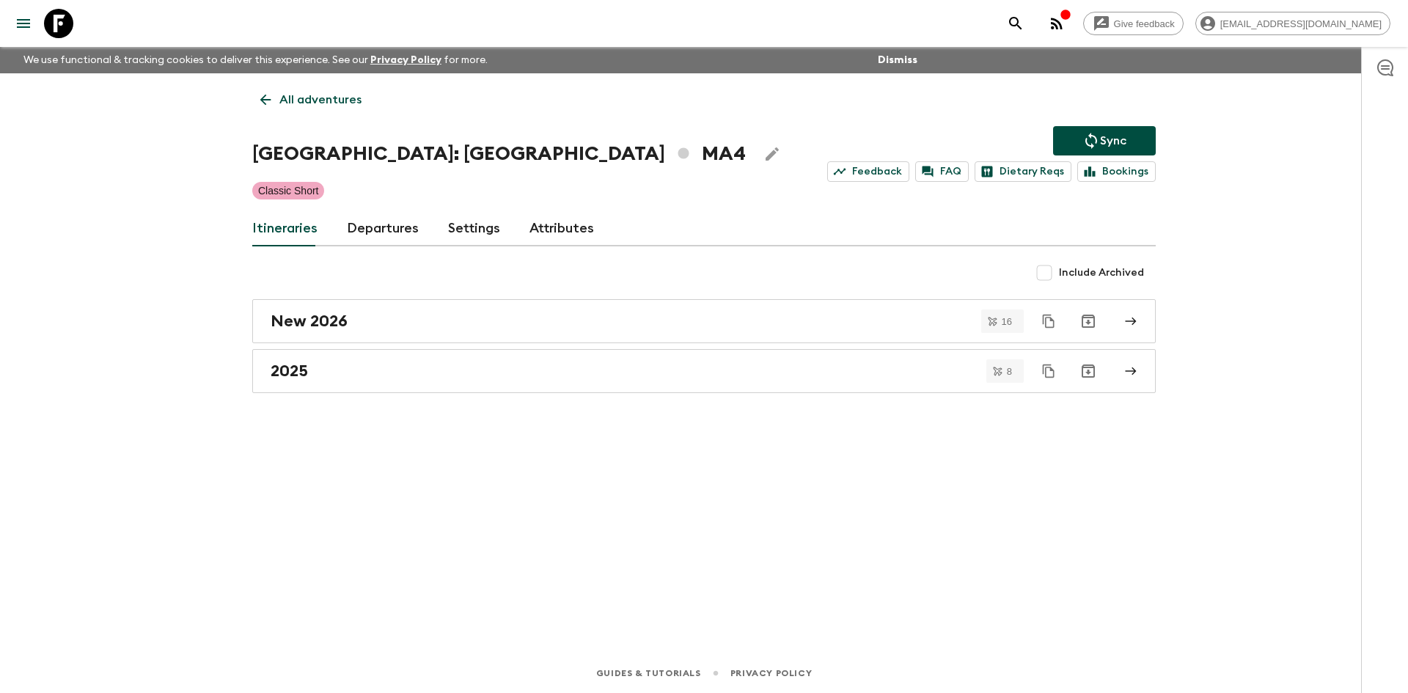
click at [1077, 153] on button "Sync" at bounding box center [1104, 140] width 103 height 29
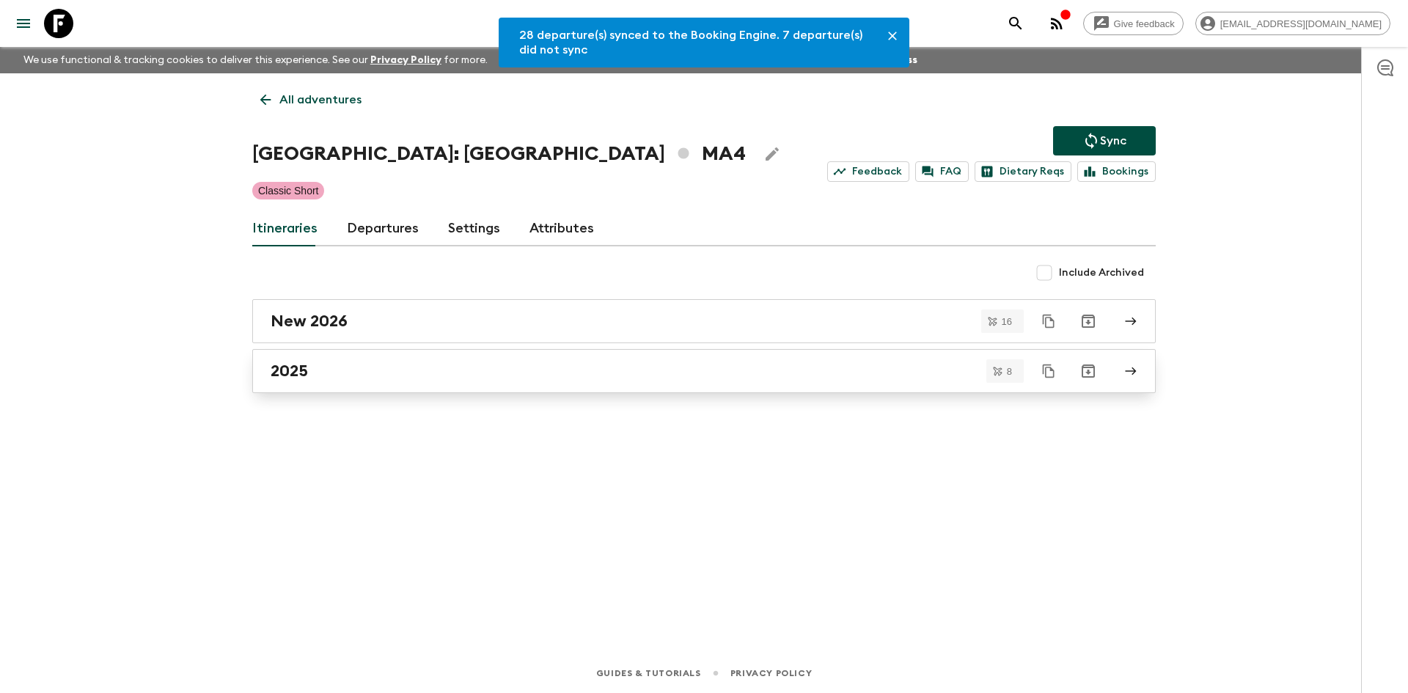
click at [279, 369] on h2 "2025" at bounding box center [289, 371] width 37 height 19
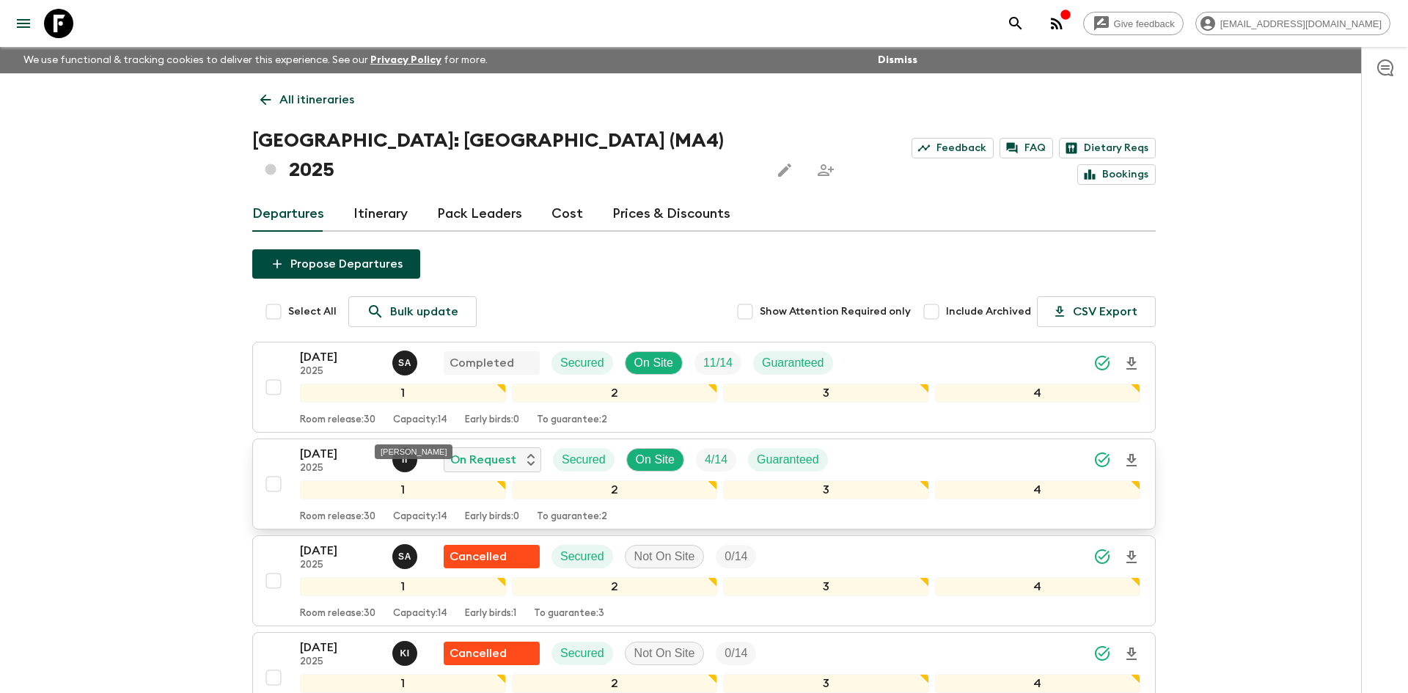
click at [406, 454] on p "I I" at bounding box center [405, 460] width 6 height 12
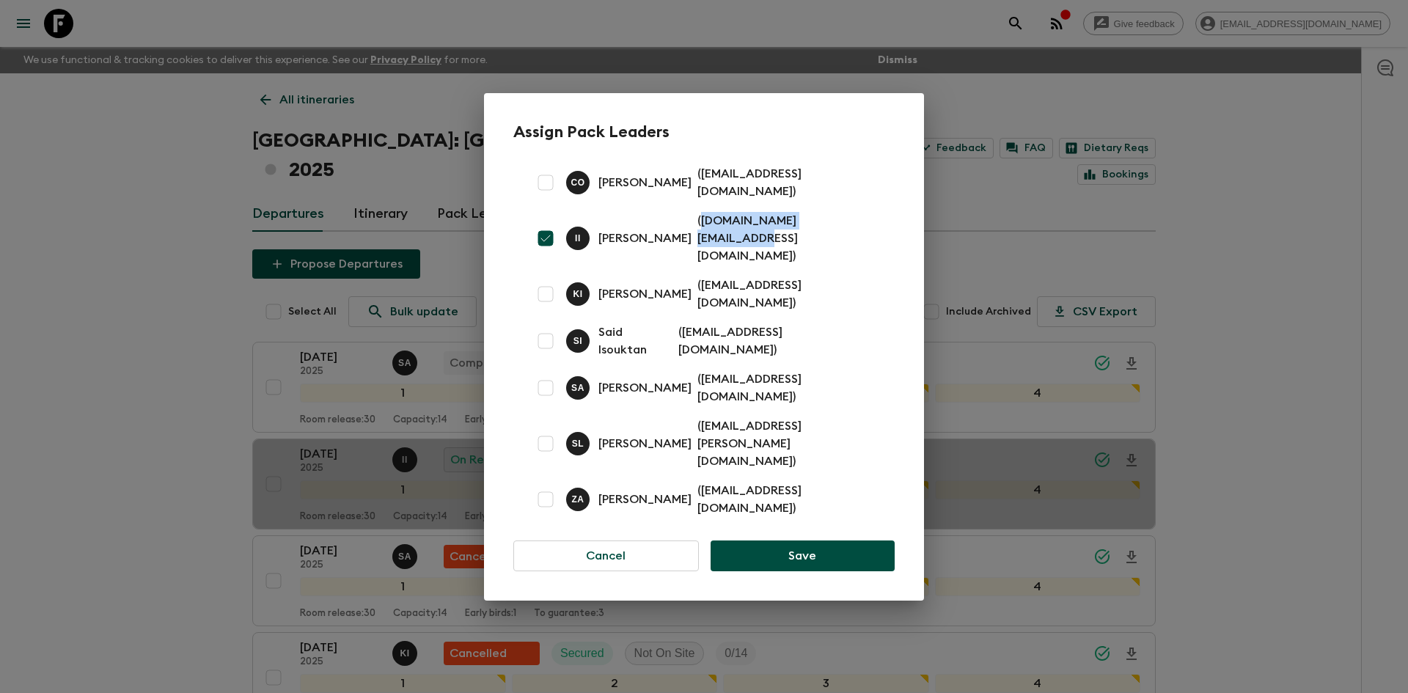
drag, startPoint x: 828, startPoint y: 258, endPoint x: 685, endPoint y: 261, distance: 143.1
click at [698, 261] on p "( [DOMAIN_NAME][EMAIL_ADDRESS][DOMAIN_NAME] )" at bounding box center [788, 238] width 180 height 53
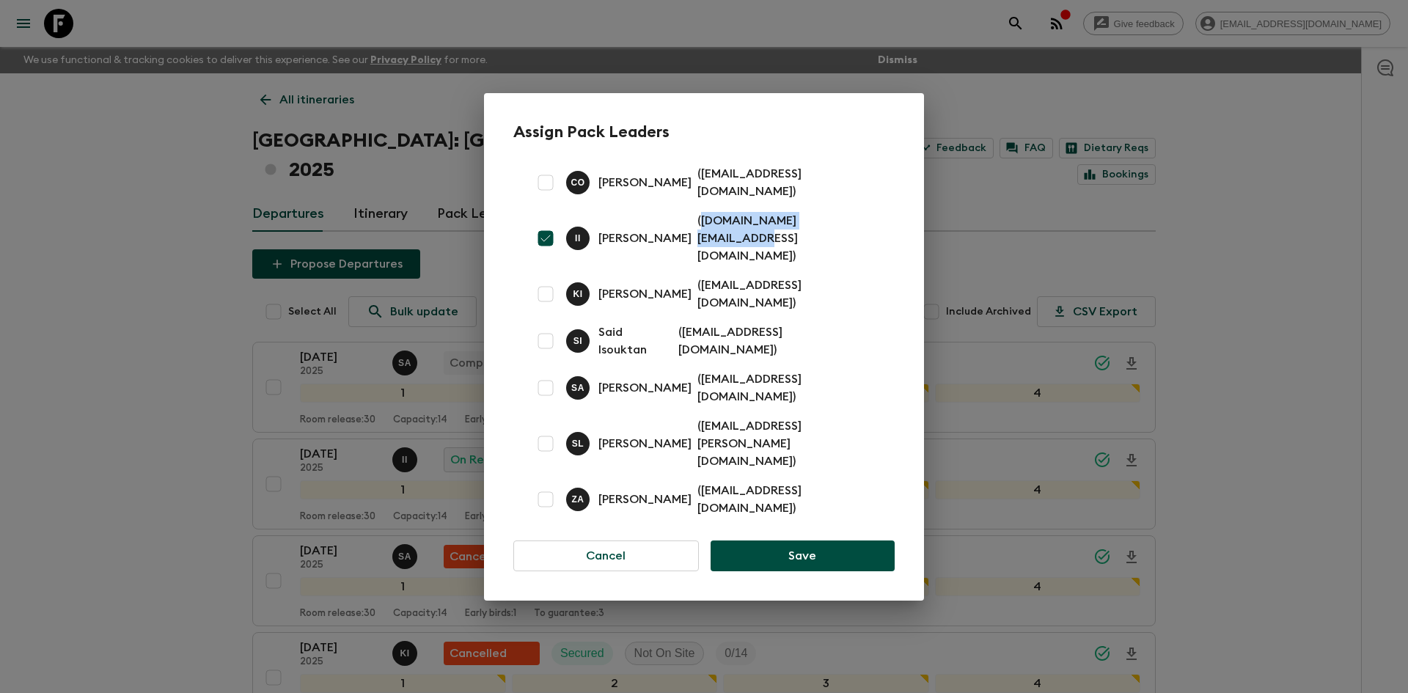
copy p "[DOMAIN_NAME][EMAIL_ADDRESS][DOMAIN_NAME]"
click at [124, 237] on div "Assign Pack Leaders [PERSON_NAME] ( [PERSON_NAME][EMAIL_ADDRESS][DOMAIN_NAME] )…" at bounding box center [704, 346] width 1408 height 693
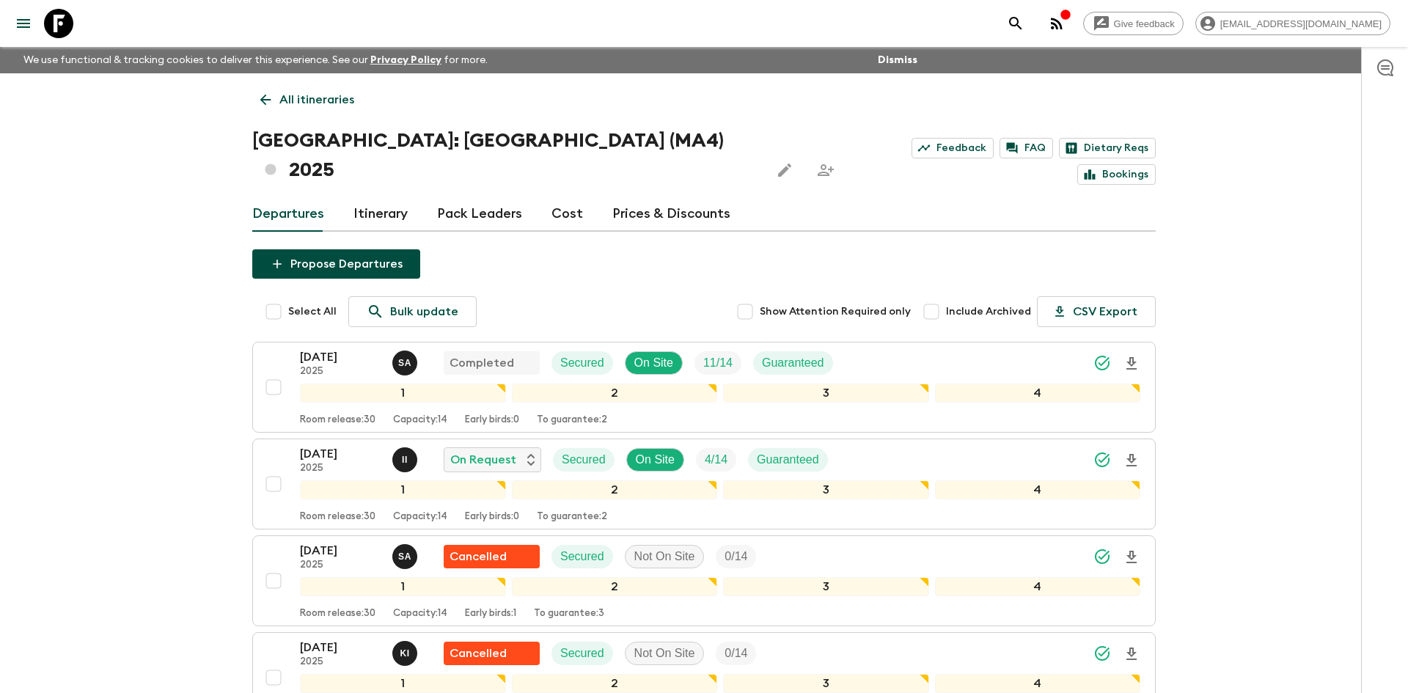
click at [320, 103] on p "All itineraries" at bounding box center [316, 100] width 75 height 18
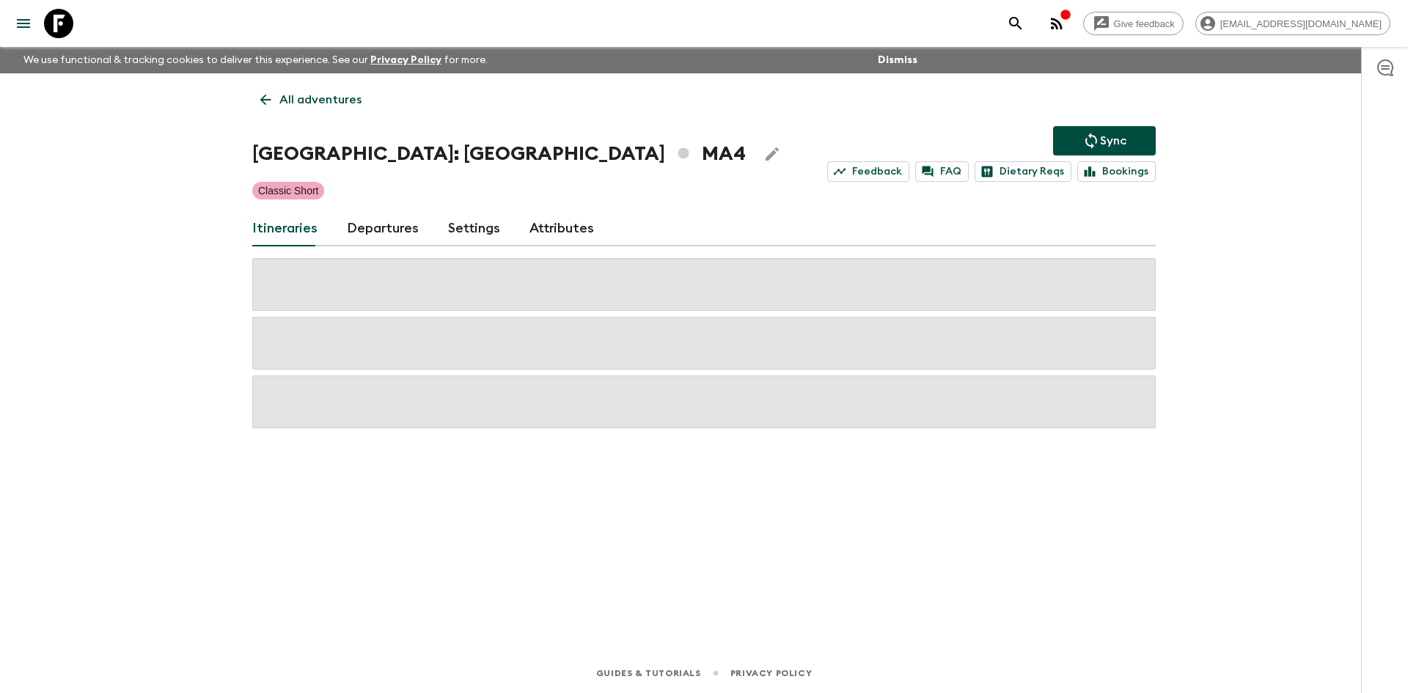
click at [320, 103] on p "All adventures" at bounding box center [320, 100] width 82 height 18
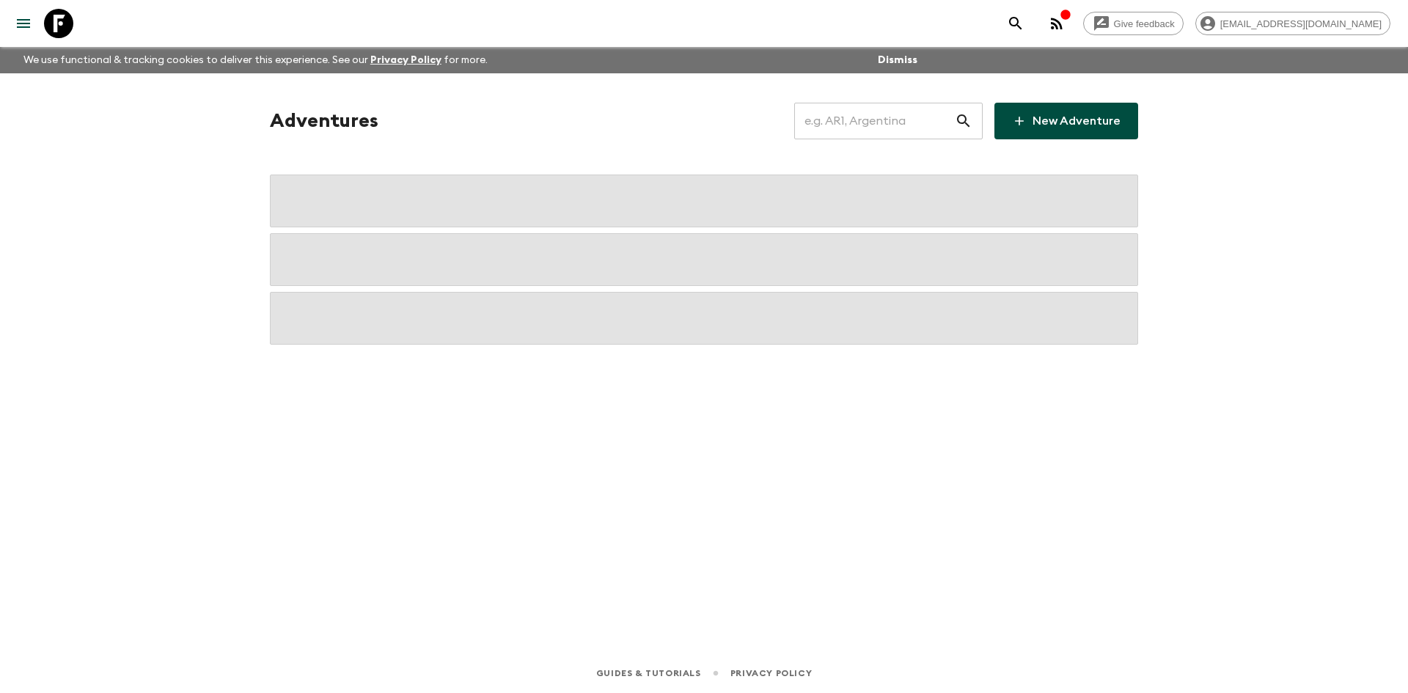
click at [906, 126] on input "text" at bounding box center [874, 120] width 161 height 41
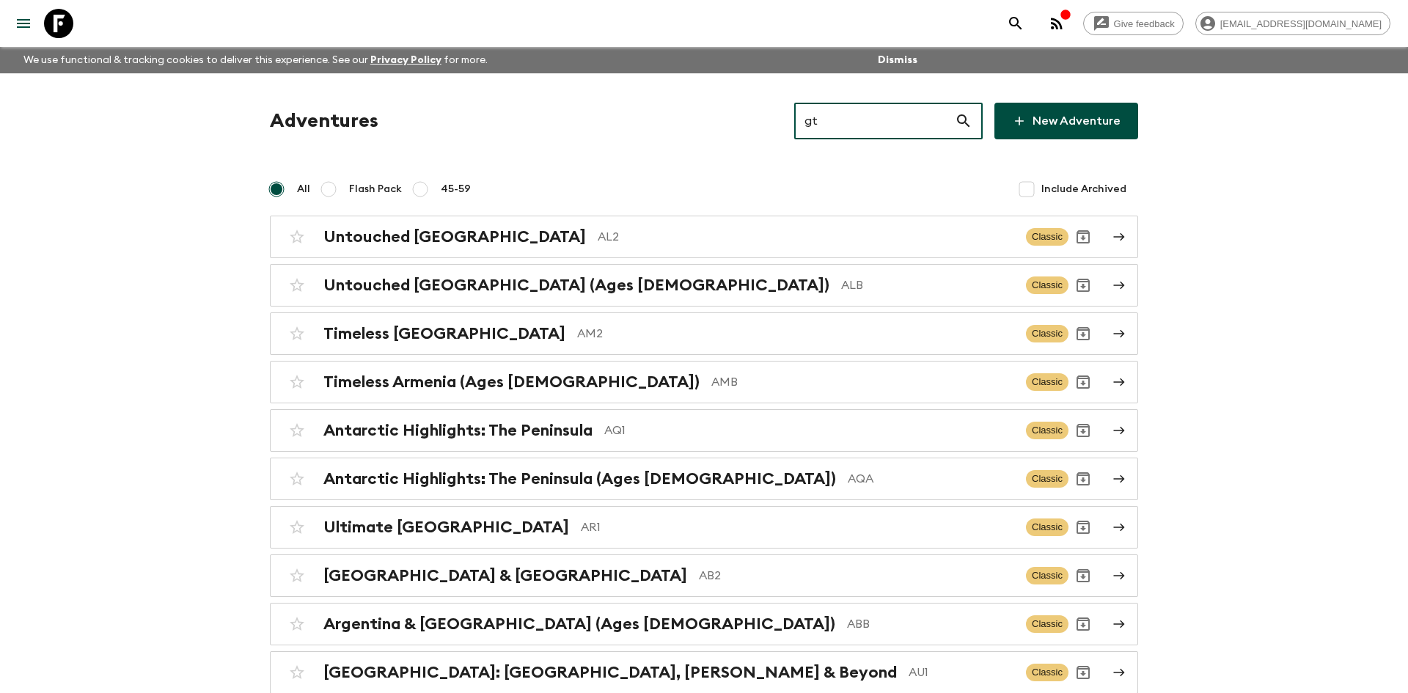
type input "gt1"
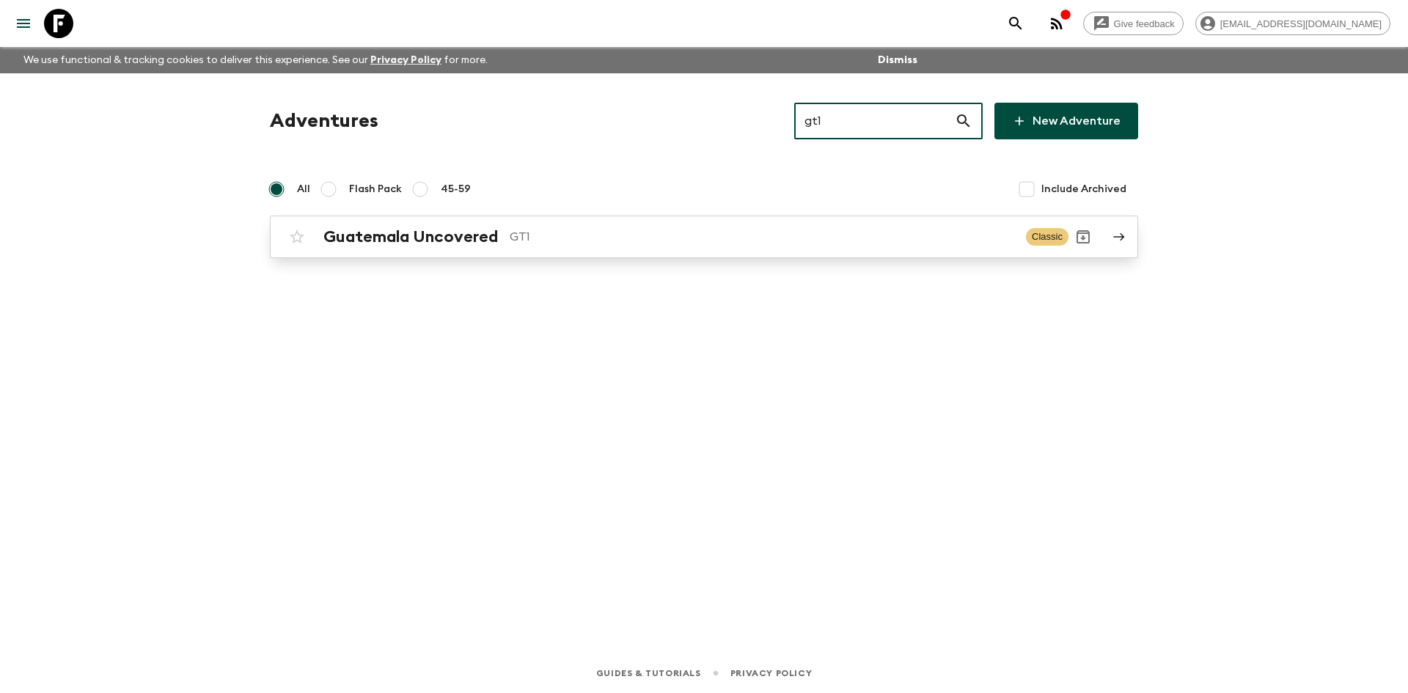
click at [576, 244] on p "GT1" at bounding box center [762, 237] width 505 height 18
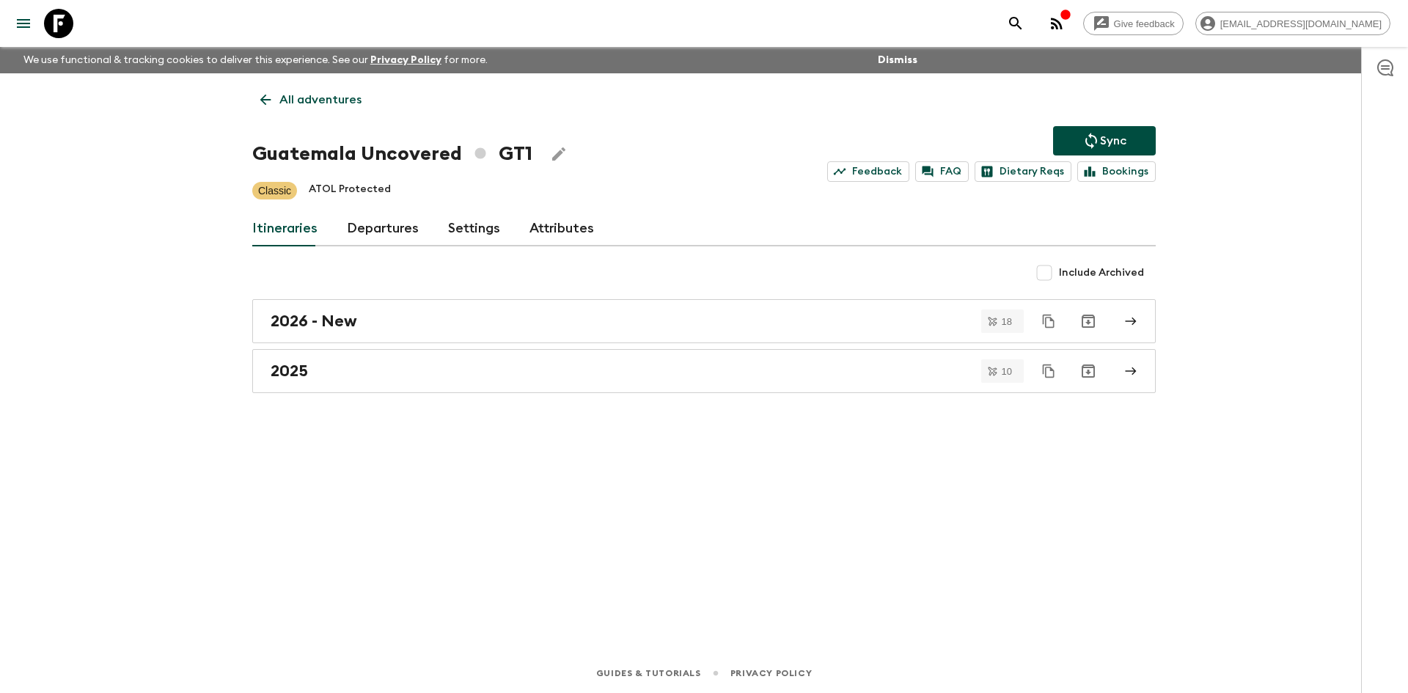
click at [1093, 145] on icon "Sync adventure departures to the booking engine" at bounding box center [1092, 141] width 12 height 16
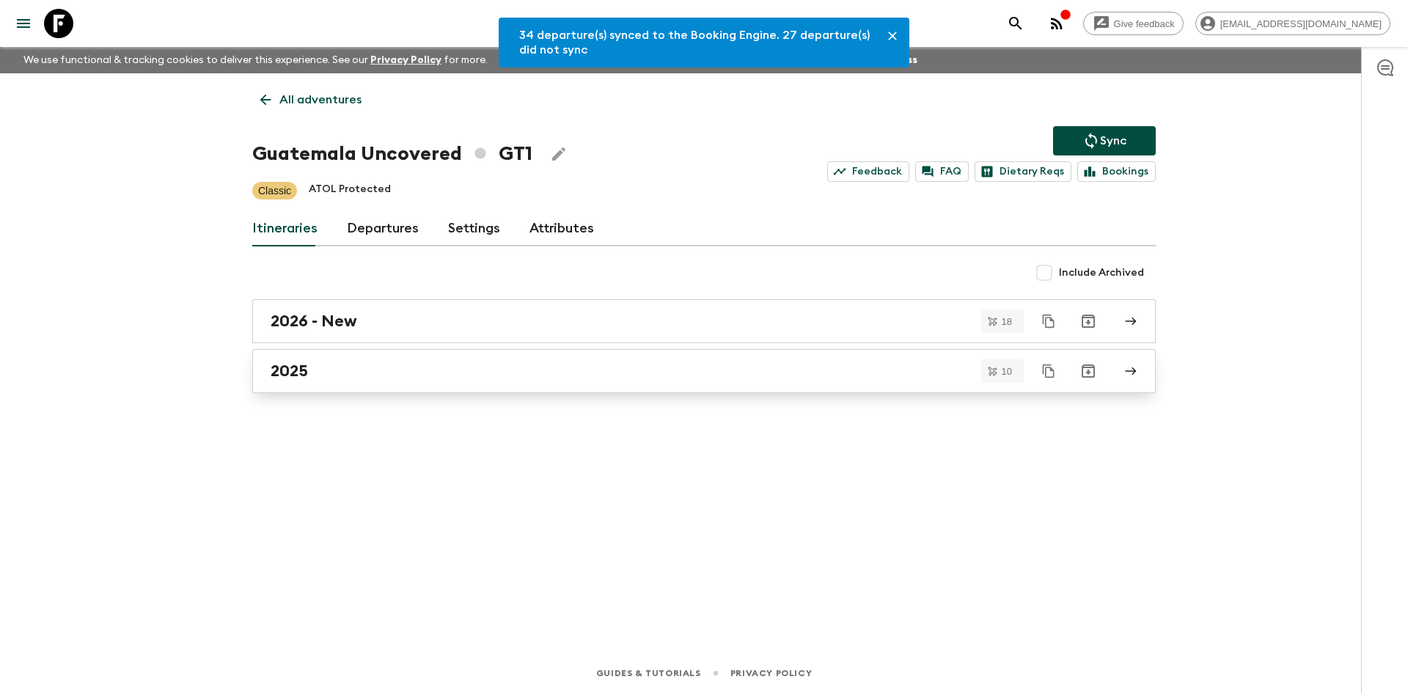
click at [337, 373] on div "2025" at bounding box center [690, 371] width 839 height 19
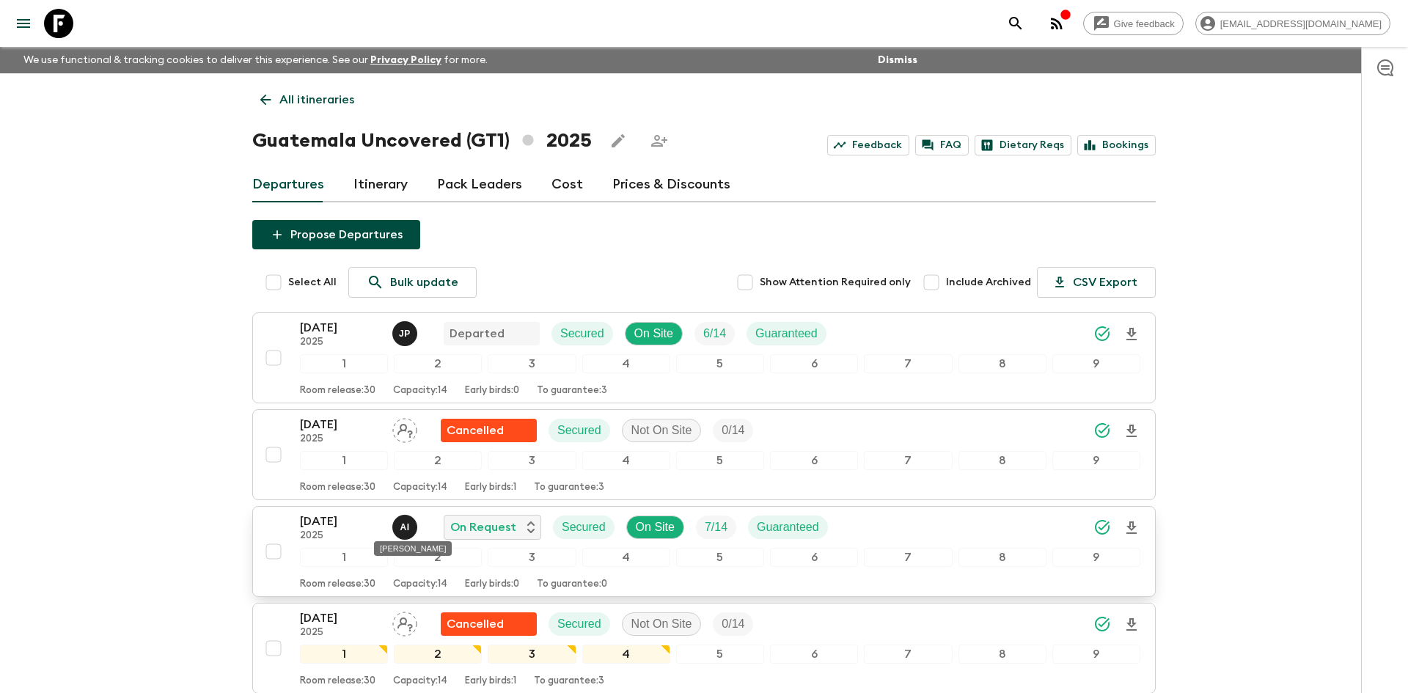
click at [408, 530] on p "A I" at bounding box center [405, 528] width 10 height 12
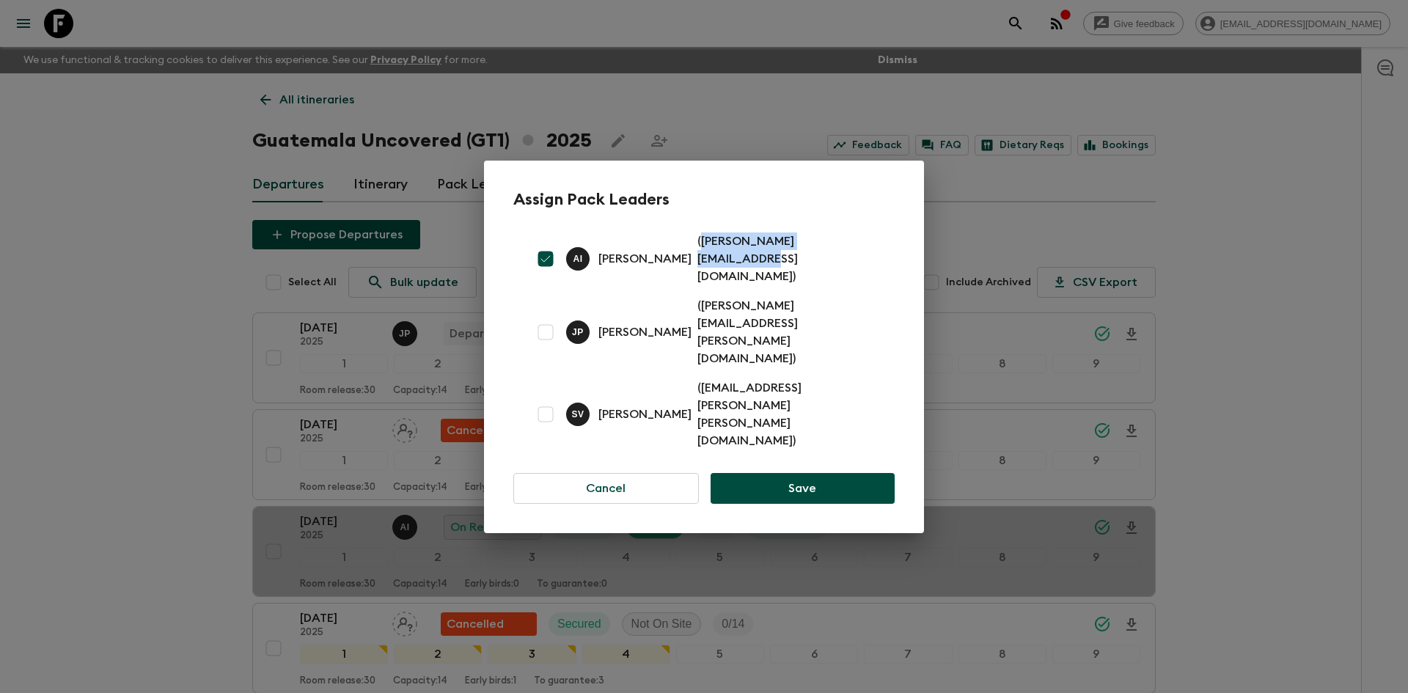
drag, startPoint x: 839, startPoint y: 300, endPoint x: 692, endPoint y: 298, distance: 147.4
click at [698, 285] on p "( [PERSON_NAME][EMAIL_ADDRESS][DOMAIN_NAME] )" at bounding box center [788, 259] width 180 height 53
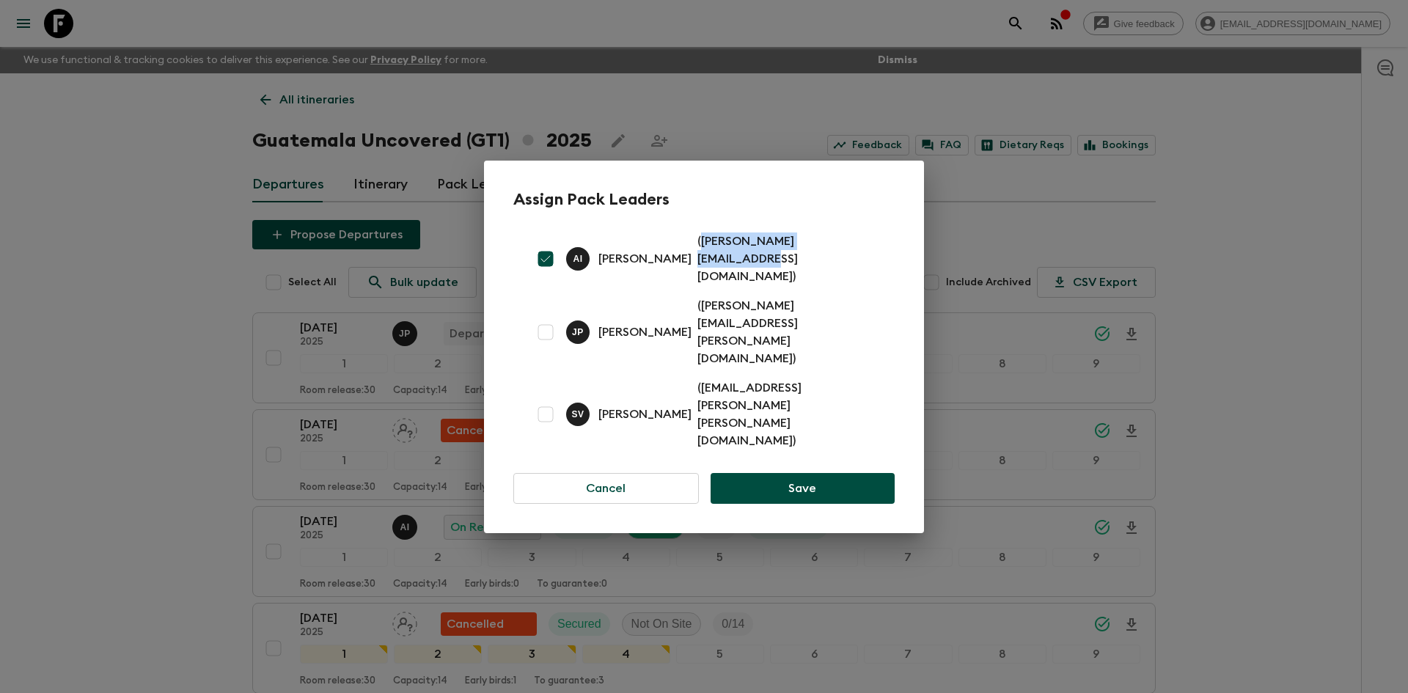
copy p "[PERSON_NAME][EMAIL_ADDRESS][DOMAIN_NAME]"
click at [176, 122] on div "Assign Pack Leaders A I [PERSON_NAME] ( [PERSON_NAME][EMAIL_ADDRESS][DOMAIN_NAM…" at bounding box center [704, 346] width 1408 height 693
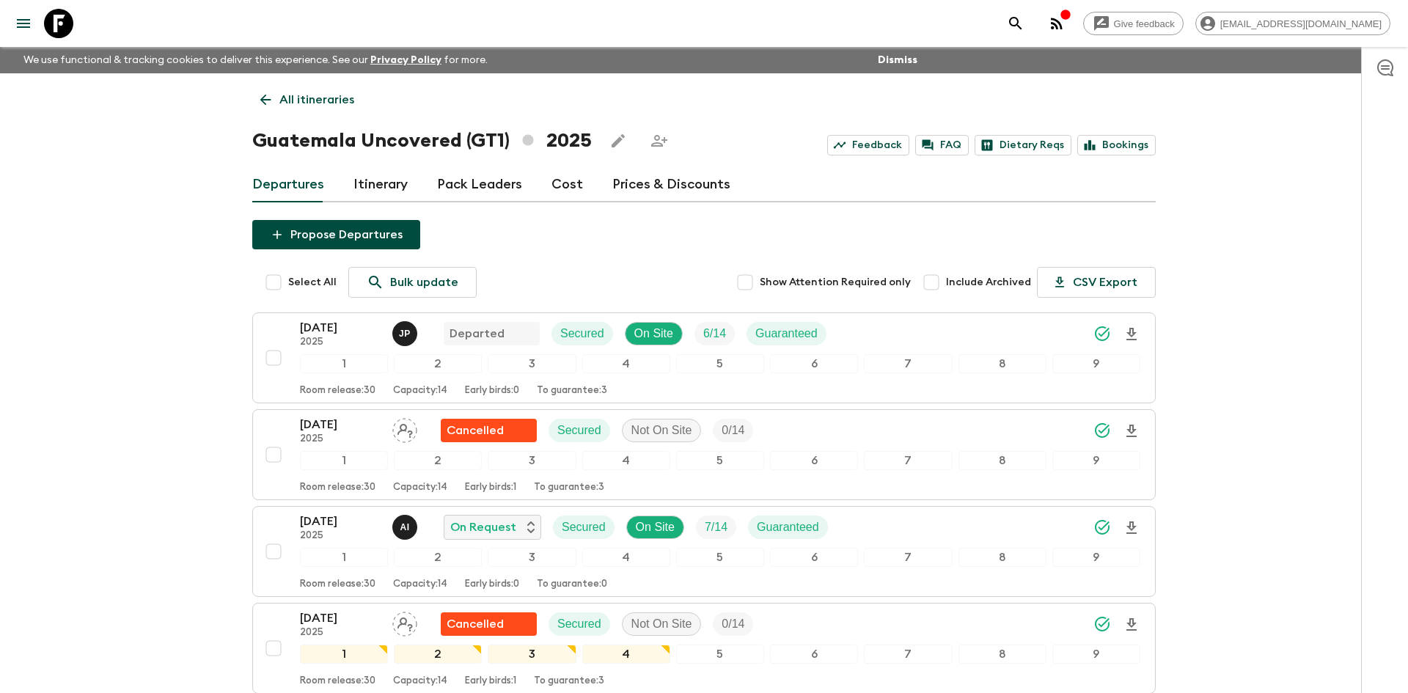
click at [342, 104] on p "All itineraries" at bounding box center [316, 100] width 75 height 18
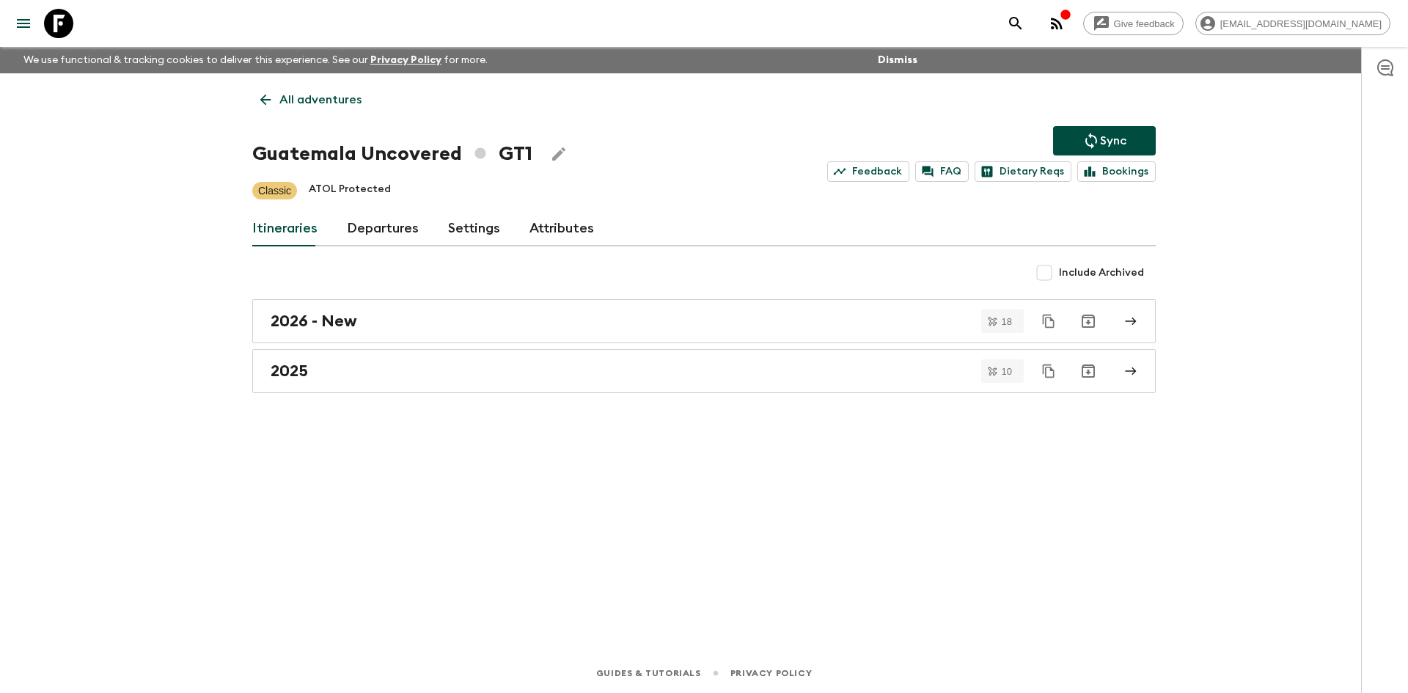
click at [342, 104] on p "All adventures" at bounding box center [320, 100] width 82 height 18
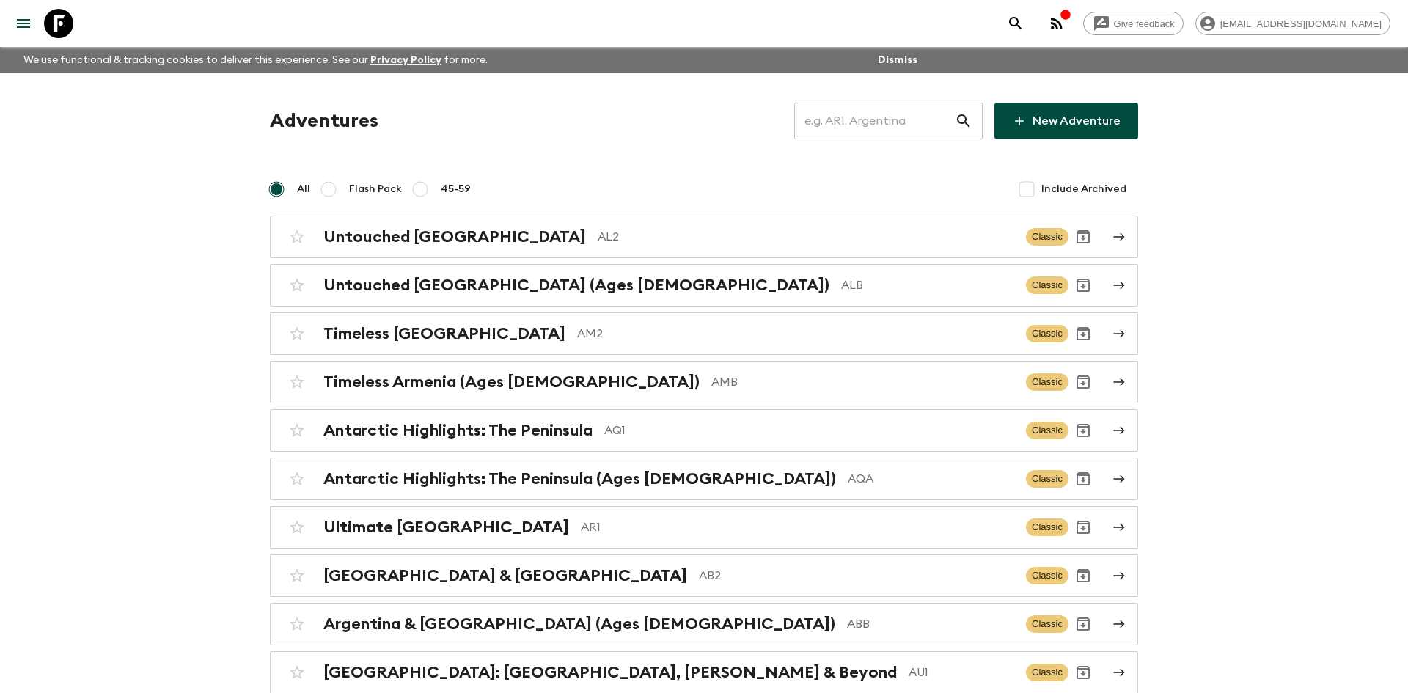
click at [843, 121] on input "text" at bounding box center [874, 120] width 161 height 41
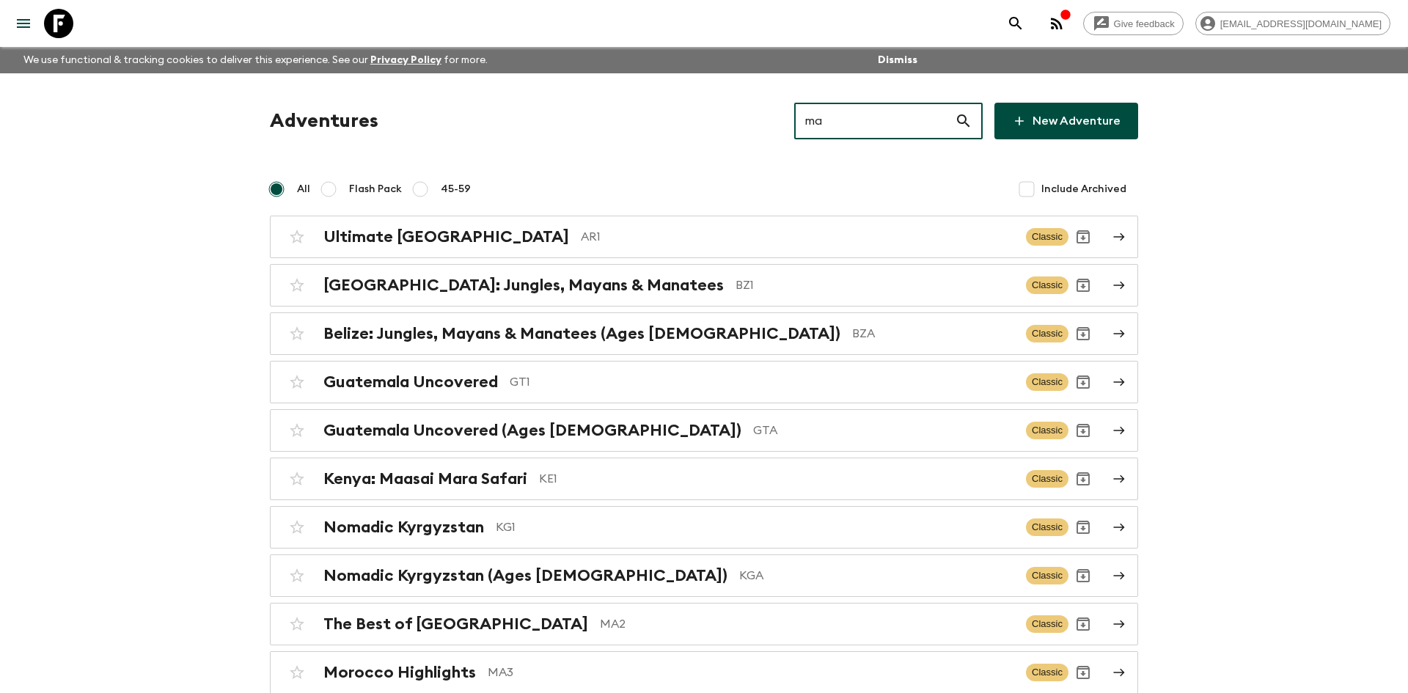
type input "ma2"
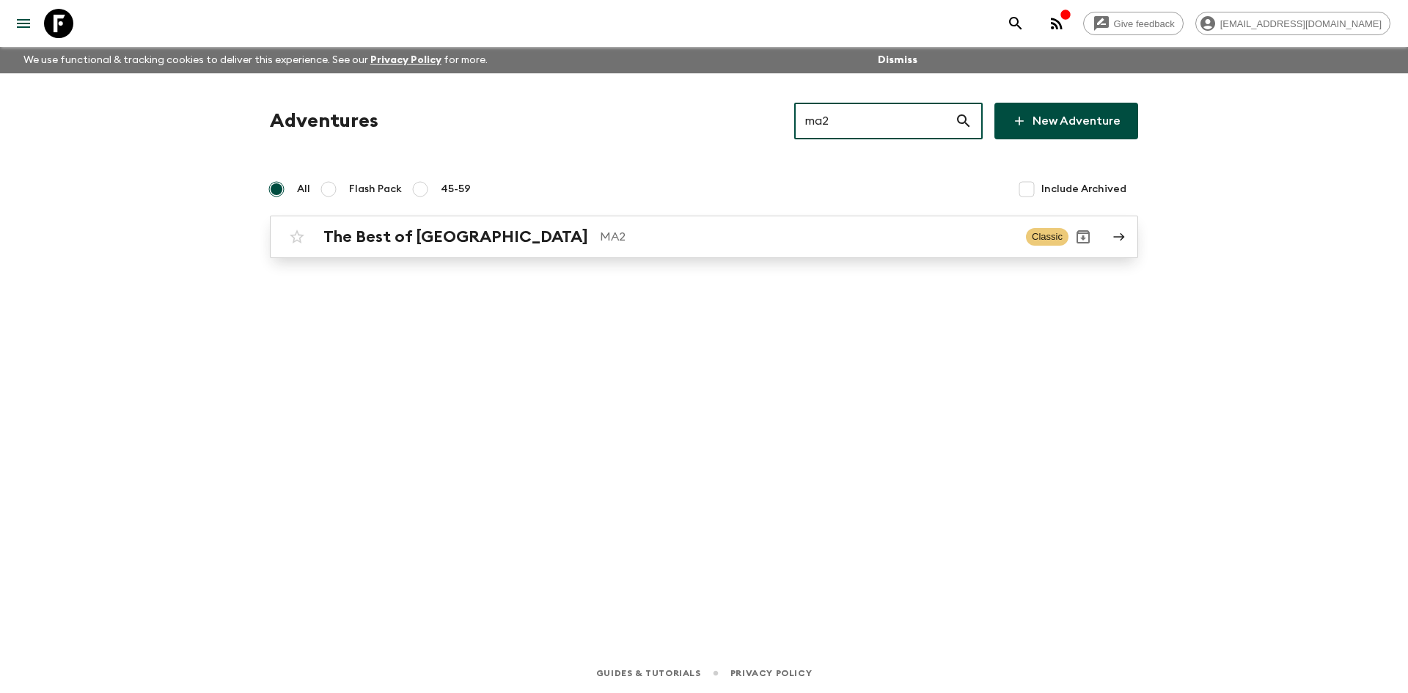
click at [600, 241] on p "MA2" at bounding box center [807, 237] width 414 height 18
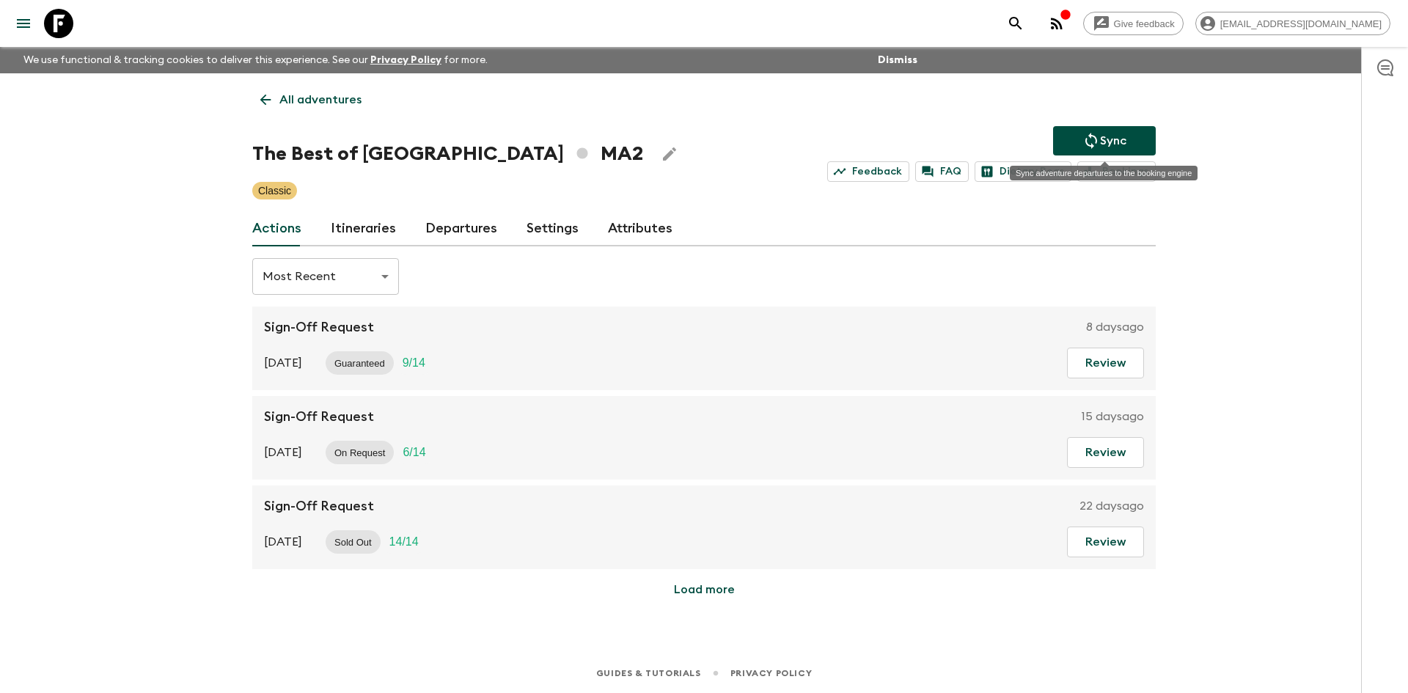
click at [1056, 136] on button "Sync" at bounding box center [1104, 140] width 103 height 29
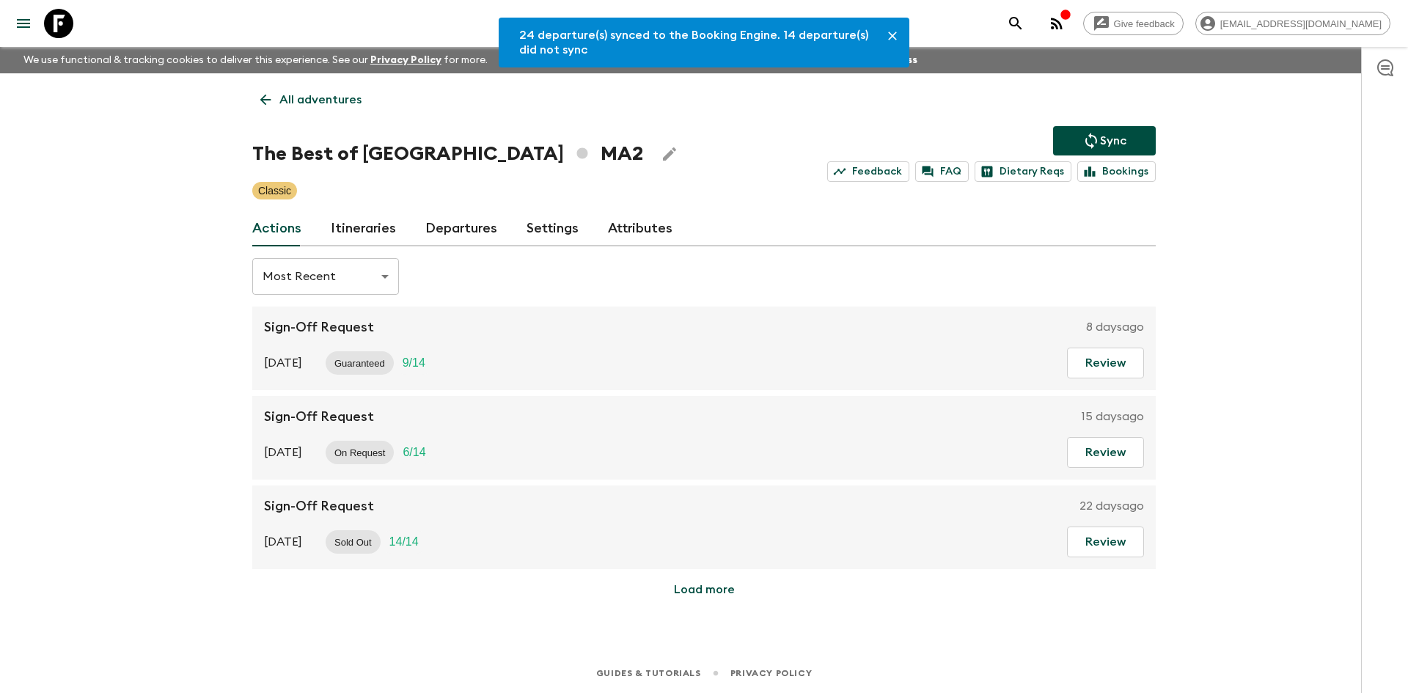
click at [437, 241] on link "Departures" at bounding box center [461, 228] width 72 height 35
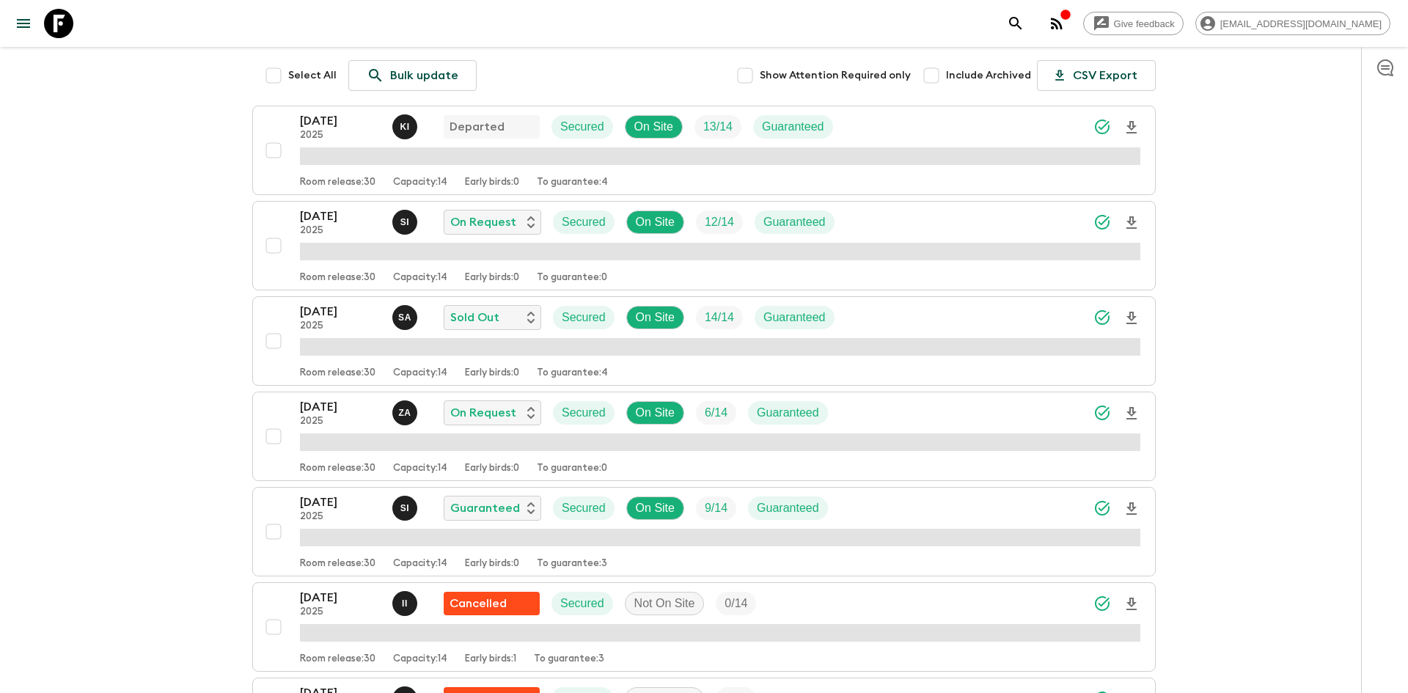
scroll to position [253, 0]
